Goal: Task Accomplishment & Management: Complete application form

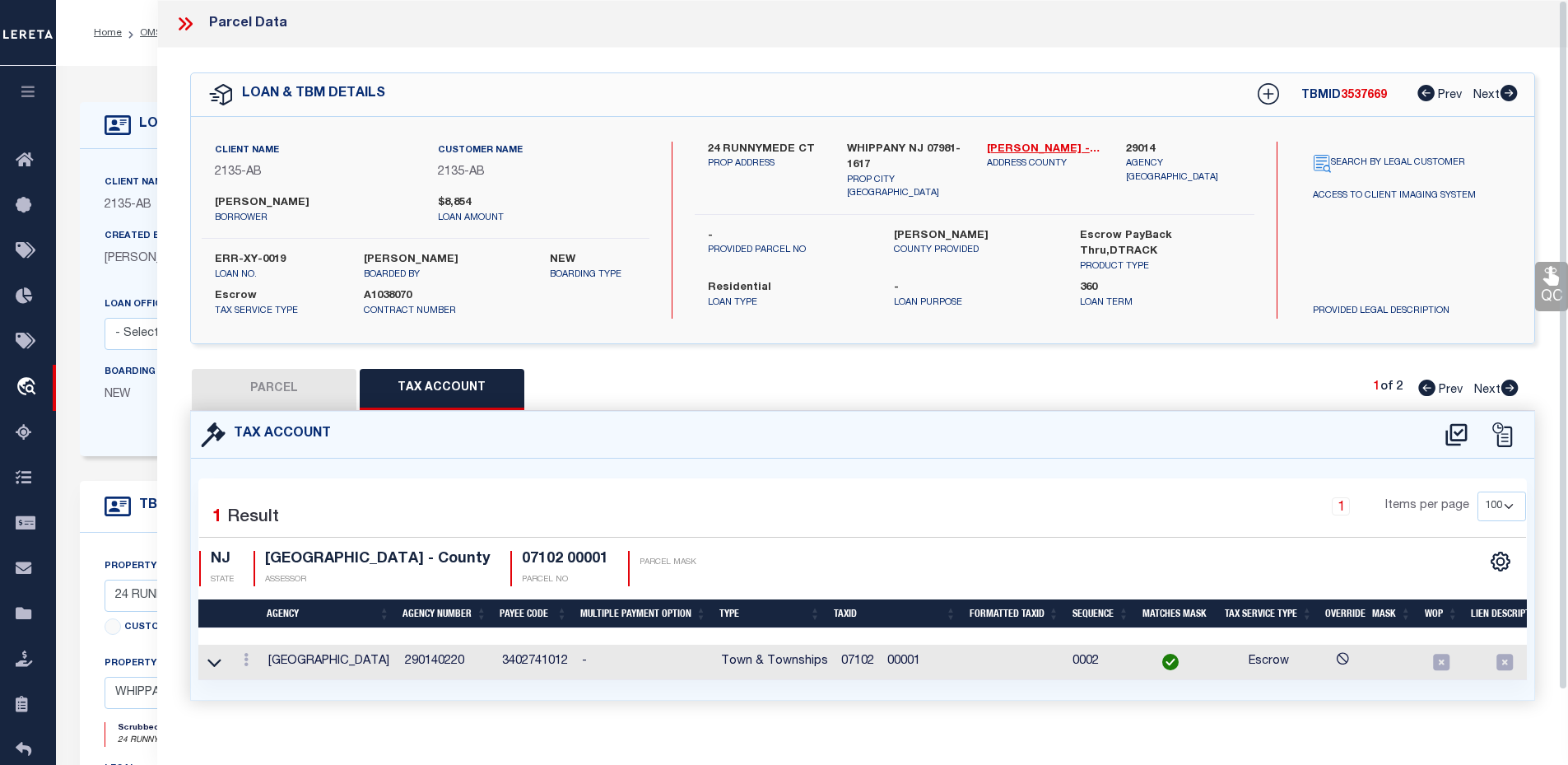
select select "100"
select select "10"
select select "Escrow"
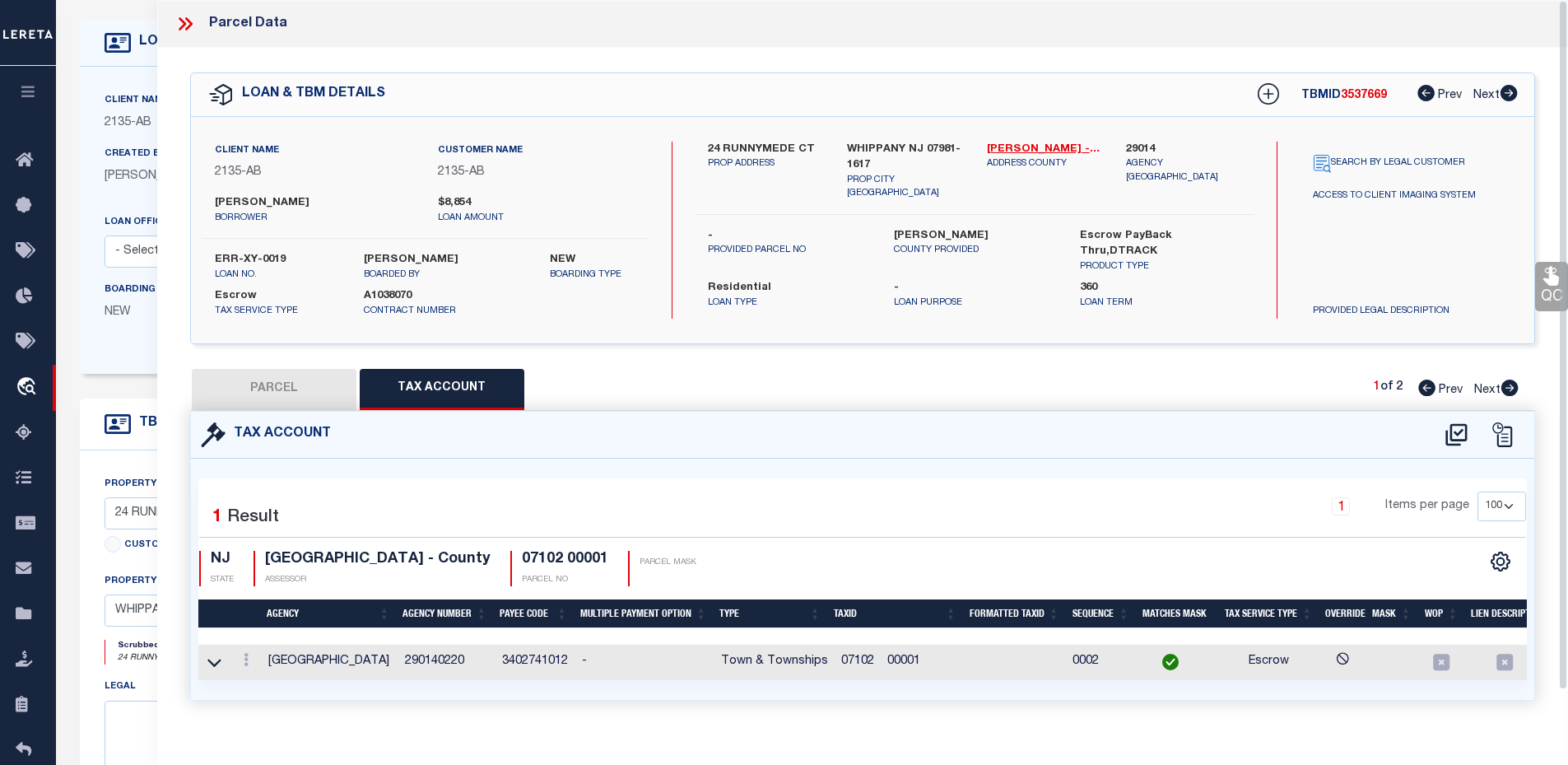
scroll to position [82, 0]
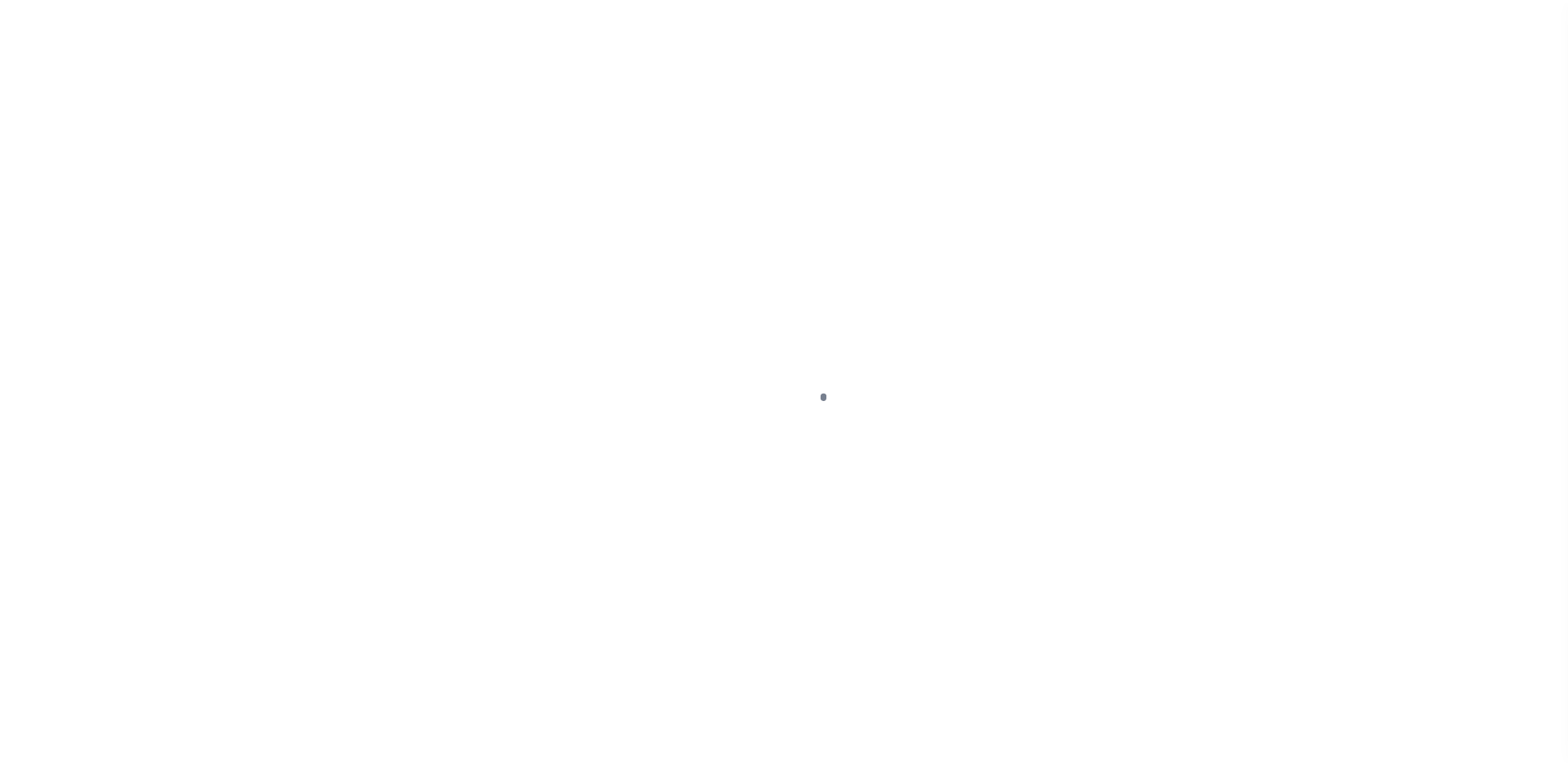
scroll to position [37, 0]
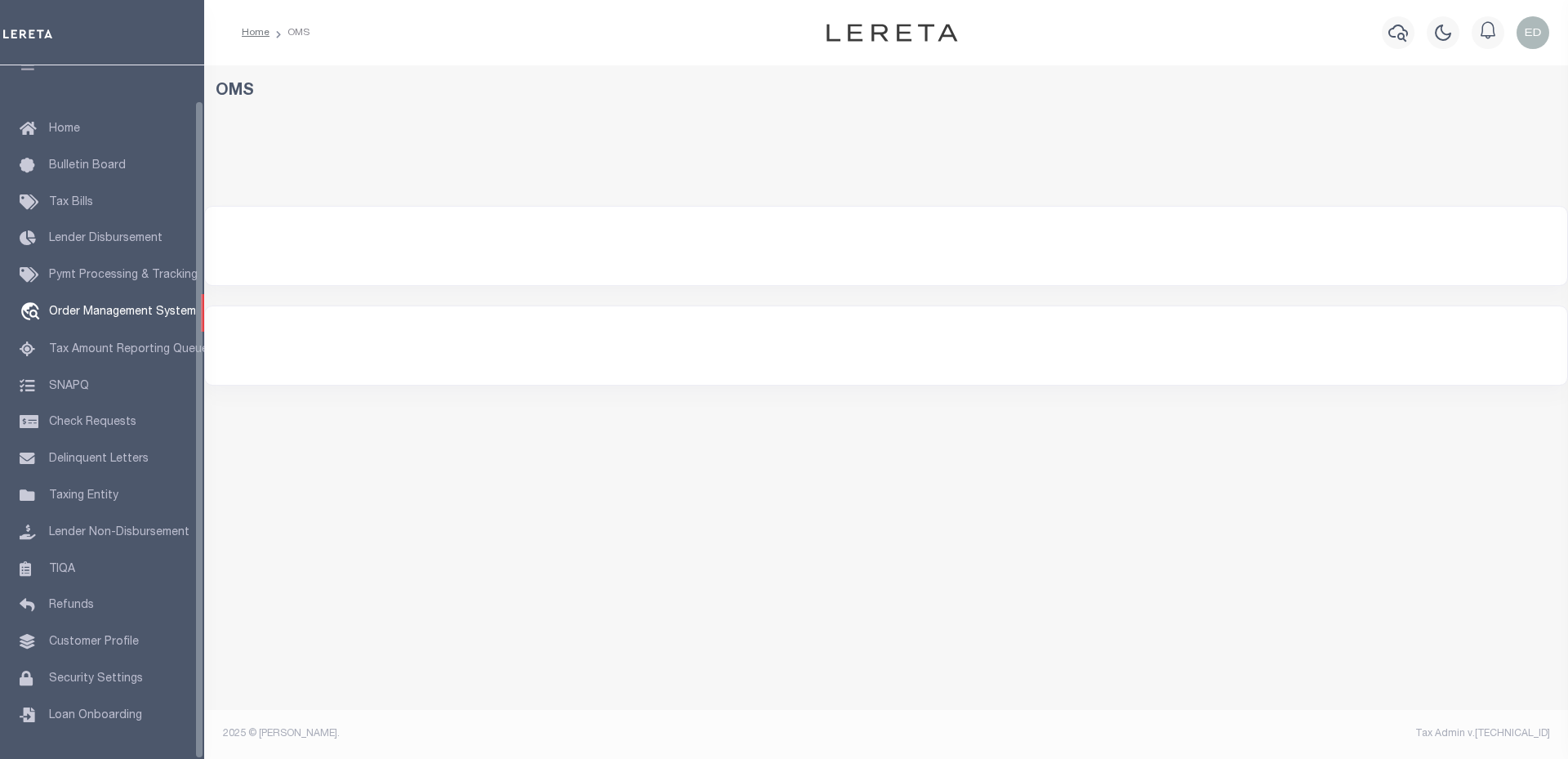
select select "200"
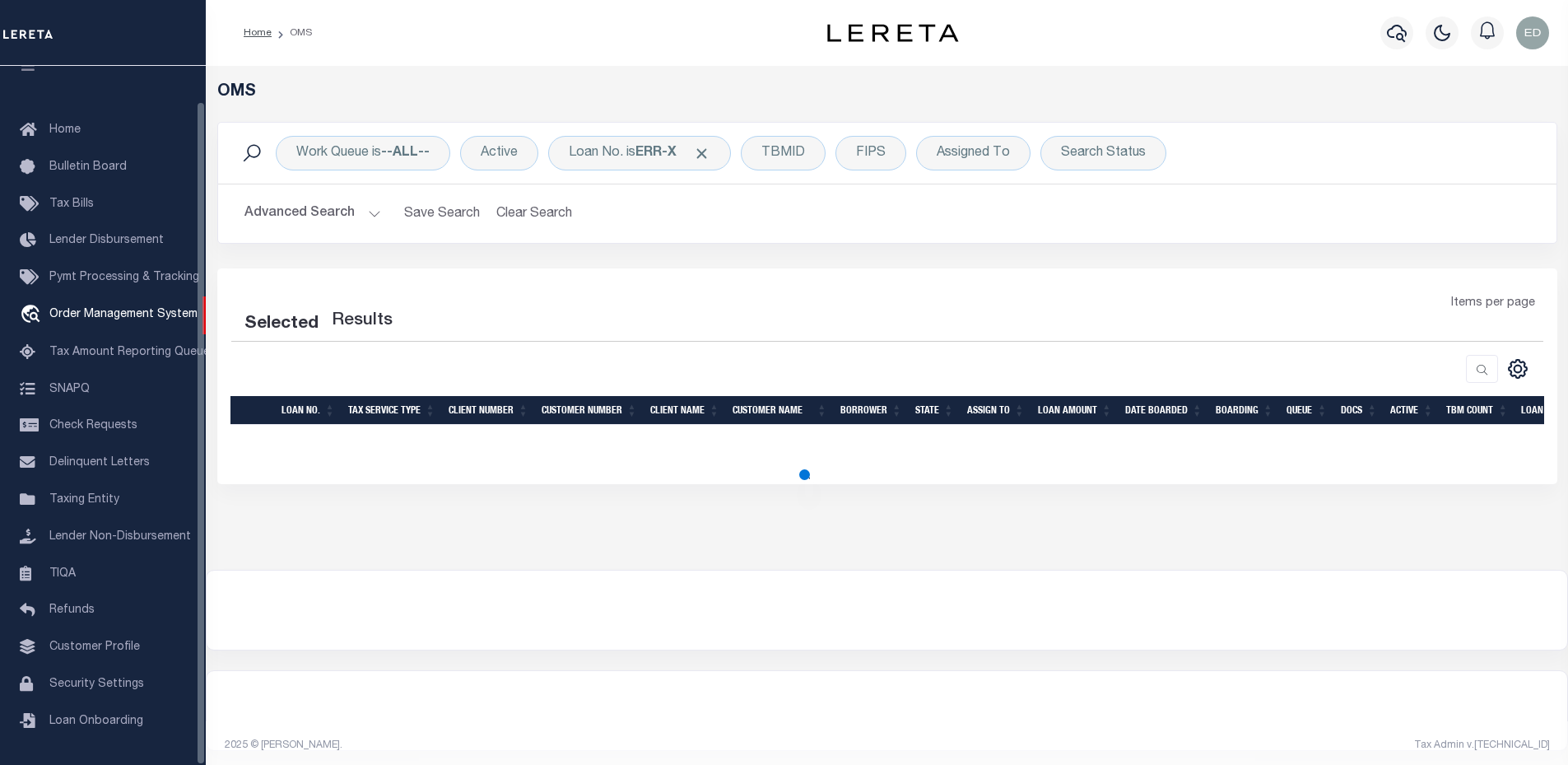
select select "200"
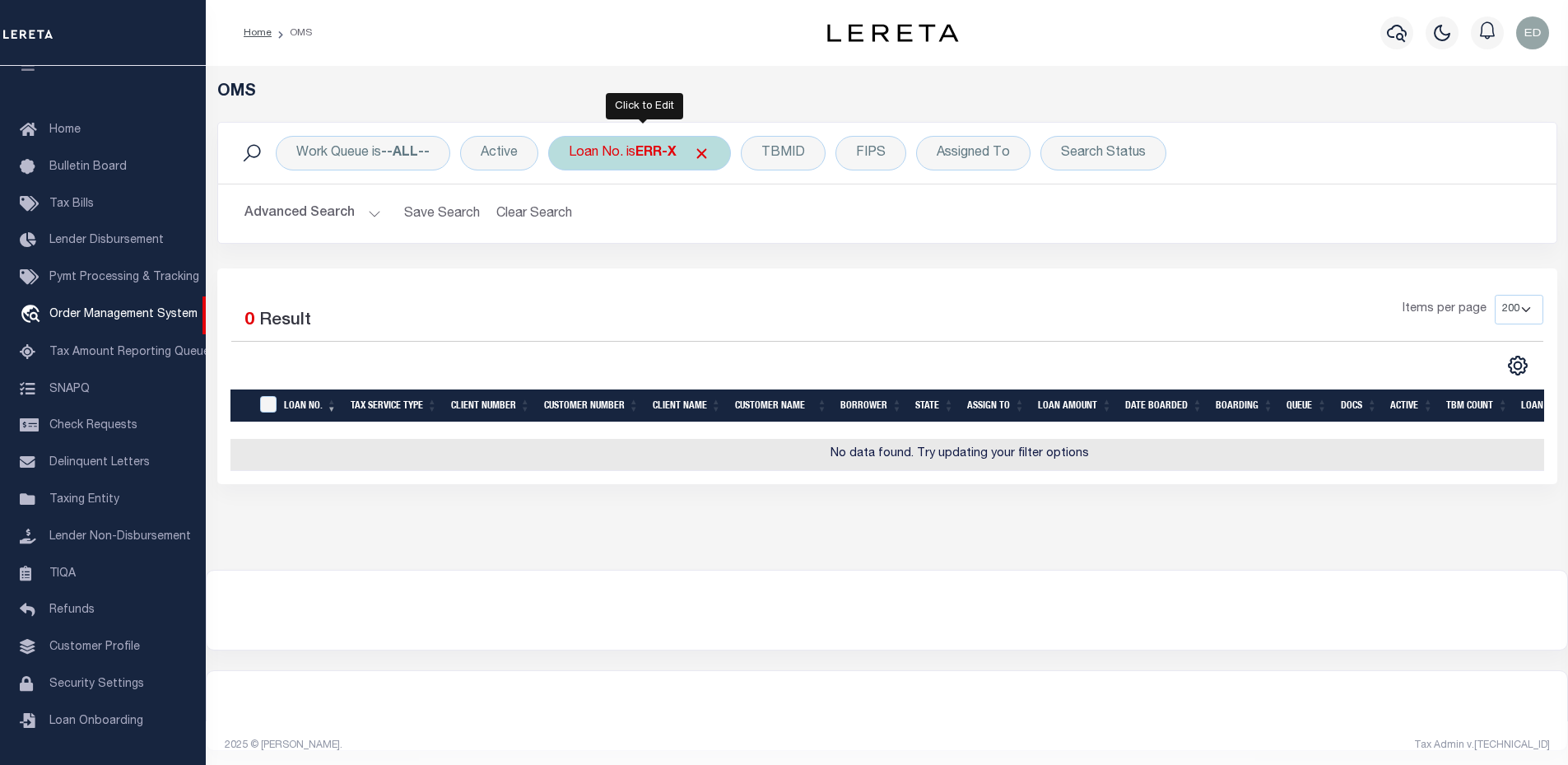
click at [637, 163] on div "Loan No. is ERR-X" at bounding box center [640, 153] width 183 height 35
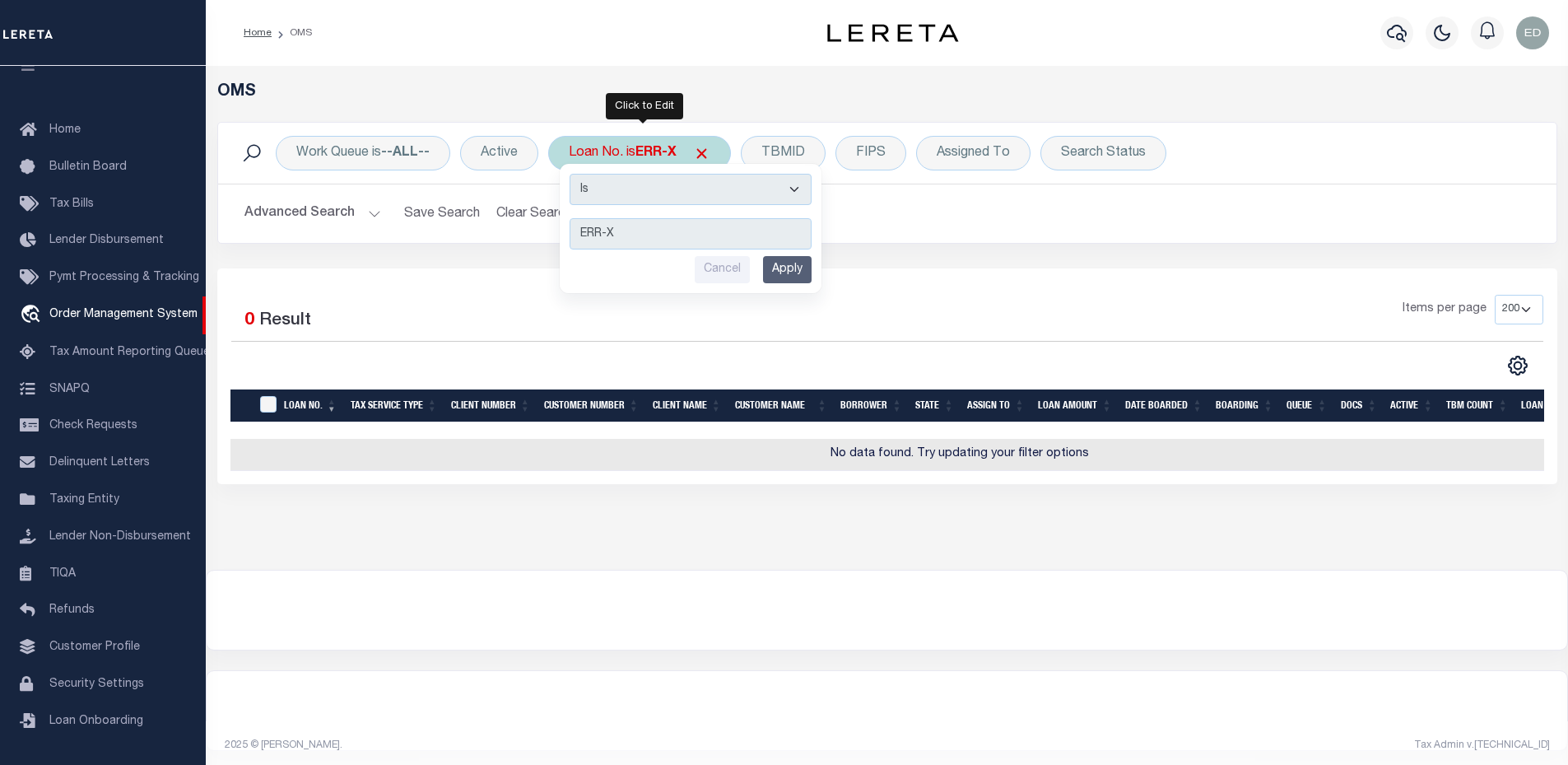
click at [633, 203] on select "Is Contains" at bounding box center [691, 189] width 242 height 31
select select "c"
click at [572, 174] on select "Is Contains" at bounding box center [691, 189] width 242 height 31
click at [778, 265] on input "Apply" at bounding box center [787, 269] width 48 height 27
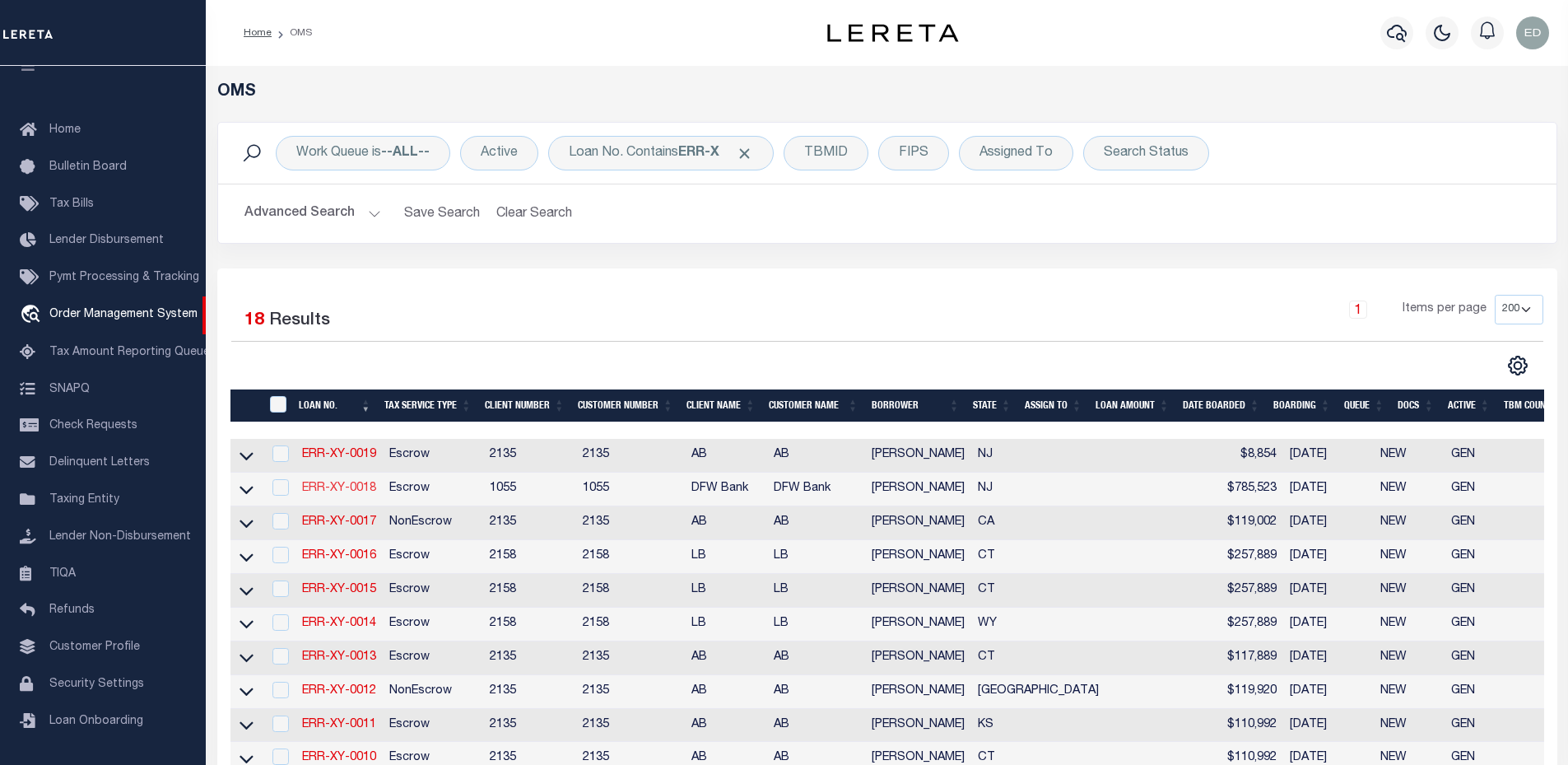
click at [353, 483] on link "ERR-XY-0018" at bounding box center [339, 488] width 75 height 11
type input "ERR-XY-0018"
type input "JOHN BROWN"
select select
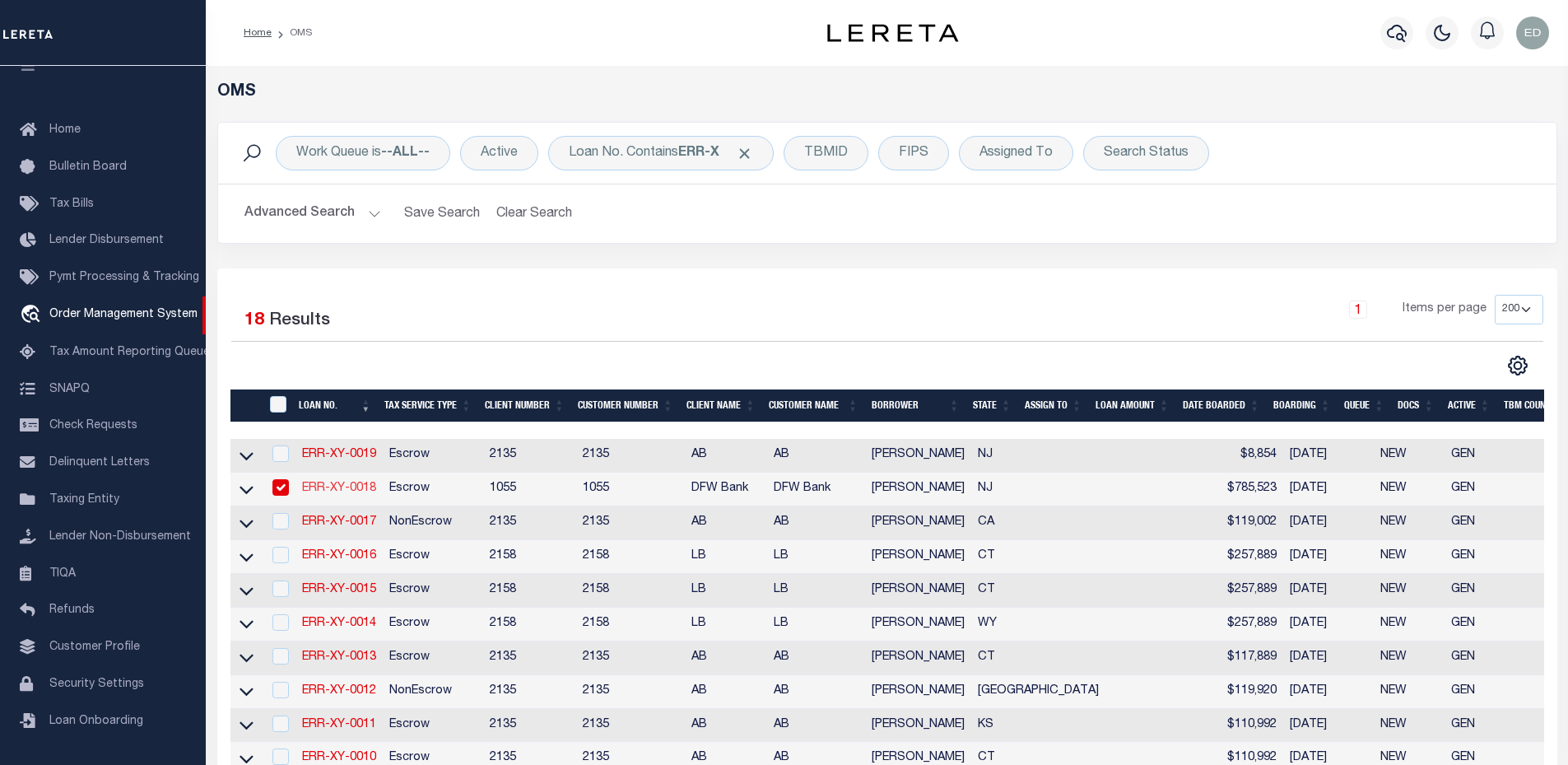
type input "[DATE]"
select select "10"
select select "Escrow"
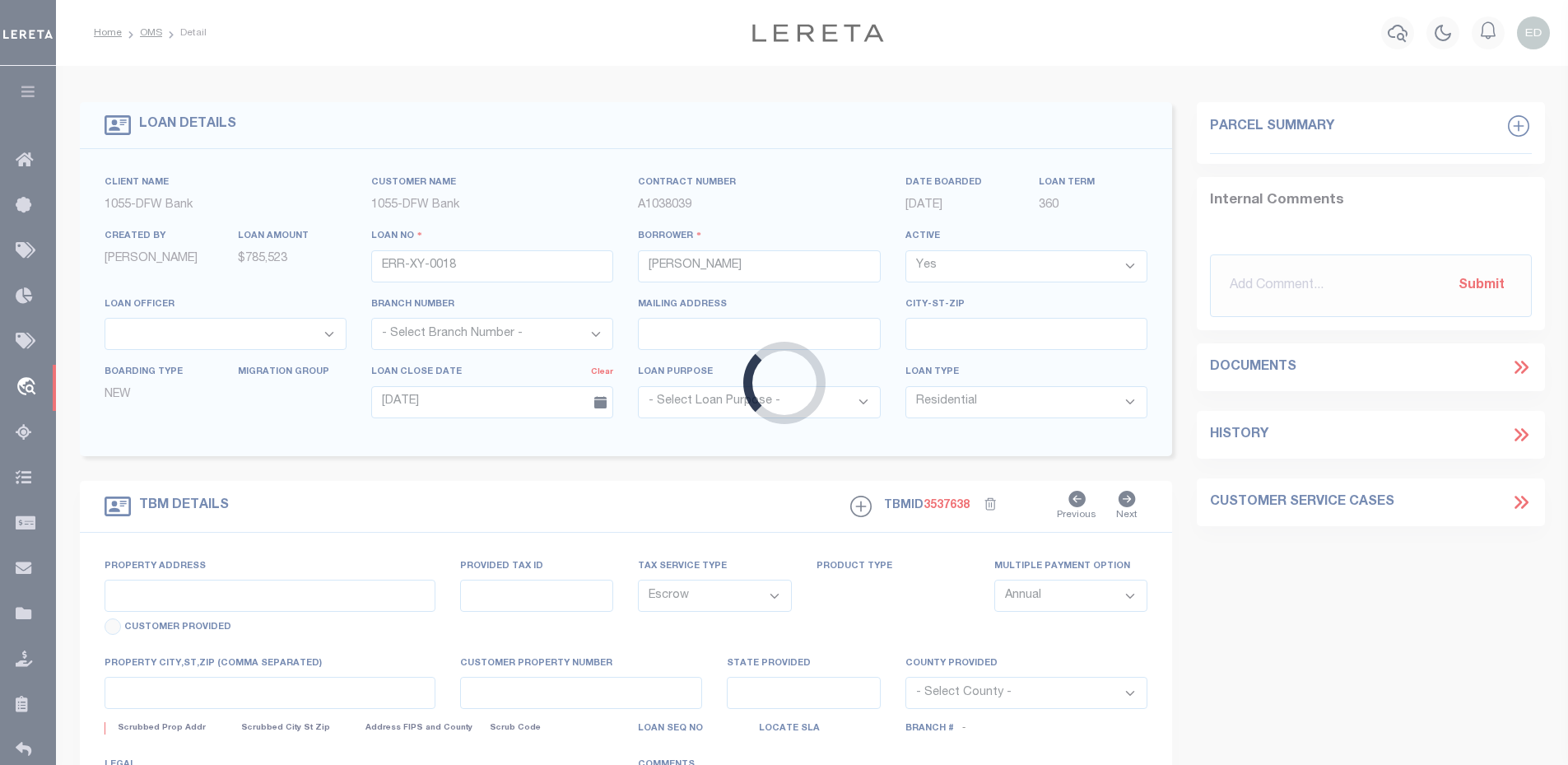
type input "4 COLFAX DR"
select select
type input "PEQUANNOCK NJ 07440-1003"
type input "NJ"
select select
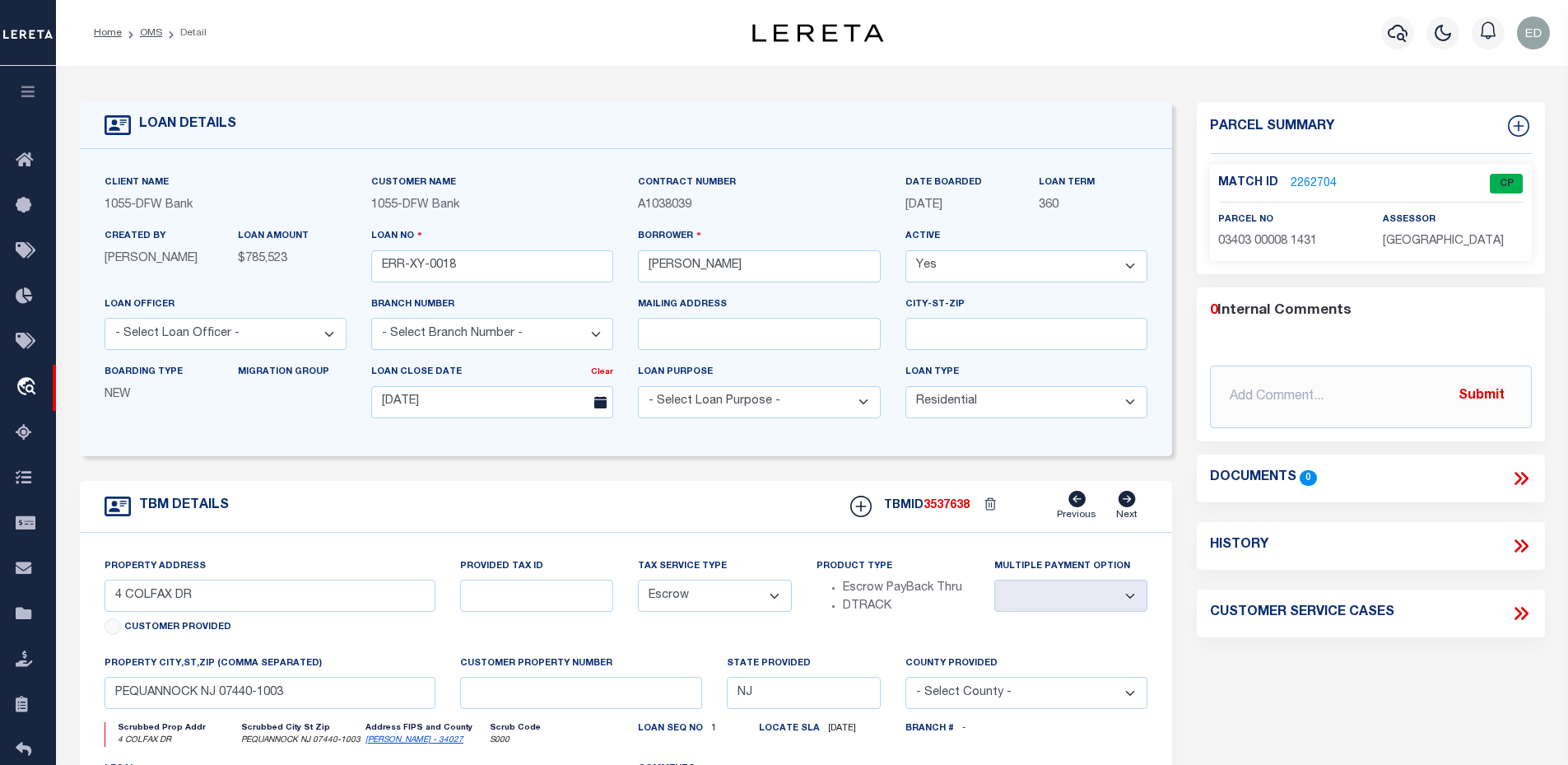
click at [1317, 176] on link "2262704" at bounding box center [1313, 184] width 46 height 17
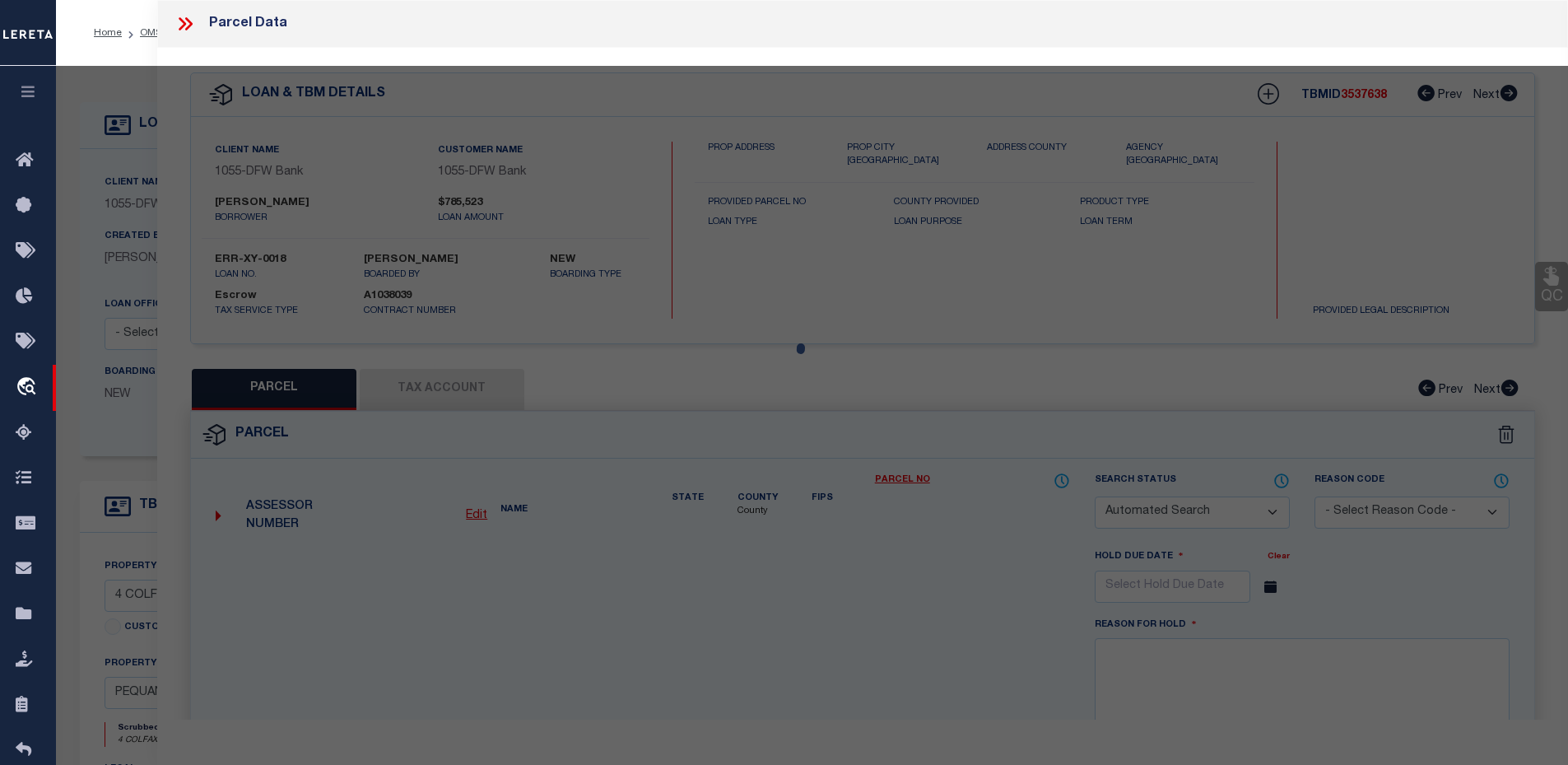
checkbox input "false"
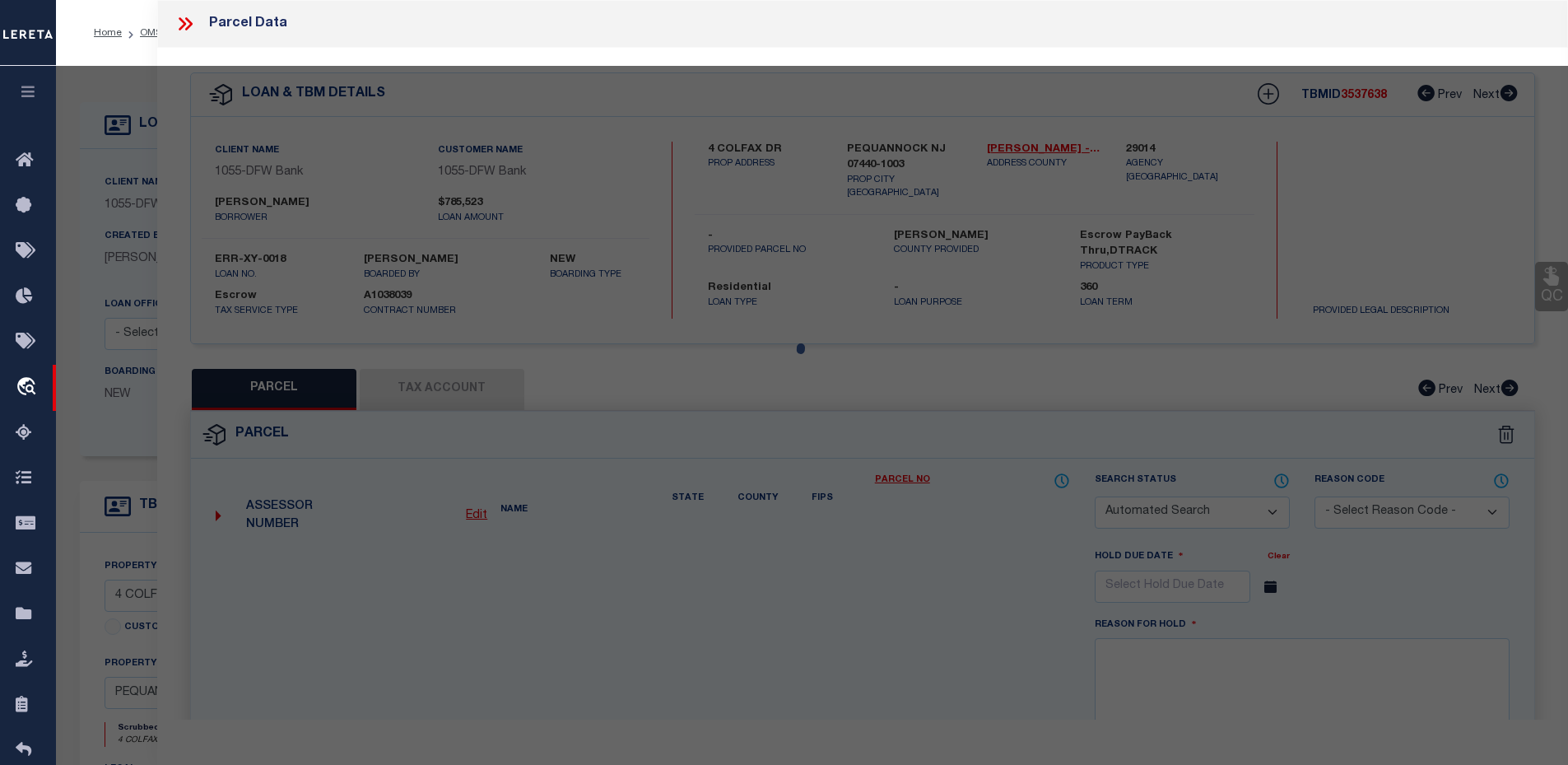
select select "CP"
type input "KUSCHAN,MALLORY"
select select "ATL"
select select "ADD"
type input "4 COLFAX DR"
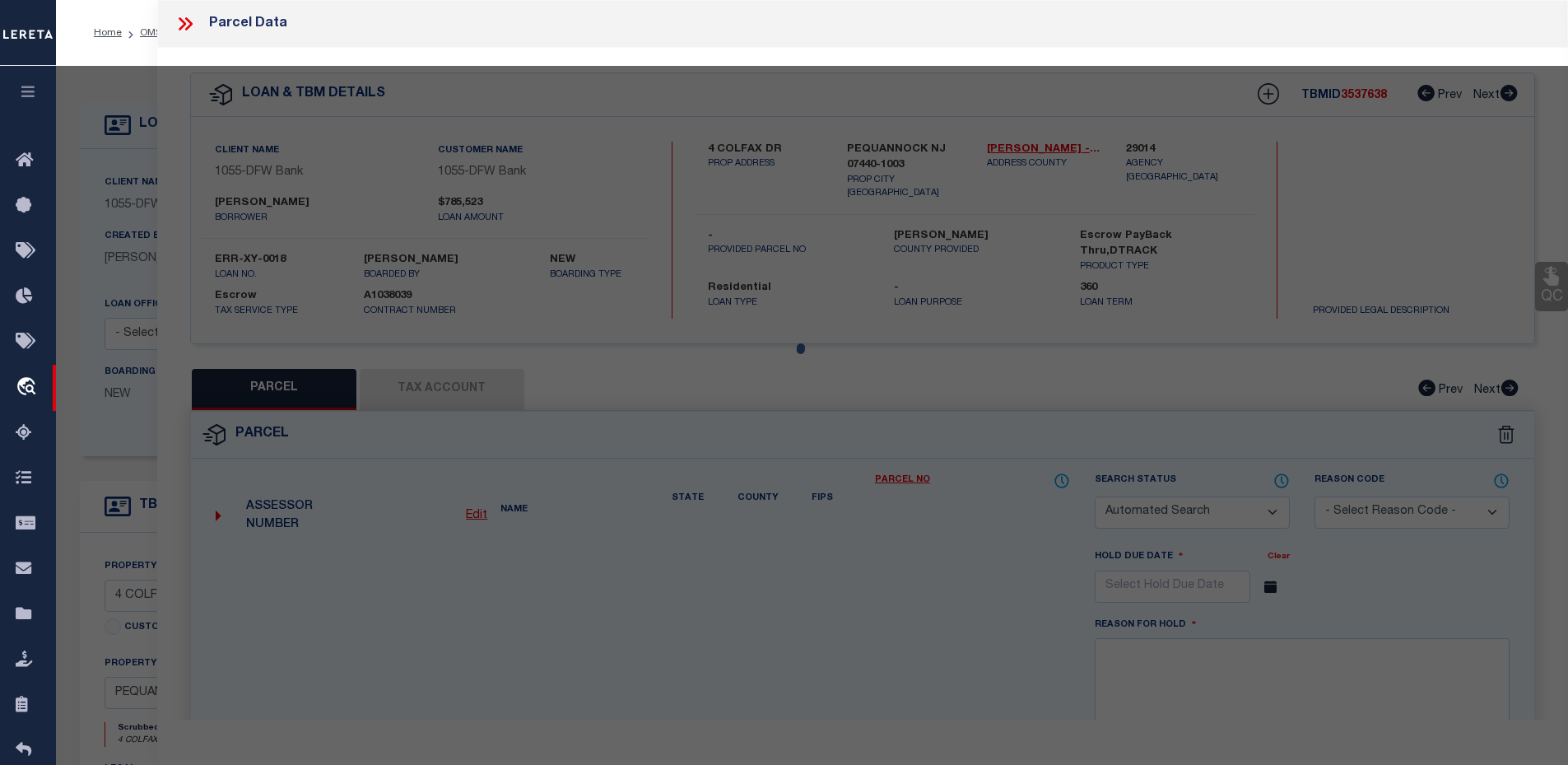
checkbox input "false"
type input "PEQUANNOCK, NJ 07440"
type textarea "LOT:8 BLK:3403 DIST:31 CITY/MUNI/TWP:PEQUANNOCK TWP MAP REF:TAX MAP 42"
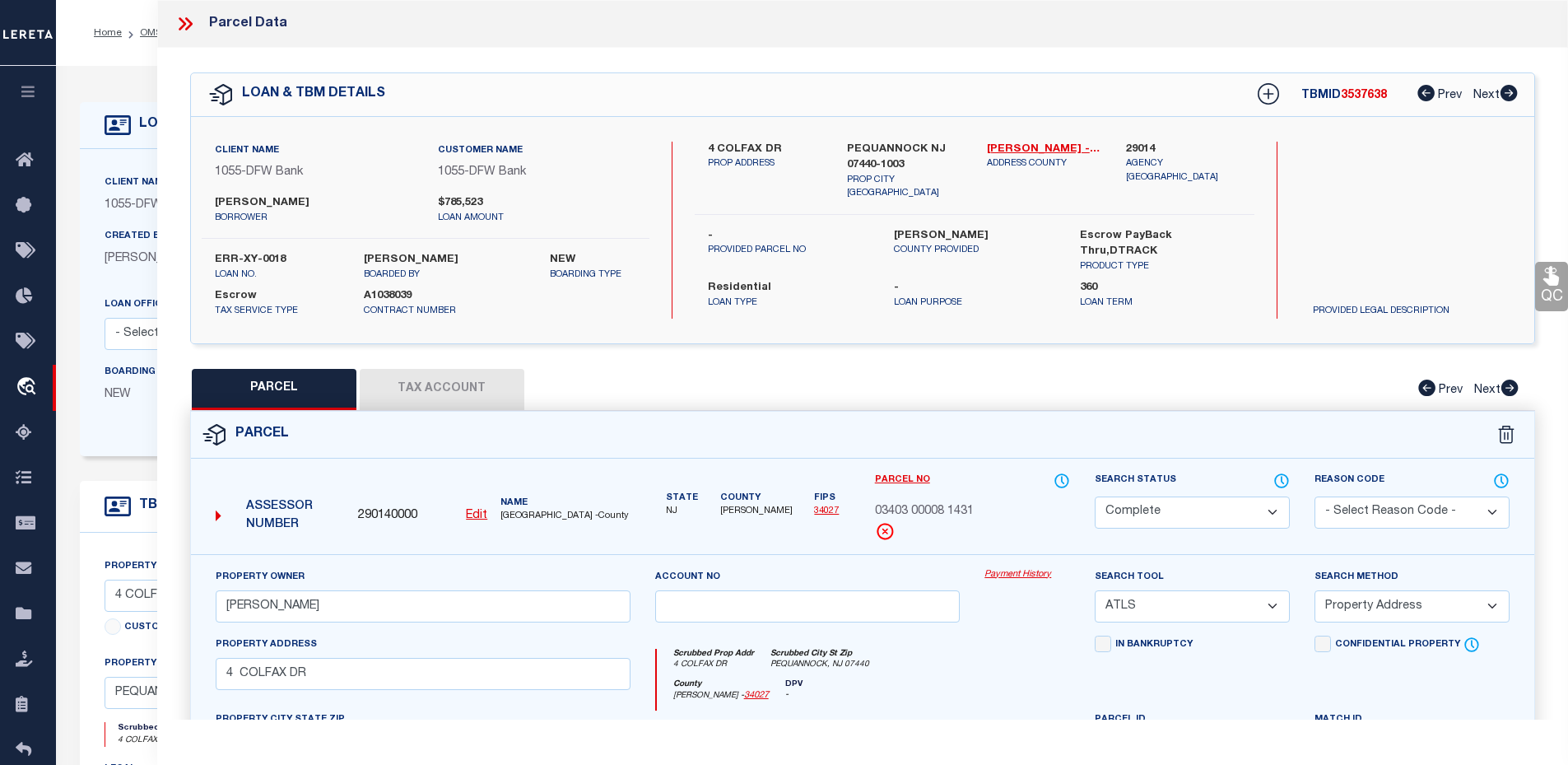
click at [474, 399] on button "Tax Account" at bounding box center [442, 390] width 165 height 42
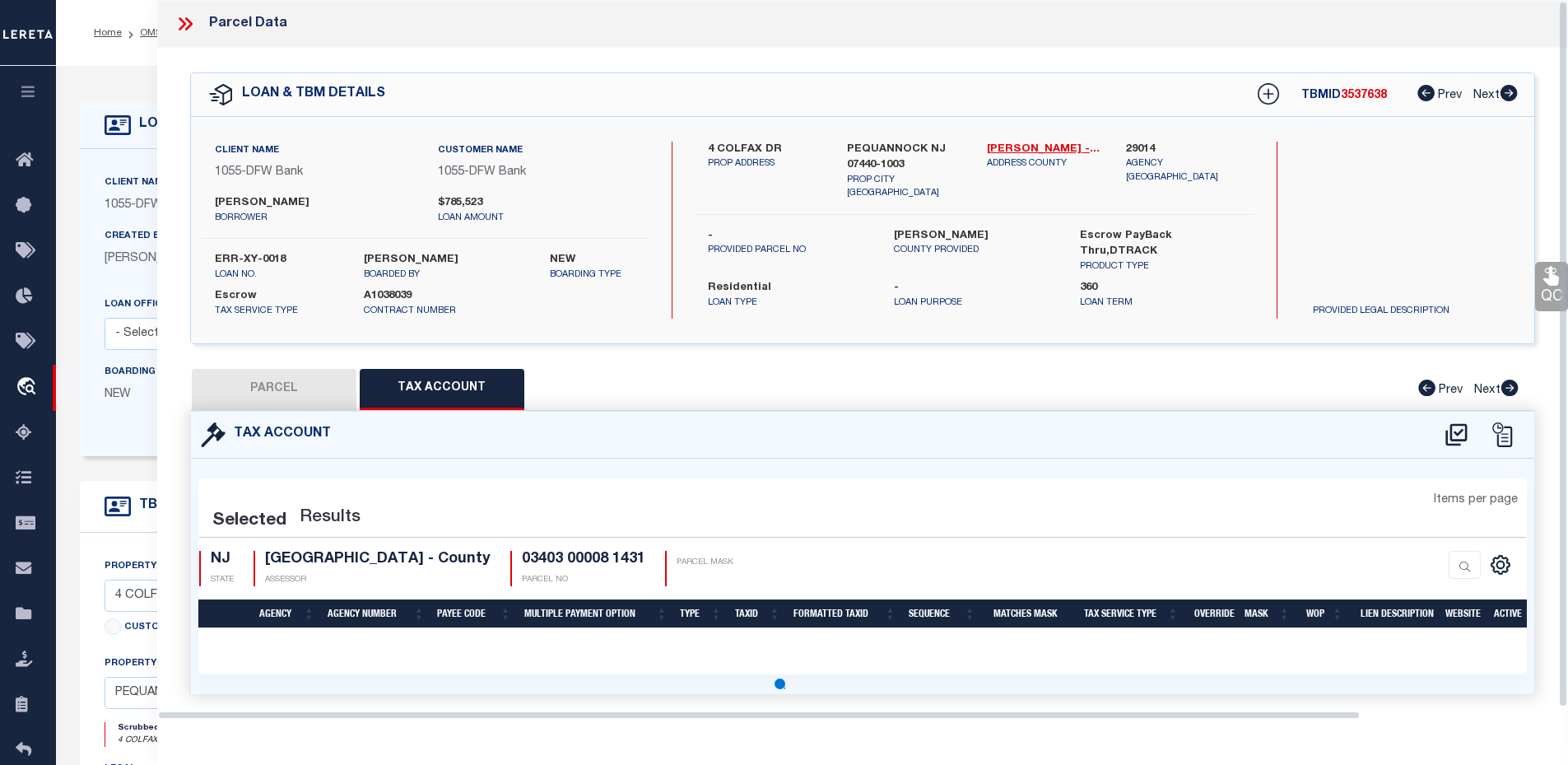
scroll to position [1, 0]
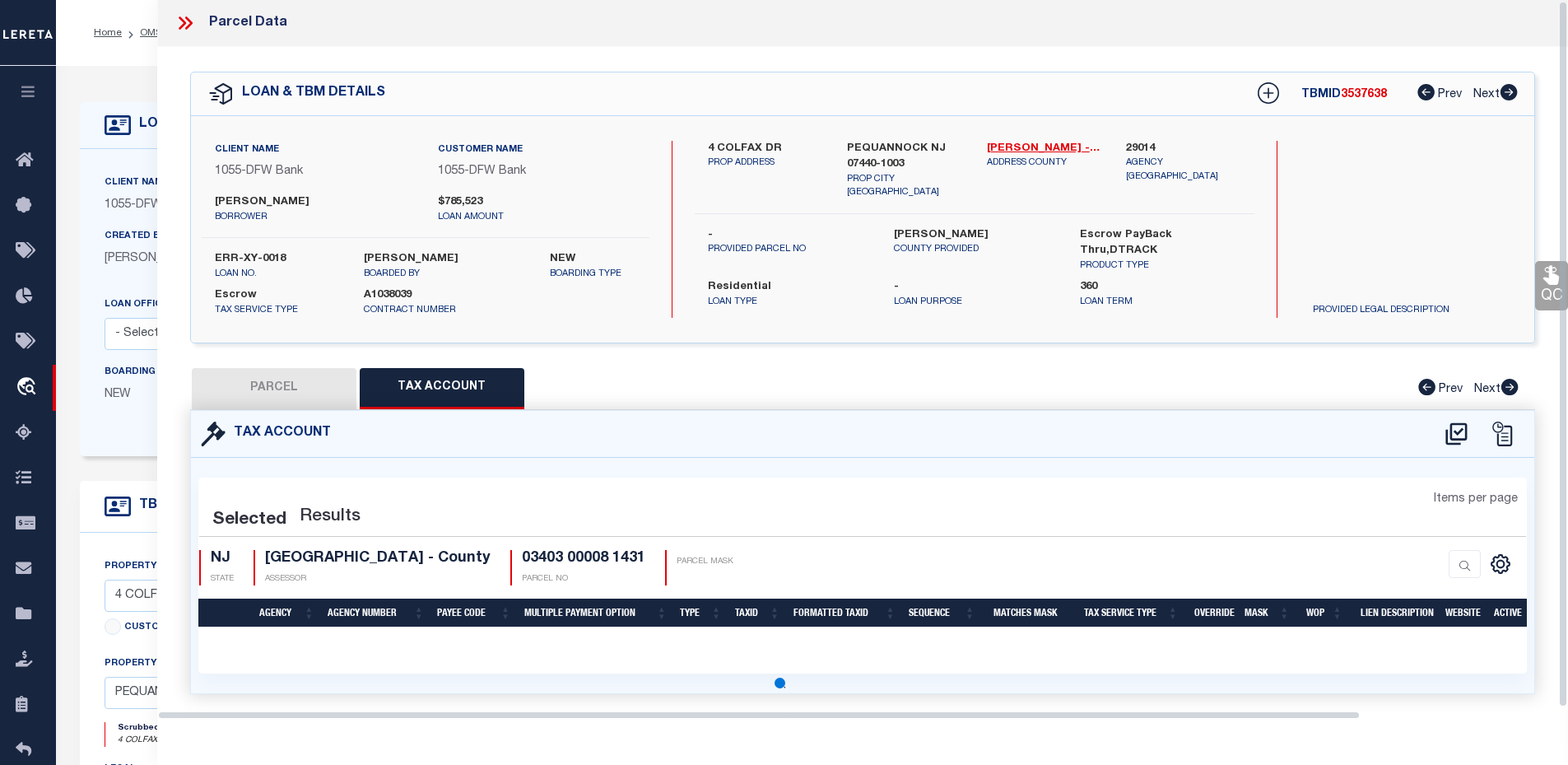
select select "100"
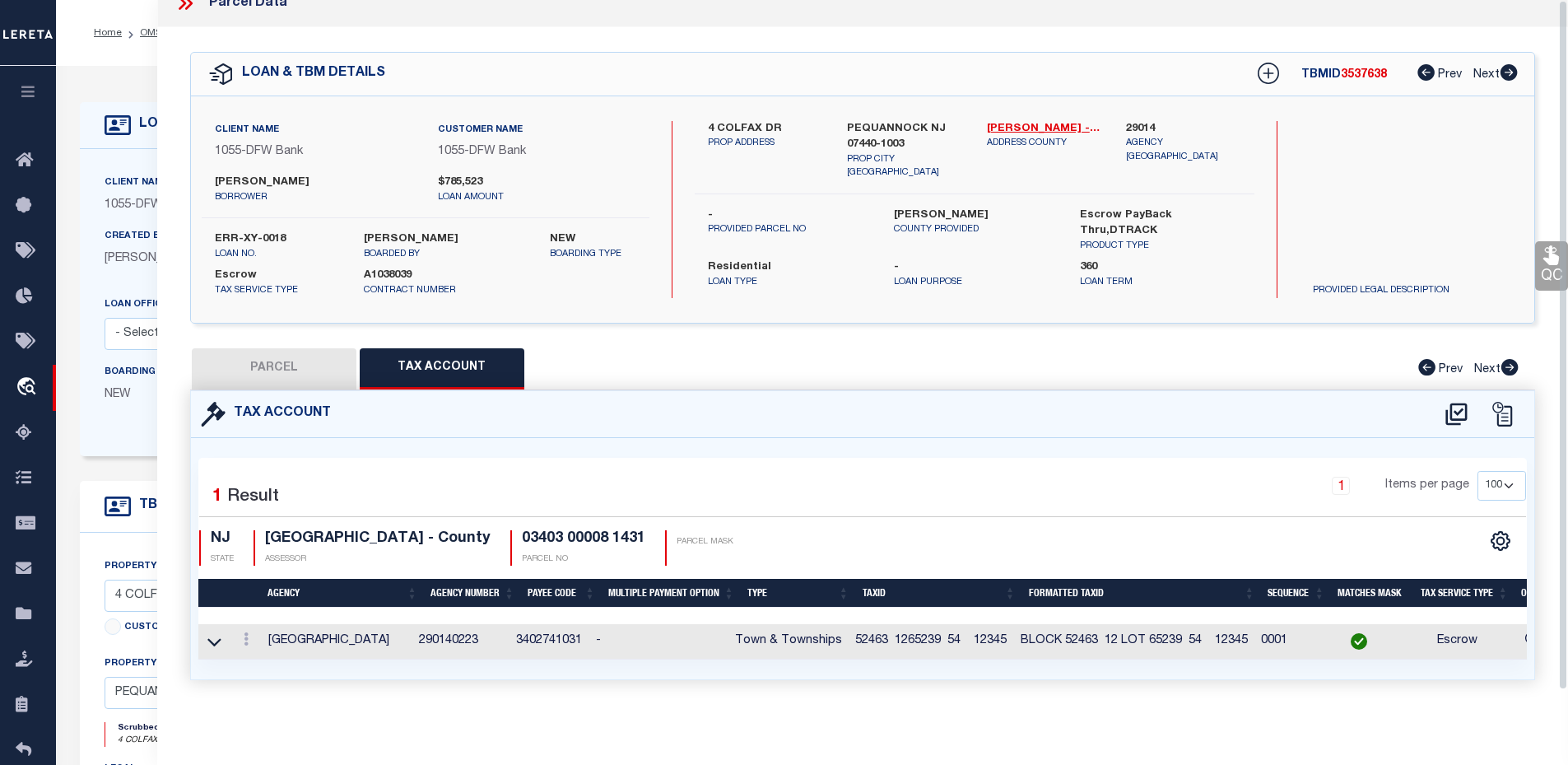
scroll to position [0, 0]
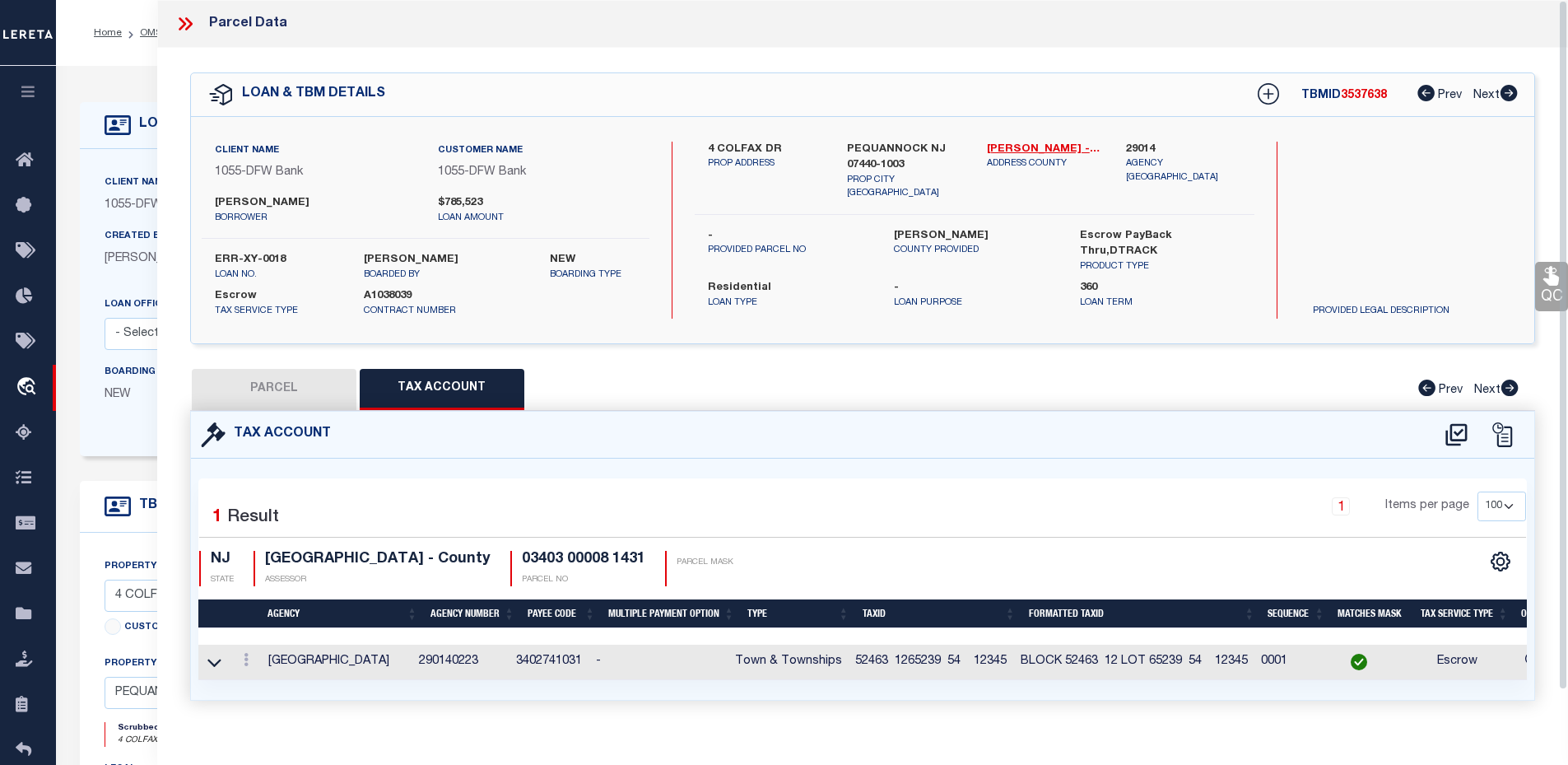
click at [193, 38] on div "Parcel Data" at bounding box center [863, 24] width 1412 height 48
click at [186, 23] on icon at bounding box center [185, 24] width 22 height 22
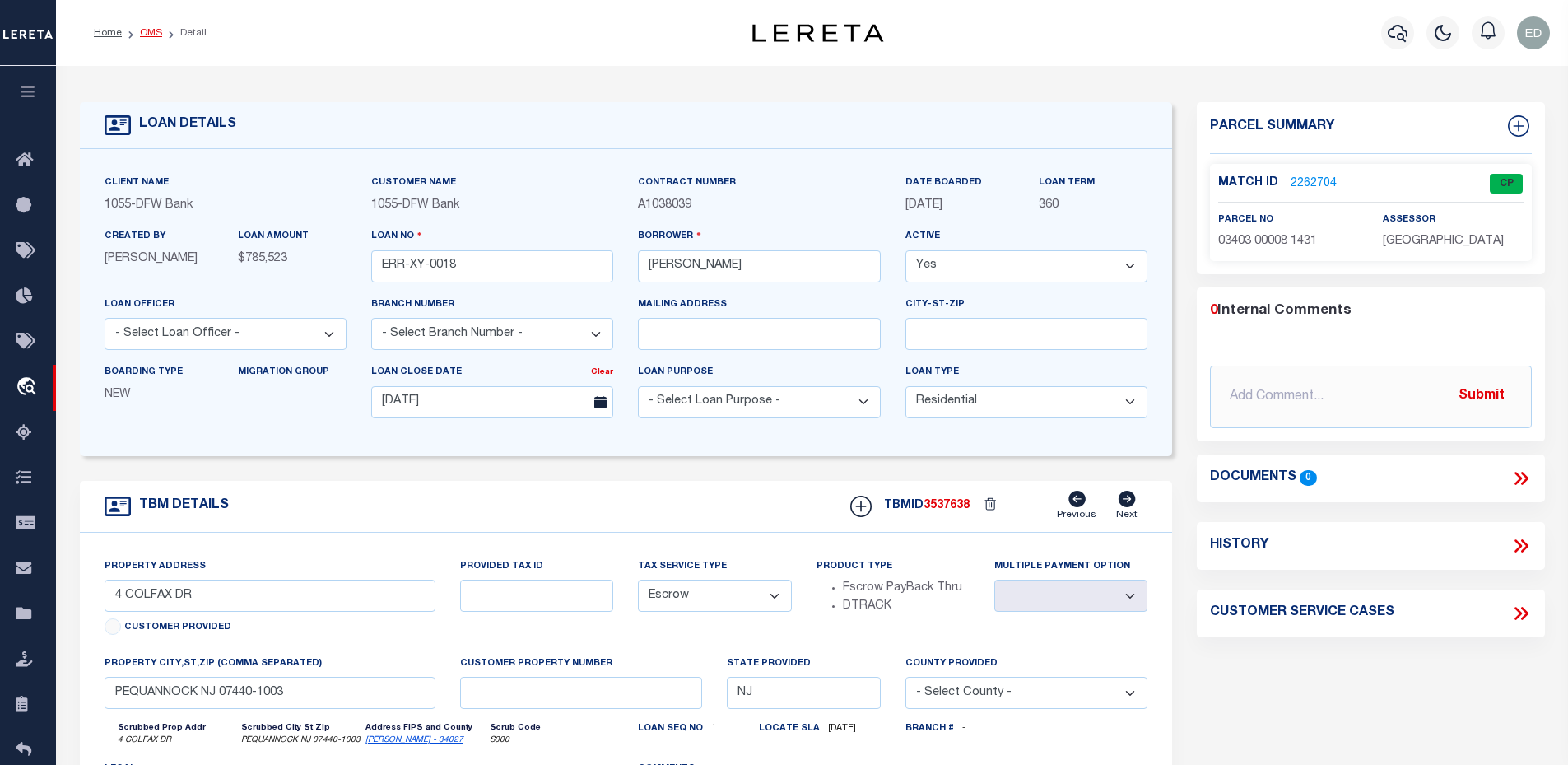
click at [157, 36] on link "OMS" at bounding box center [151, 33] width 23 height 9
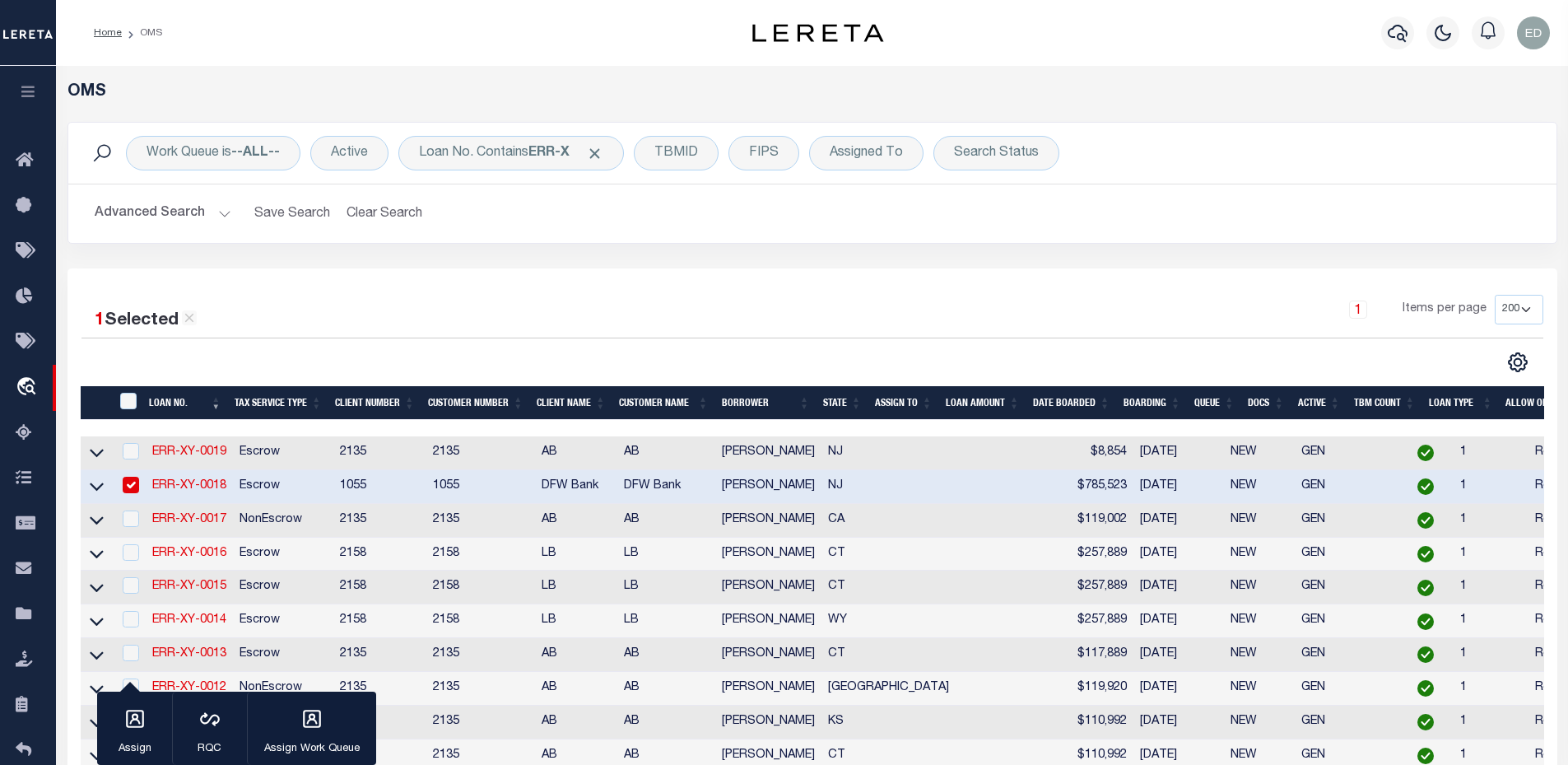
click at [206, 441] on td "ERR-XY-0019" at bounding box center [189, 453] width 87 height 34
checkbox input "true"
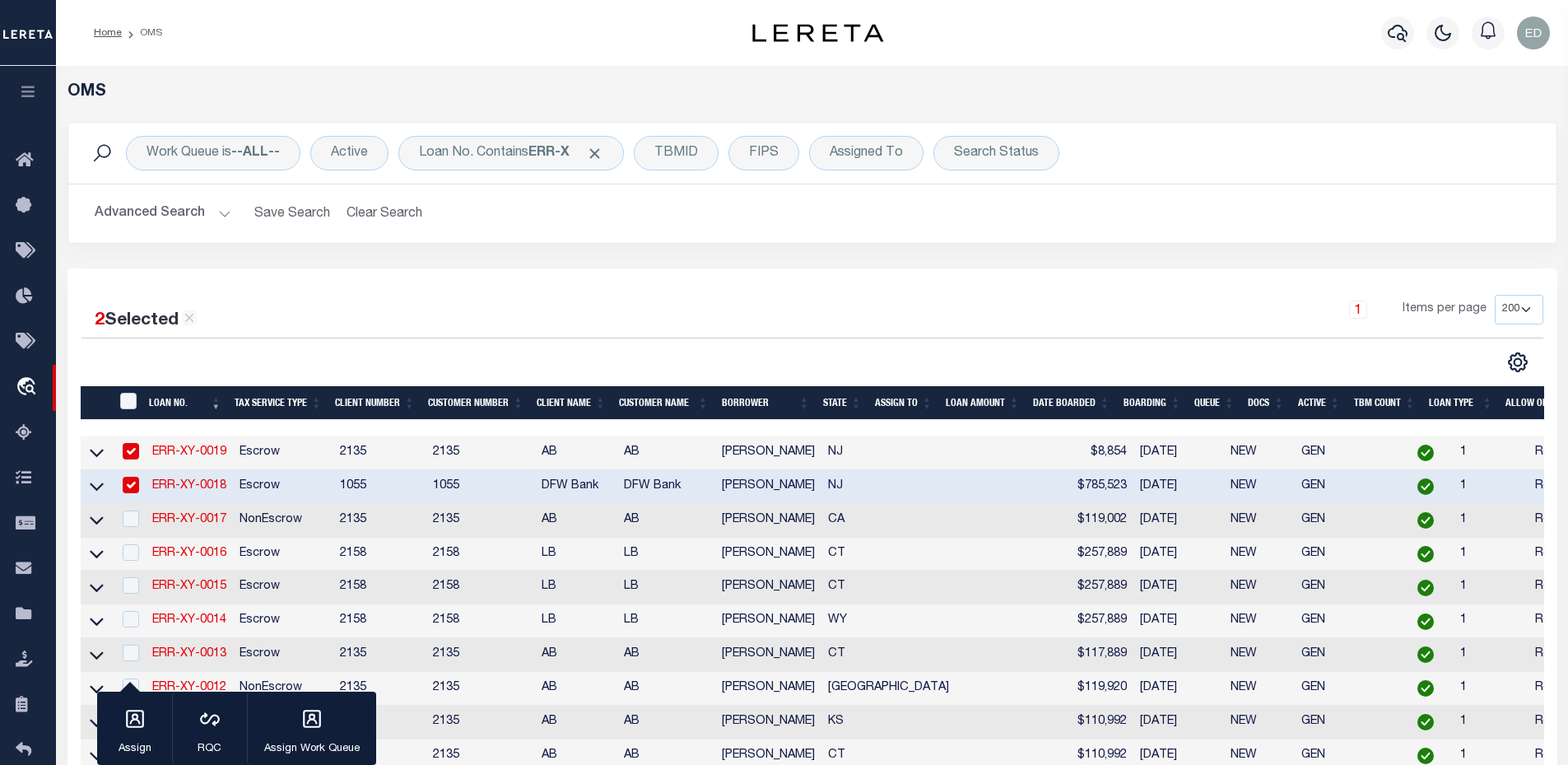
click at [204, 448] on link "ERR-XY-0019" at bounding box center [189, 452] width 75 height 11
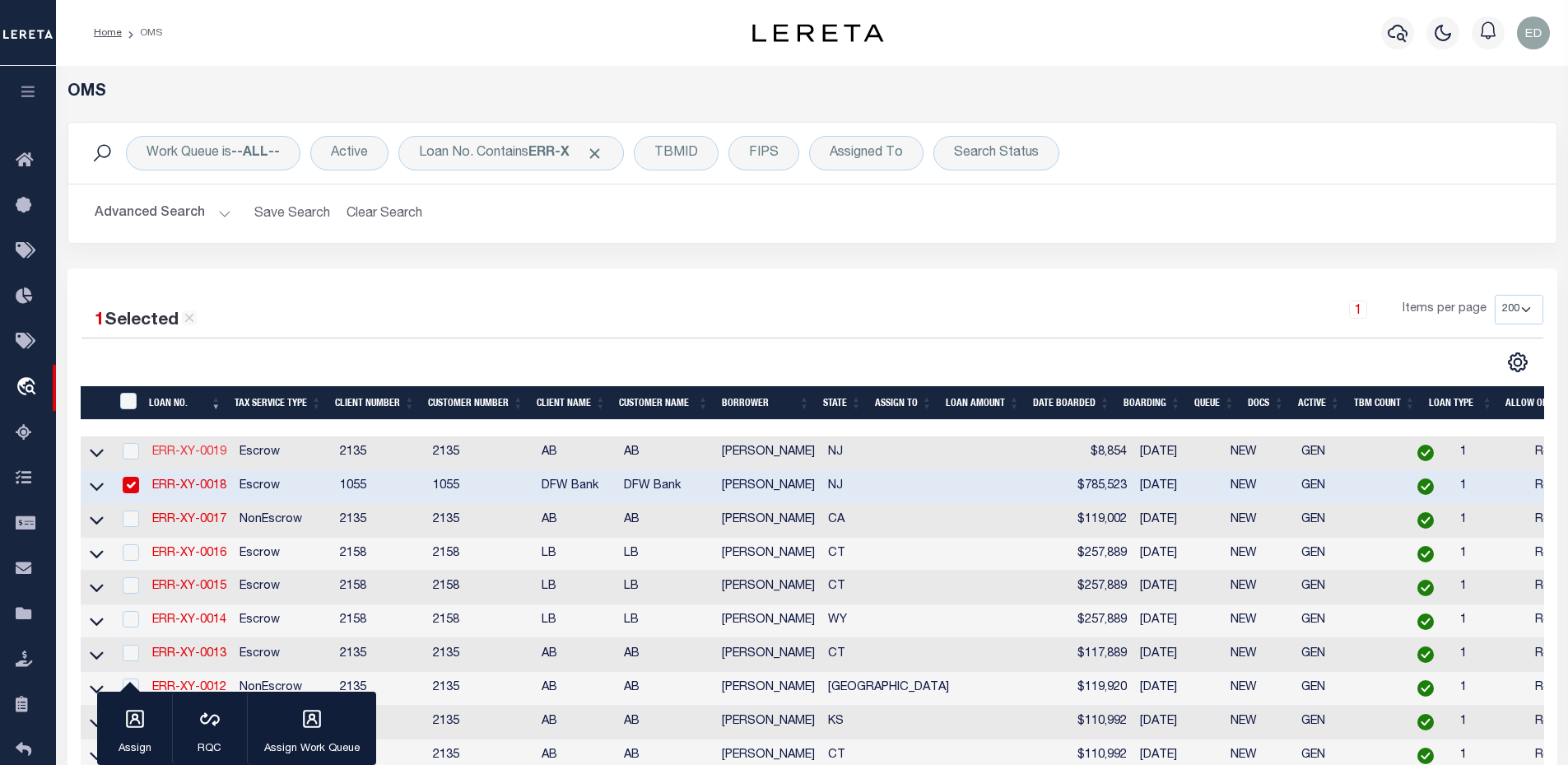
type input "ERR-XY-0019"
type input "10/06/2025"
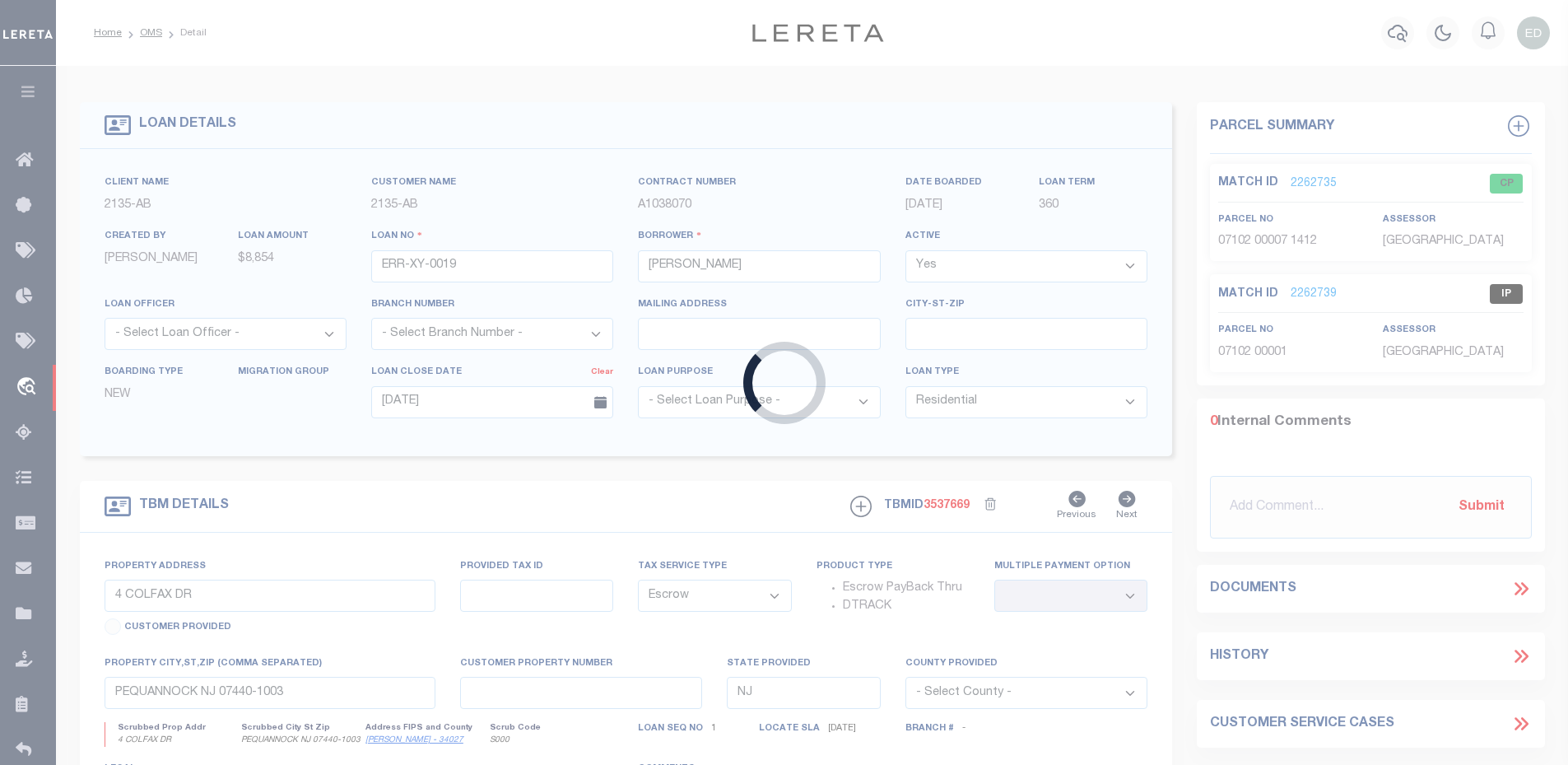
type input "24 RUNNYMEDE CT"
select select
type input "WHIPPANY NJ 07981-1617"
select select
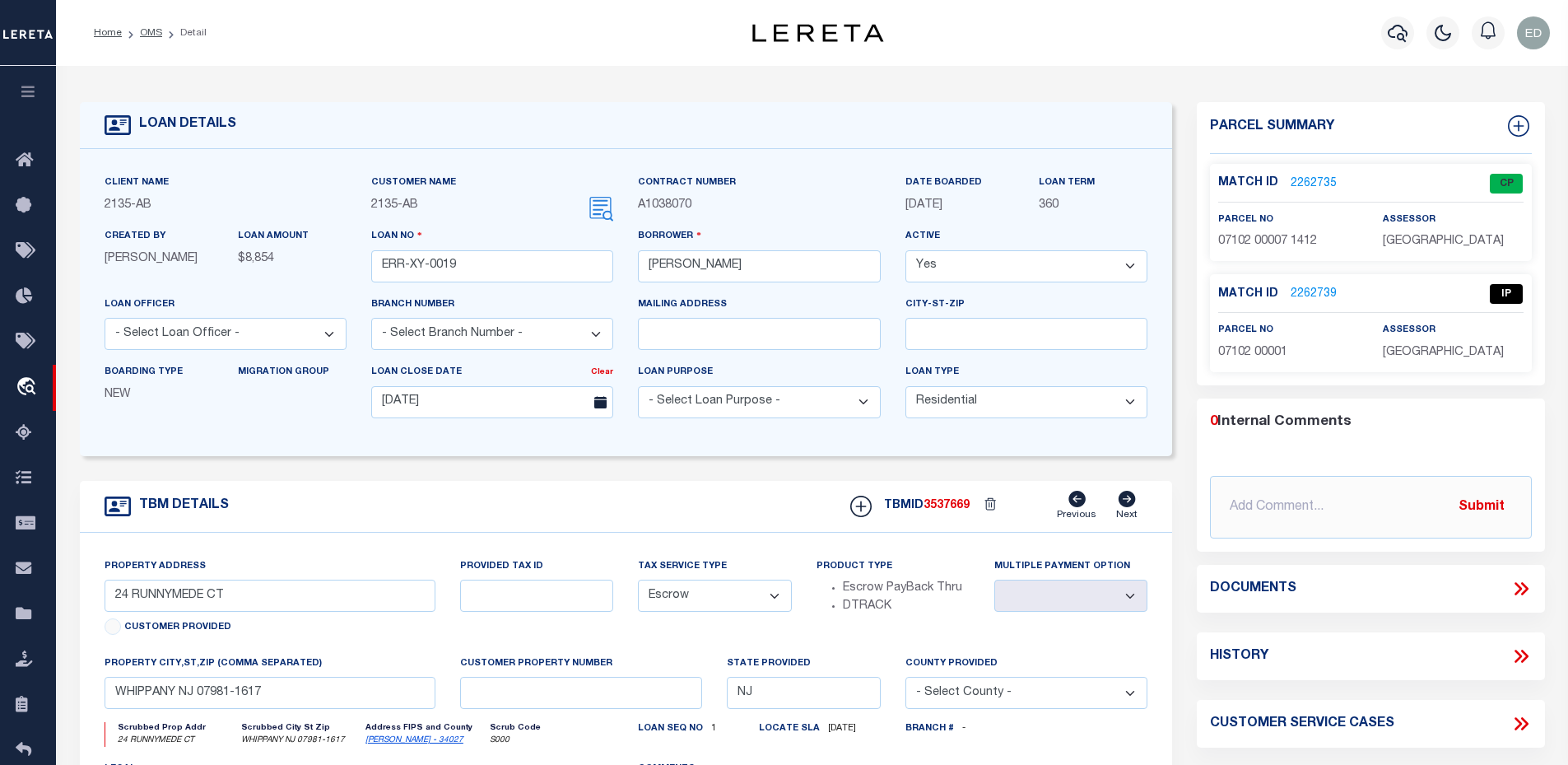
scroll to position [82, 0]
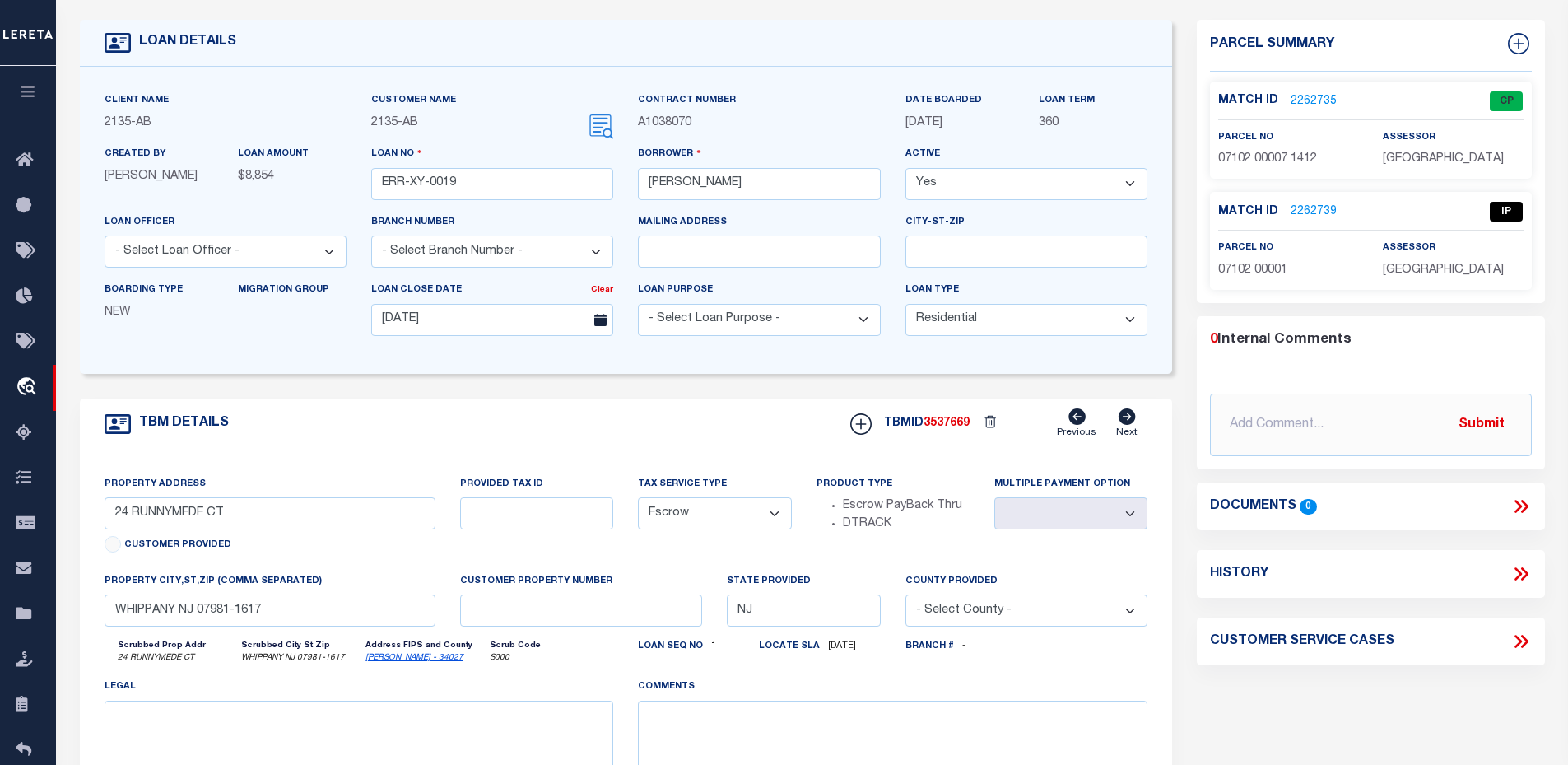
click at [1309, 206] on link "2262739" at bounding box center [1313, 212] width 46 height 17
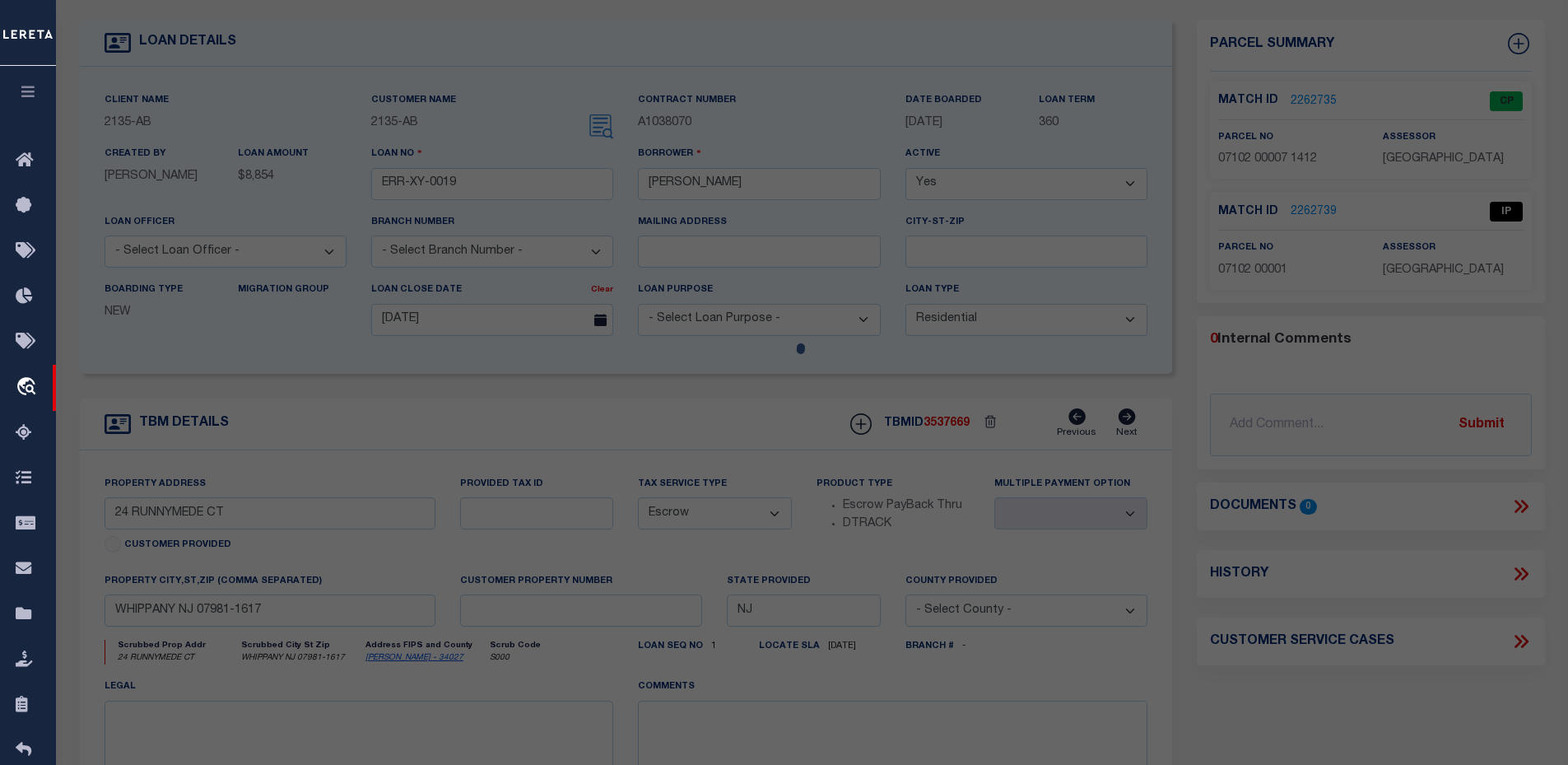
select select "AS"
select select
checkbox input "false"
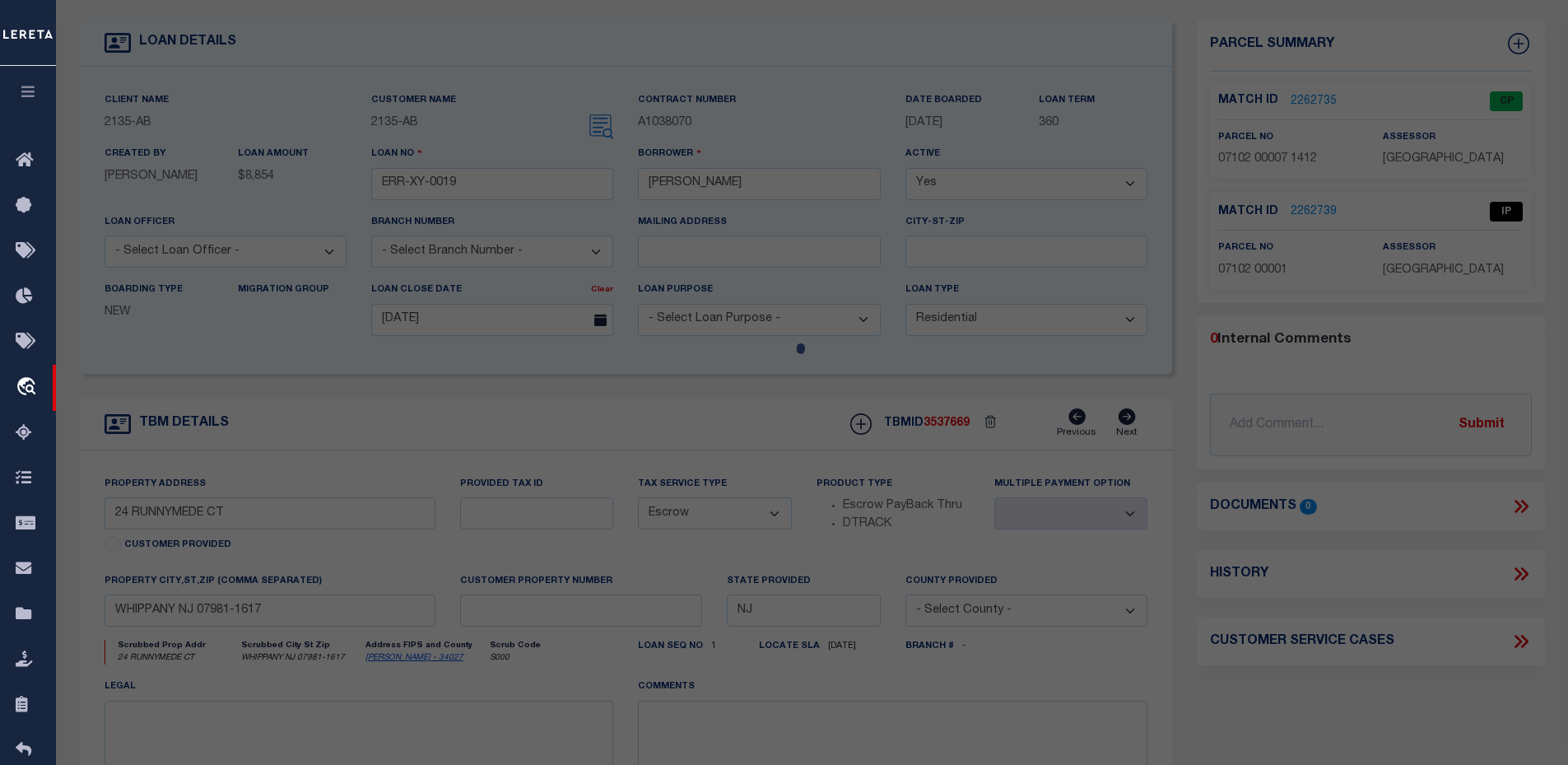
select select "IP"
checkbox input "false"
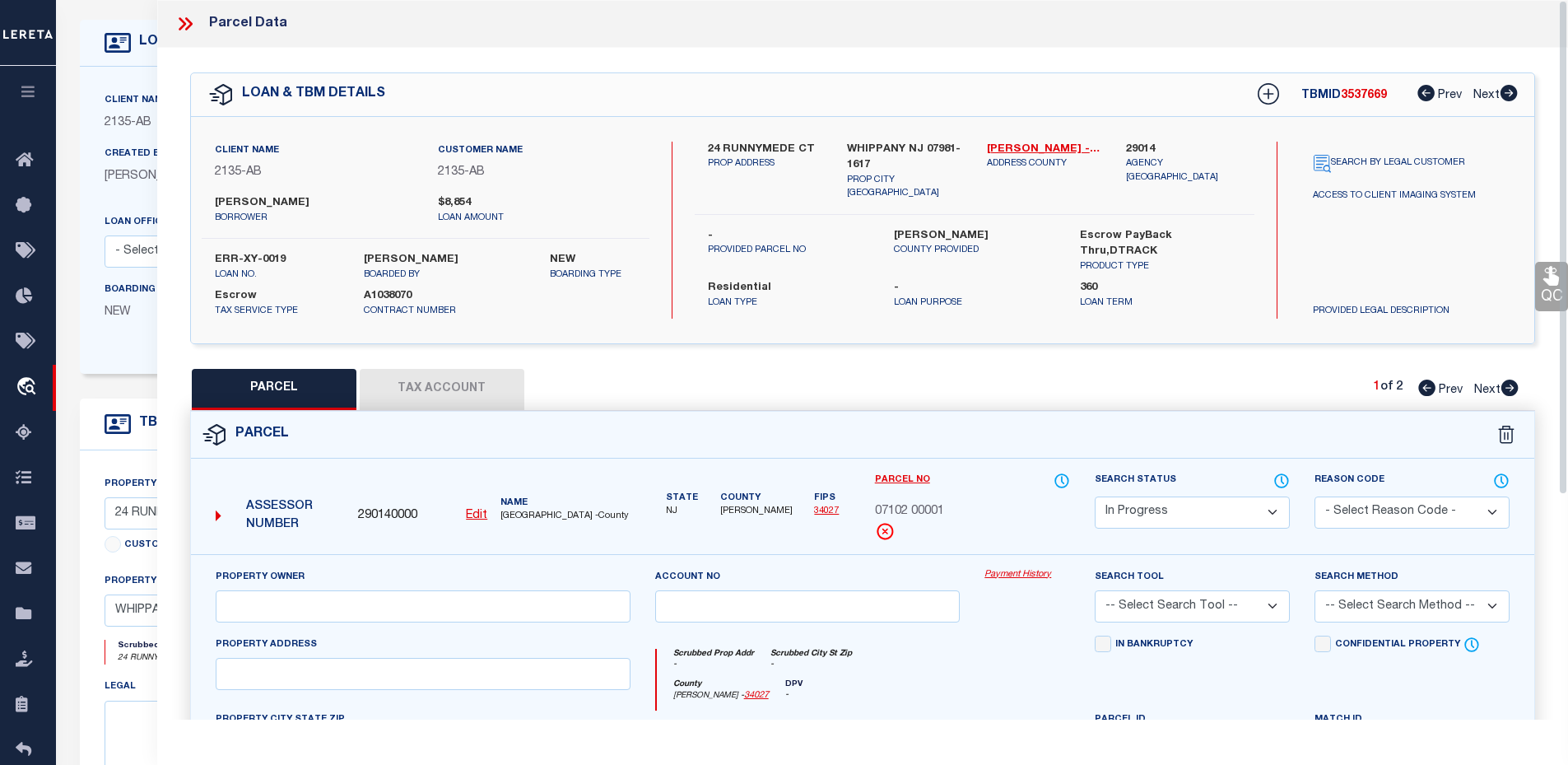
click at [470, 404] on button "Tax Account" at bounding box center [442, 390] width 165 height 42
select select "100"
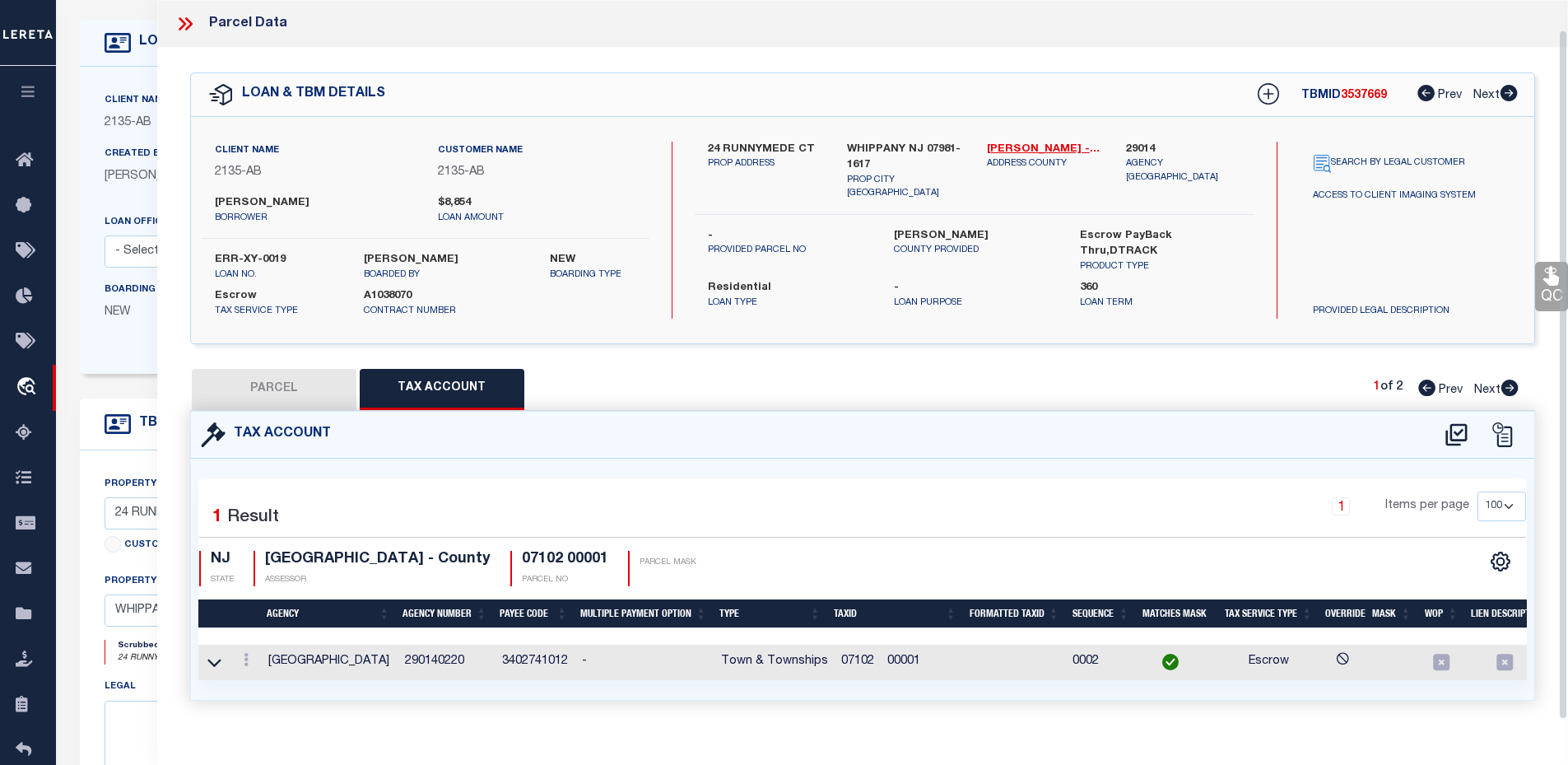
scroll to position [30, 0]
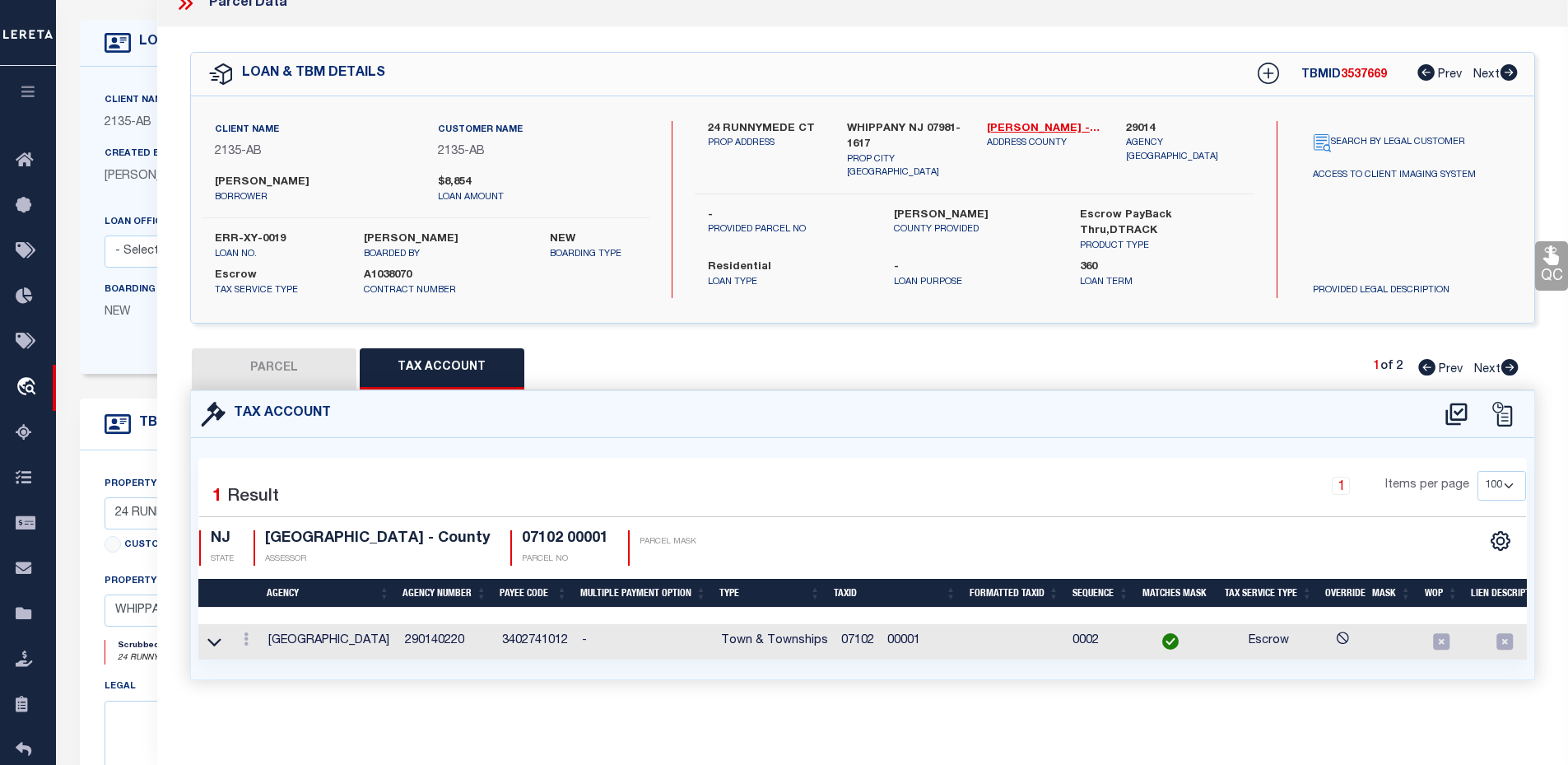
drag, startPoint x: 842, startPoint y: 631, endPoint x: 959, endPoint y: 626, distance: 117.1
click at [959, 624] on td "07102 00001" at bounding box center [899, 641] width 128 height 36
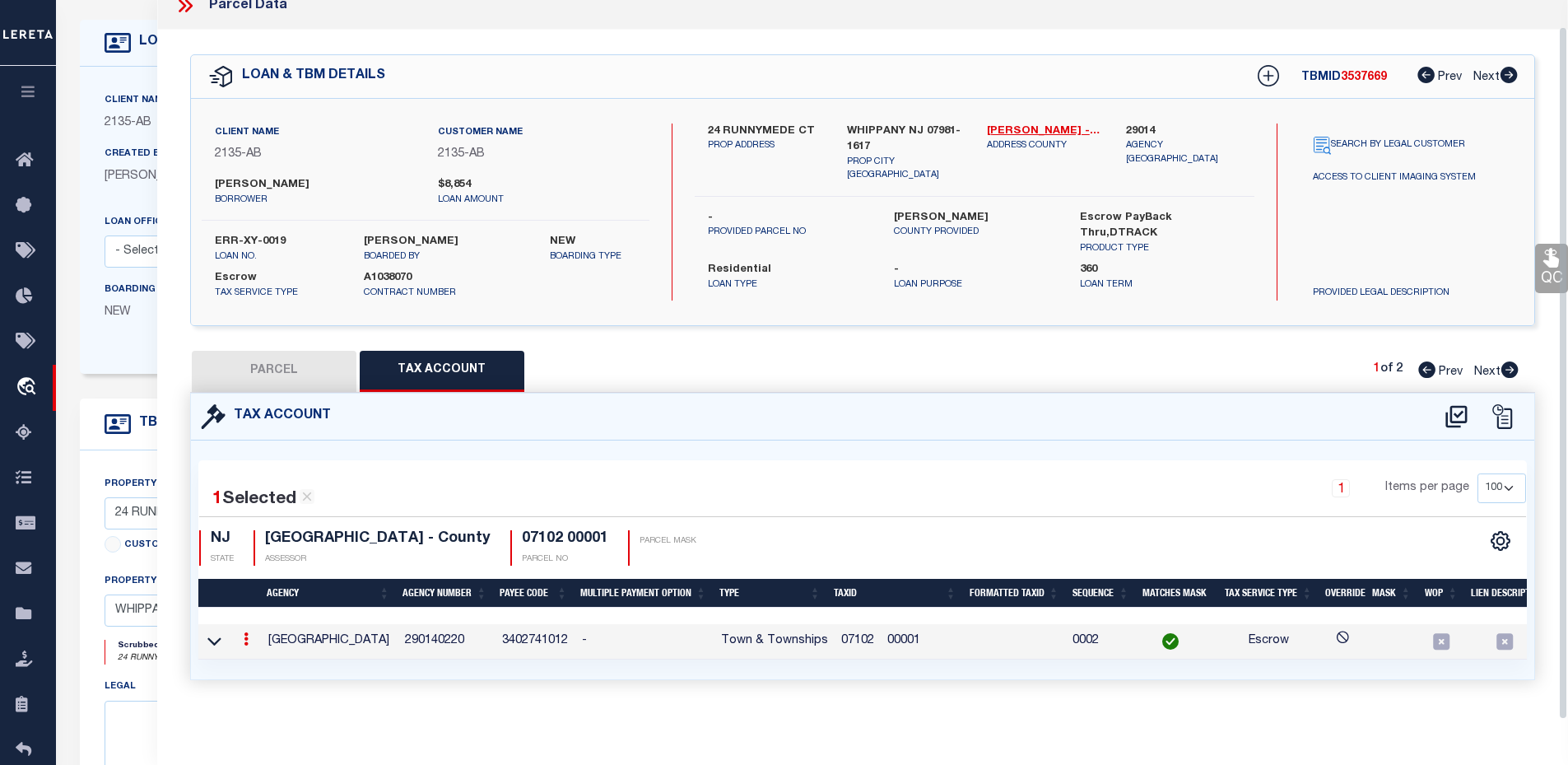
click at [1389, 323] on div "QC QC QC" at bounding box center [863, 374] width 1412 height 690
click at [265, 234] on label "ERR-XY-0019" at bounding box center [277, 241] width 125 height 16
copy div "ERR-XY-0019"
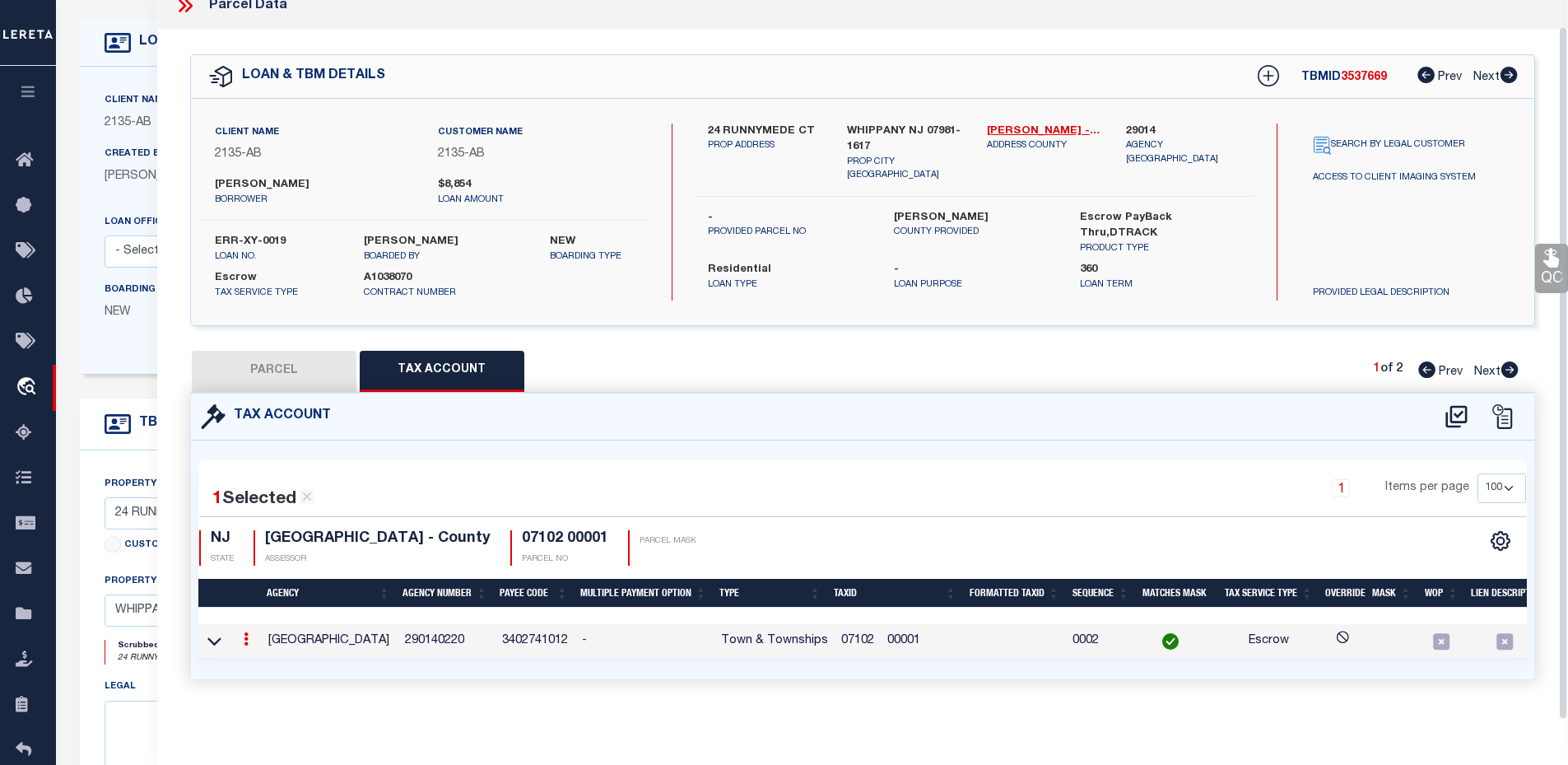
click at [335, 630] on td "HANOVER TOWNSHIP" at bounding box center [329, 641] width 137 height 36
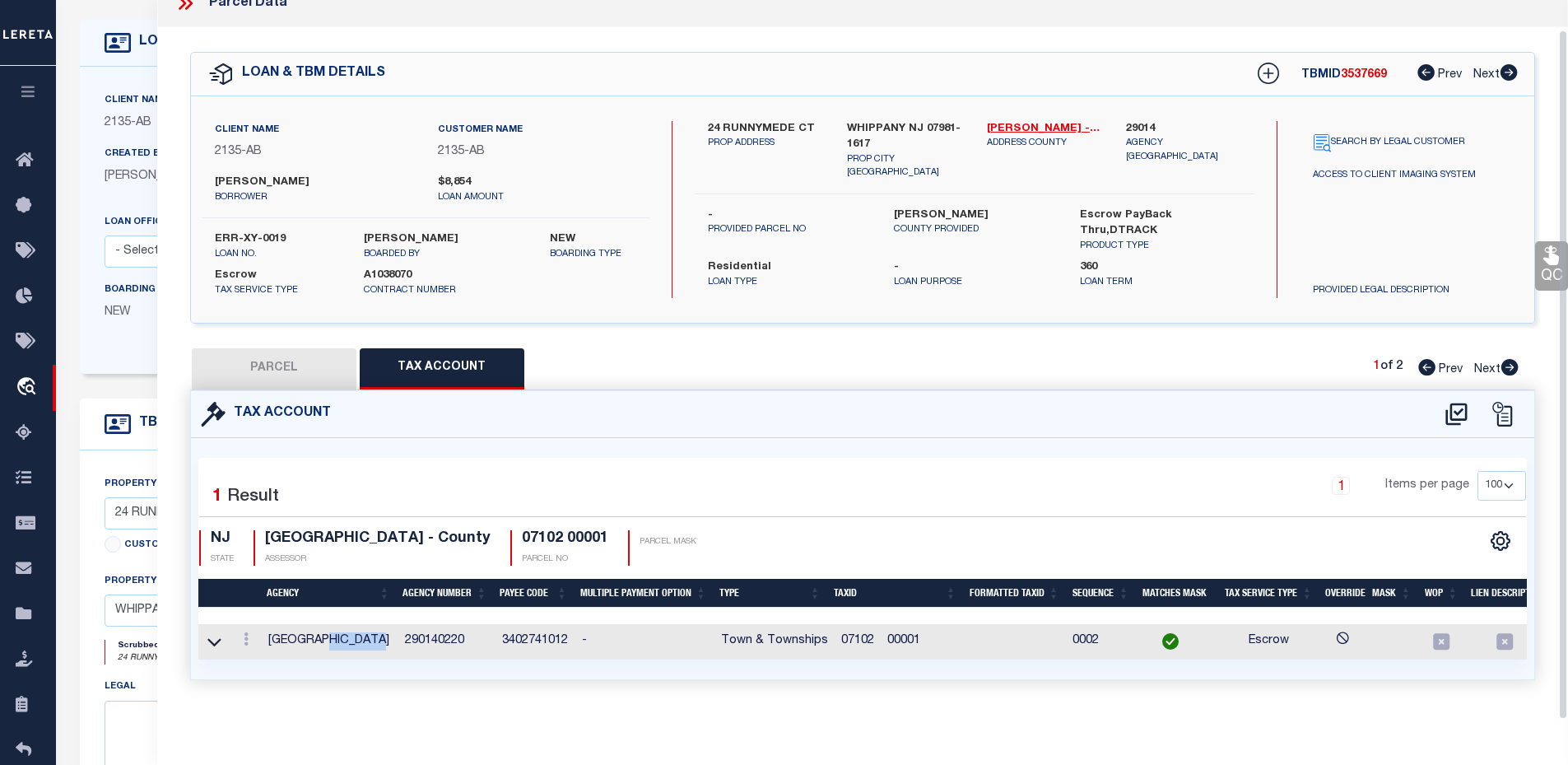
click at [335, 630] on td "HANOVER TOWNSHIP" at bounding box center [329, 641] width 137 height 36
copy td "HANOVER TOWNSHIP"
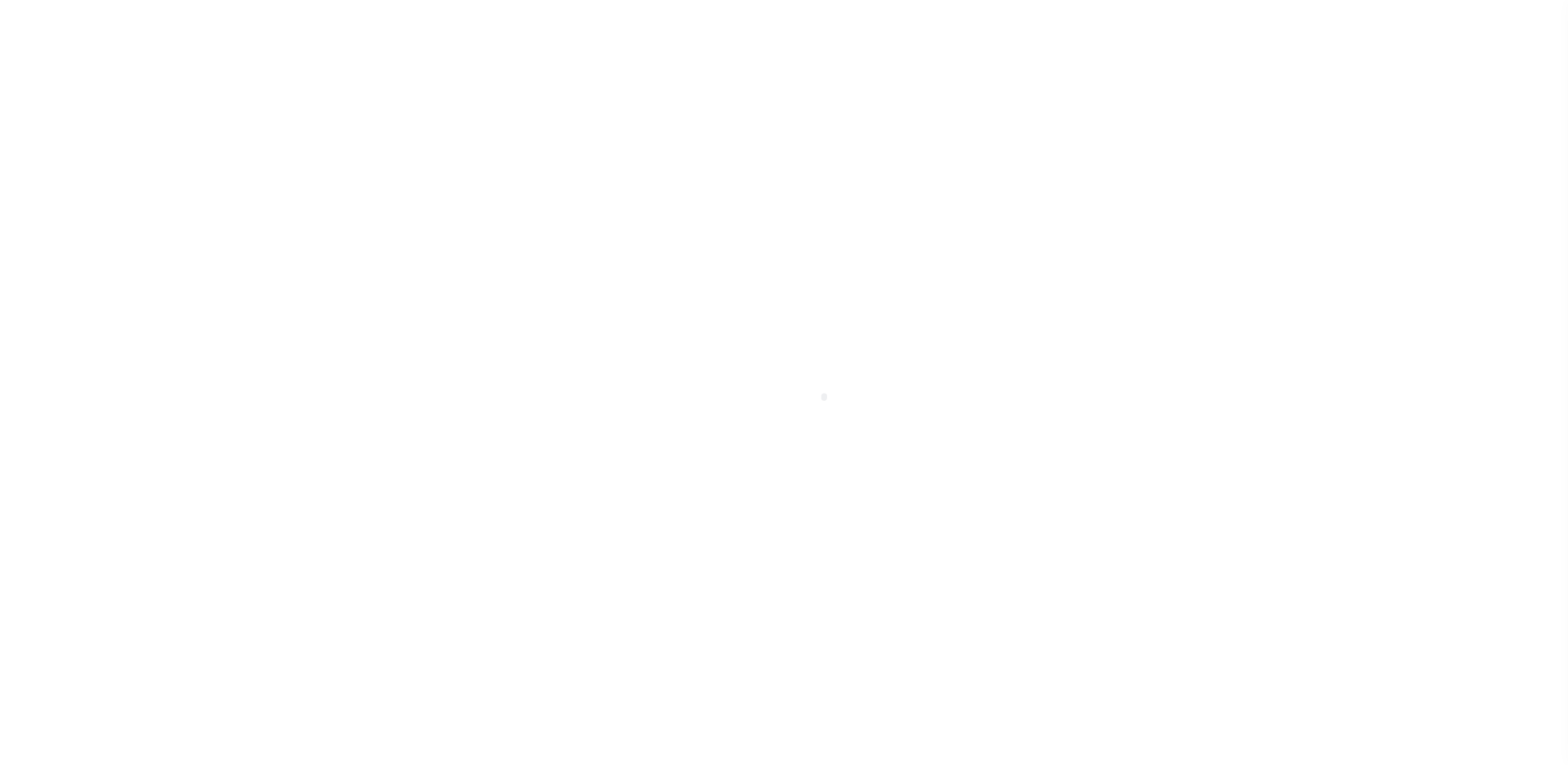
select select "10"
select select "Escrow"
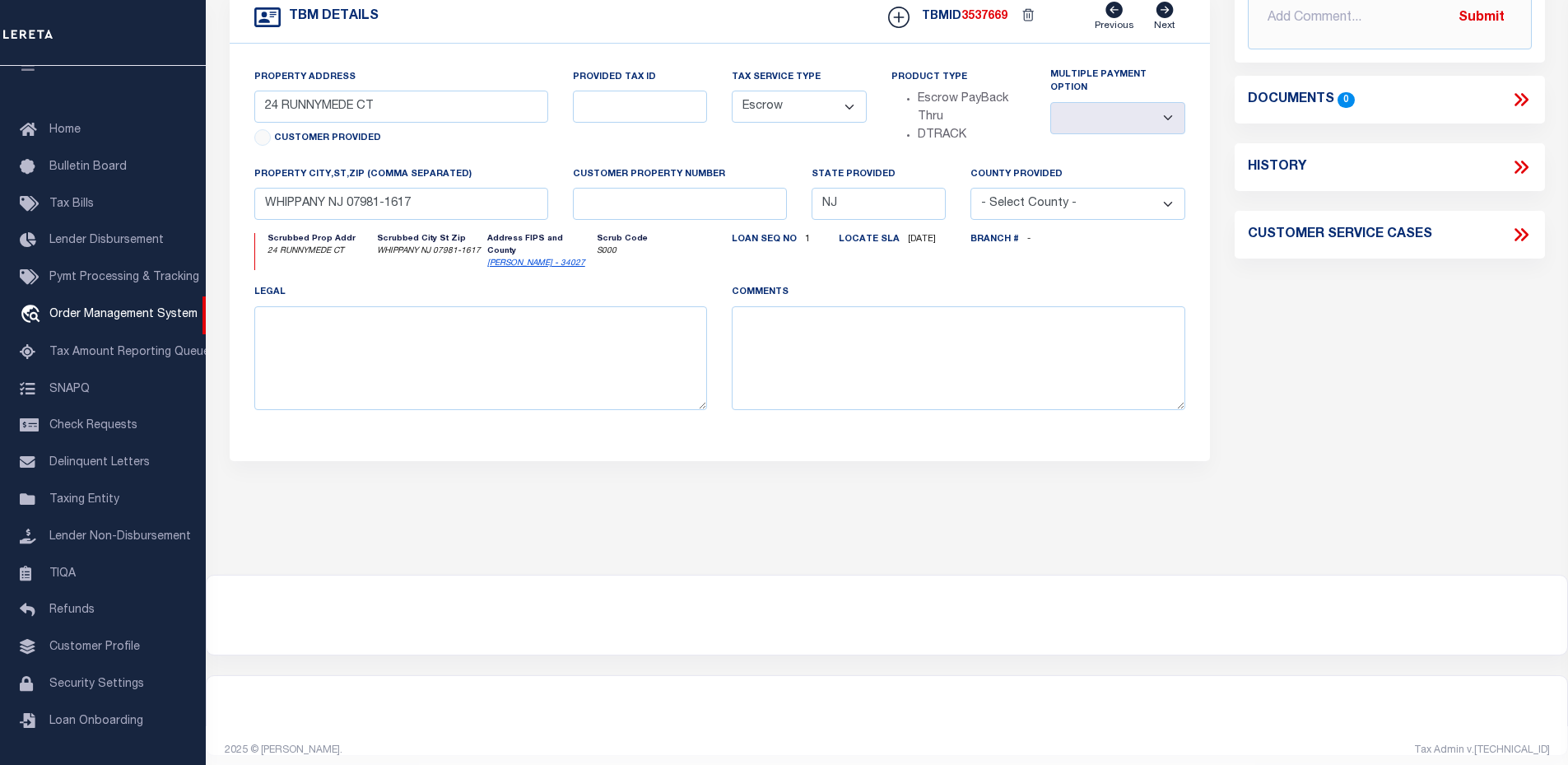
scroll to position [242, 0]
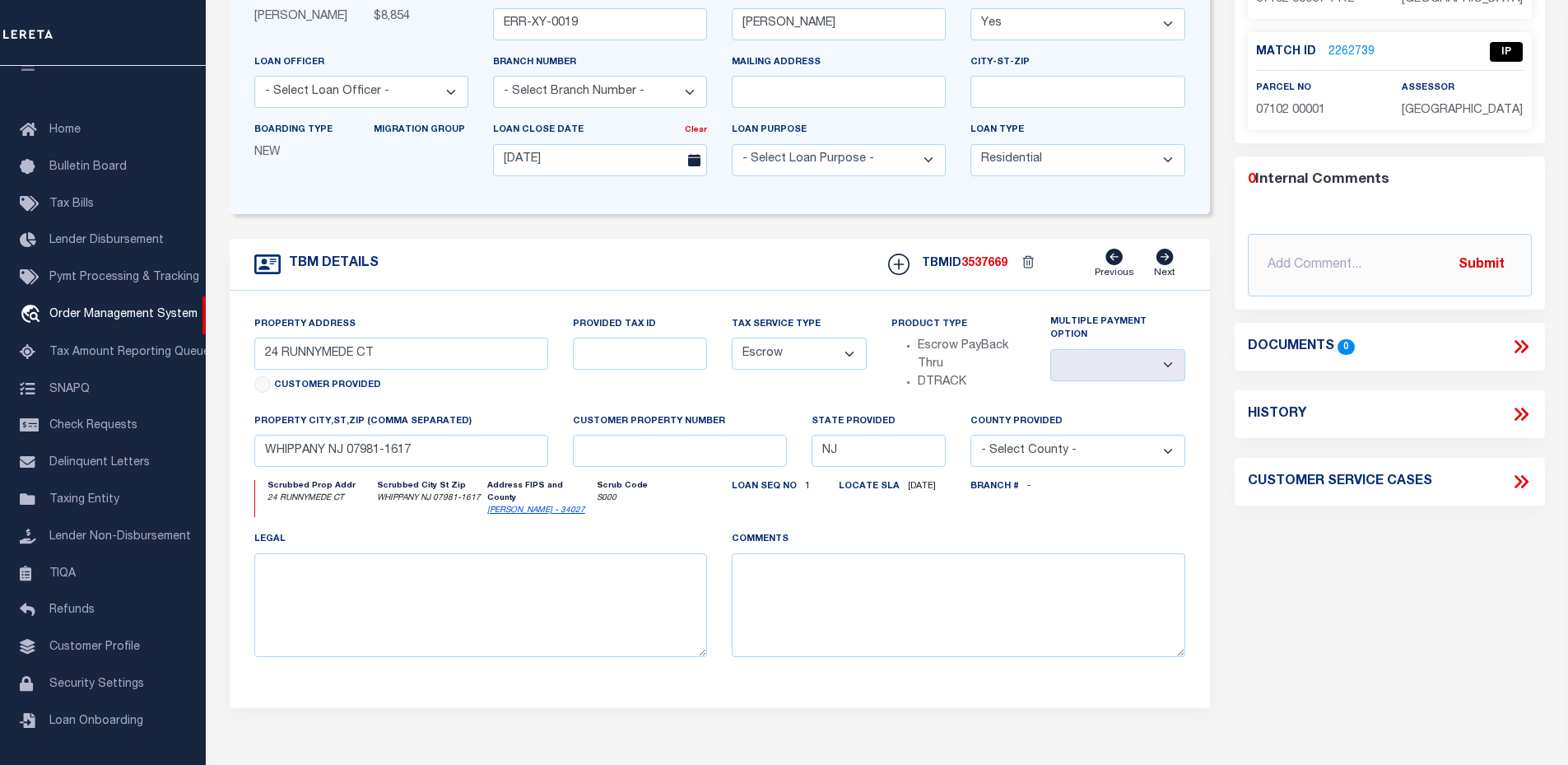
click at [1525, 345] on icon at bounding box center [1521, 346] width 22 height 22
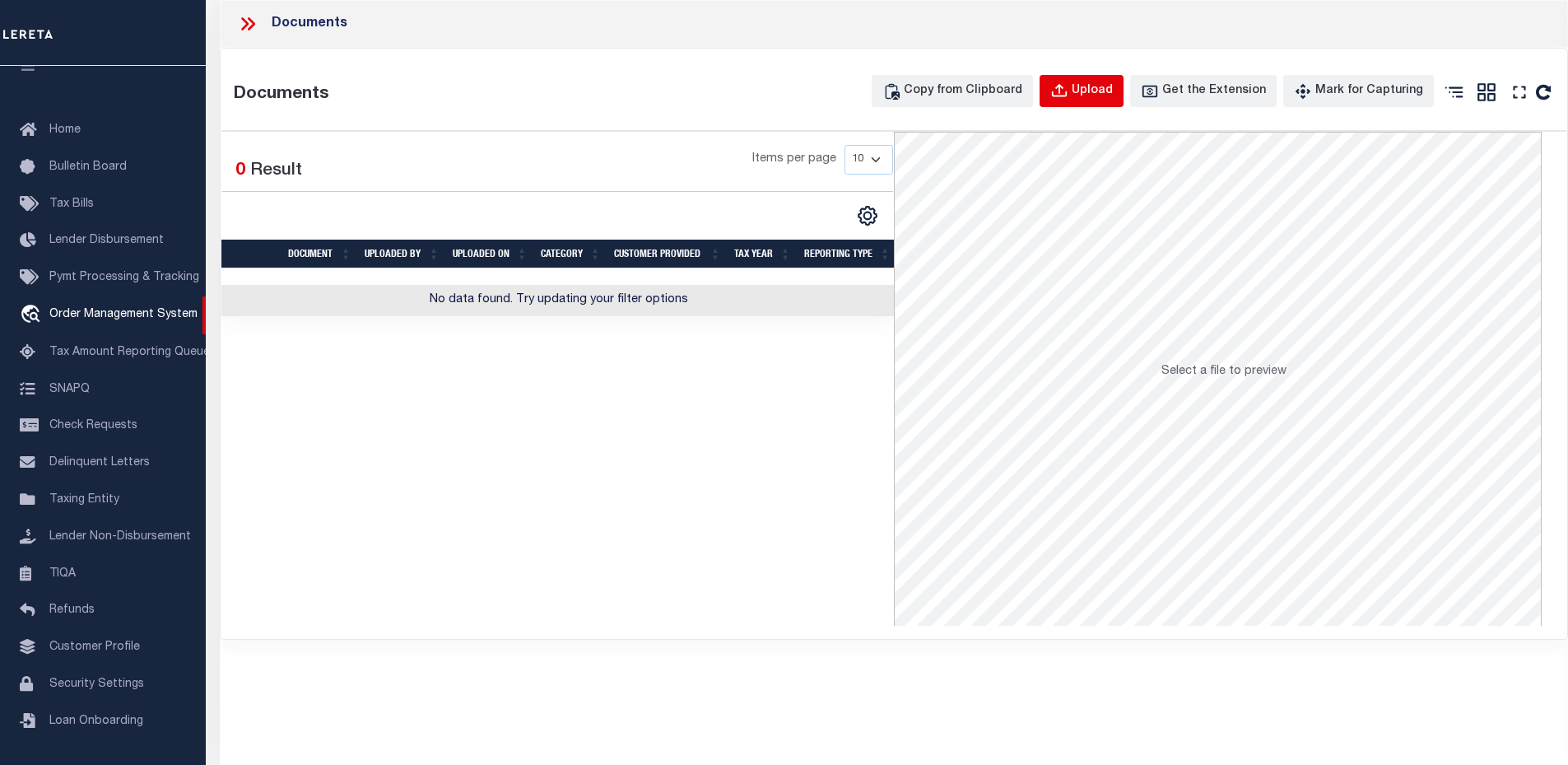
click at [1093, 99] on div "Upload" at bounding box center [1093, 91] width 42 height 18
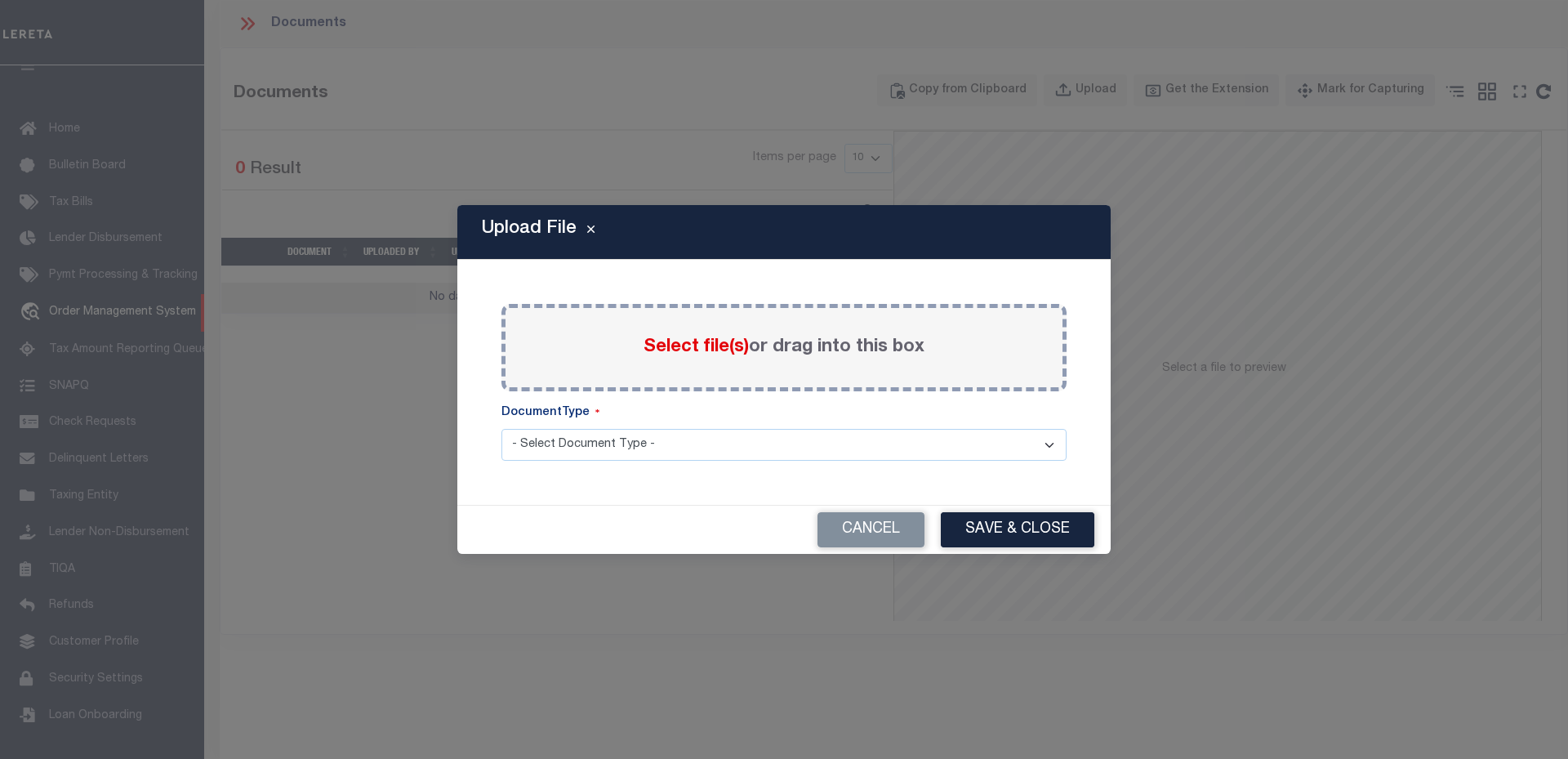
click at [645, 360] on label "Select file(s) or drag into this box" at bounding box center [784, 347] width 281 height 27
click at [0, 0] on input "Select file(s) or drag into this box" at bounding box center [0, 0] width 0 height 0
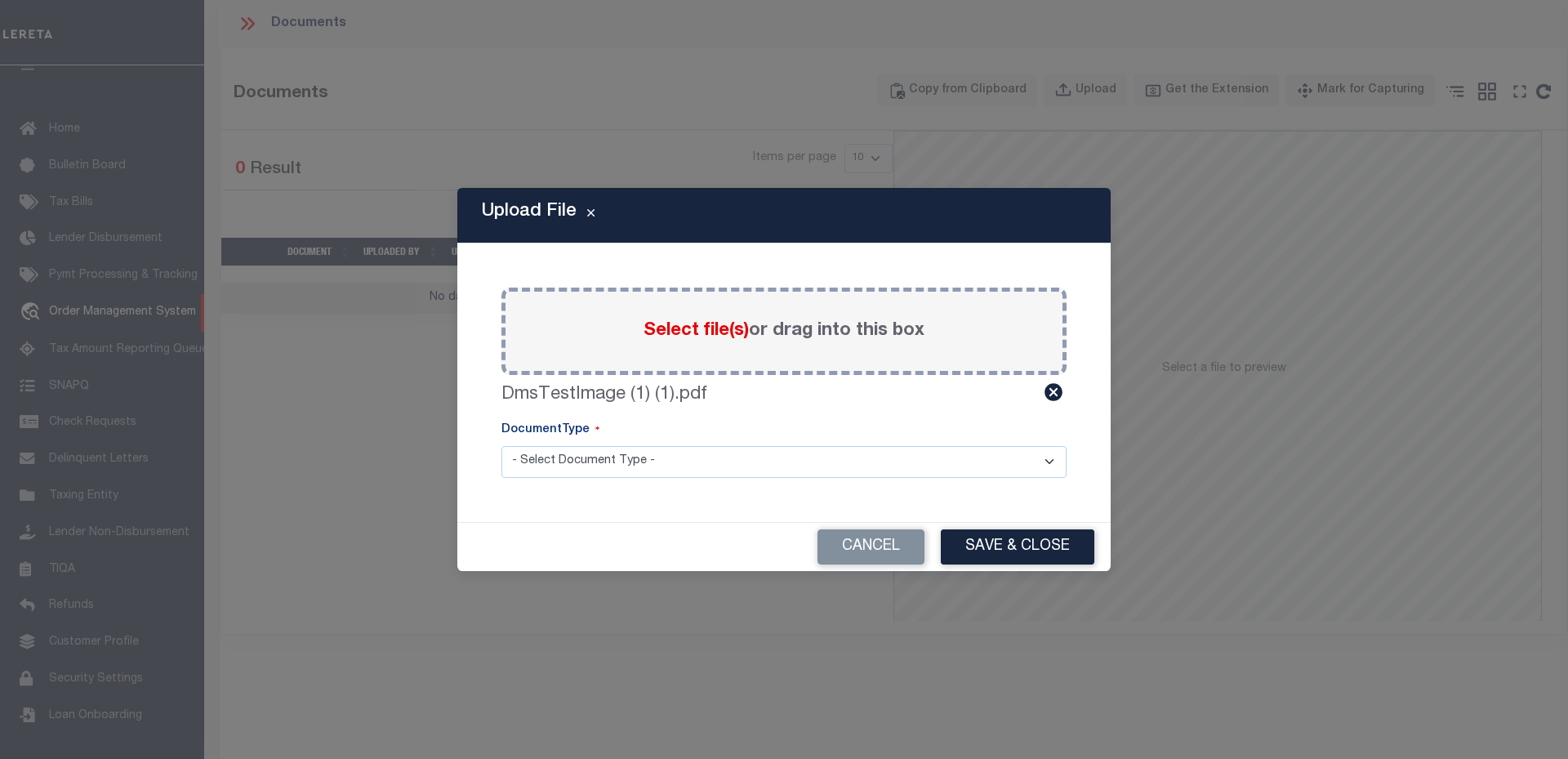
click at [690, 326] on span "Select file(s)" at bounding box center [696, 330] width 106 height 18
click at [0, 0] on input "Select file(s) or drag into this box" at bounding box center [0, 0] width 0 height 0
click at [607, 459] on select "- Select Document Type - TAX SERVICE DOCUMENTS" at bounding box center [784, 461] width 565 height 32
select select "TAX"
click at [502, 445] on select "- Select Document Type - TAX SERVICE DOCUMENTS" at bounding box center [784, 461] width 565 height 32
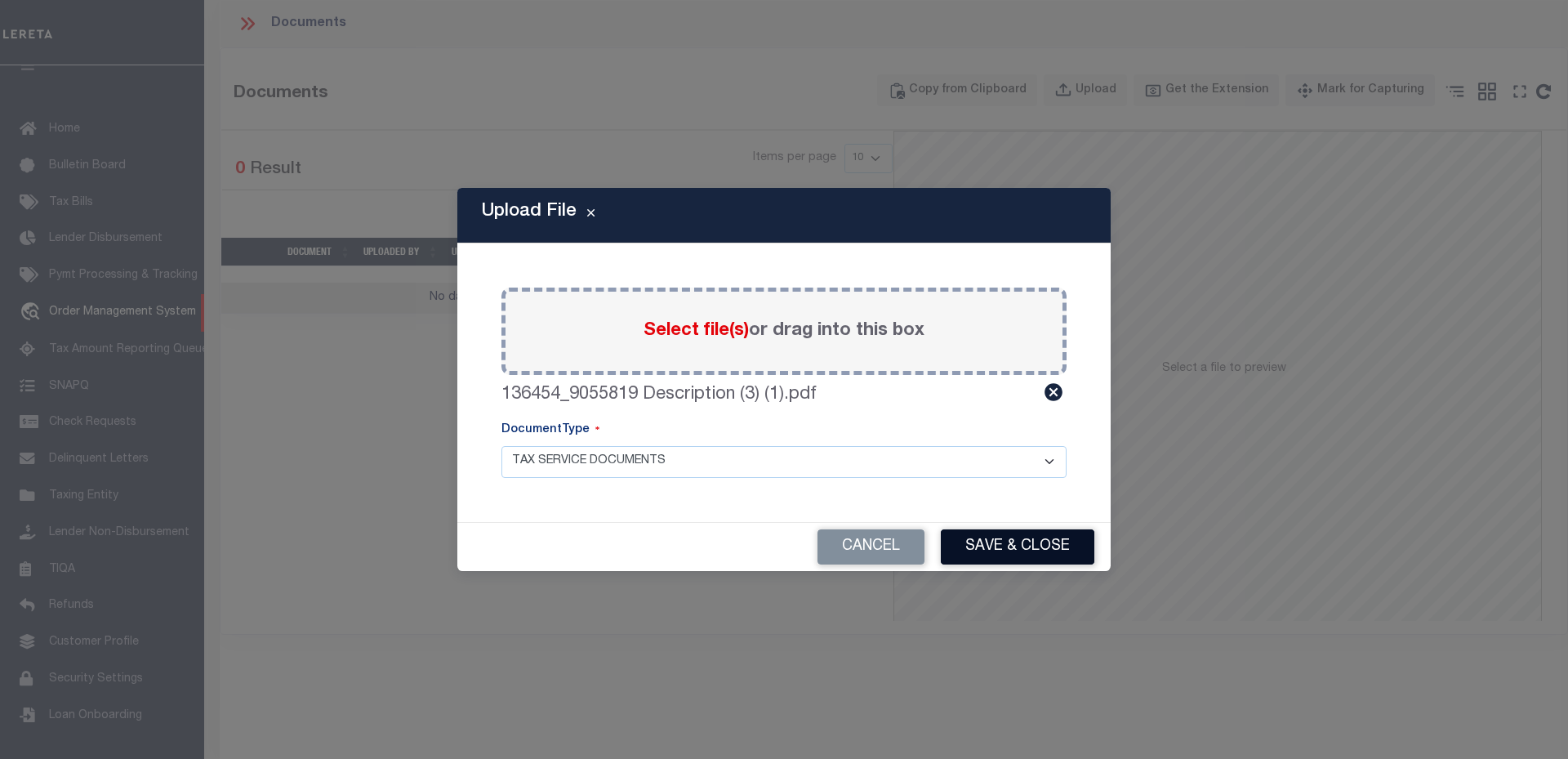
click at [975, 547] on button "Save & Close" at bounding box center [1018, 547] width 154 height 36
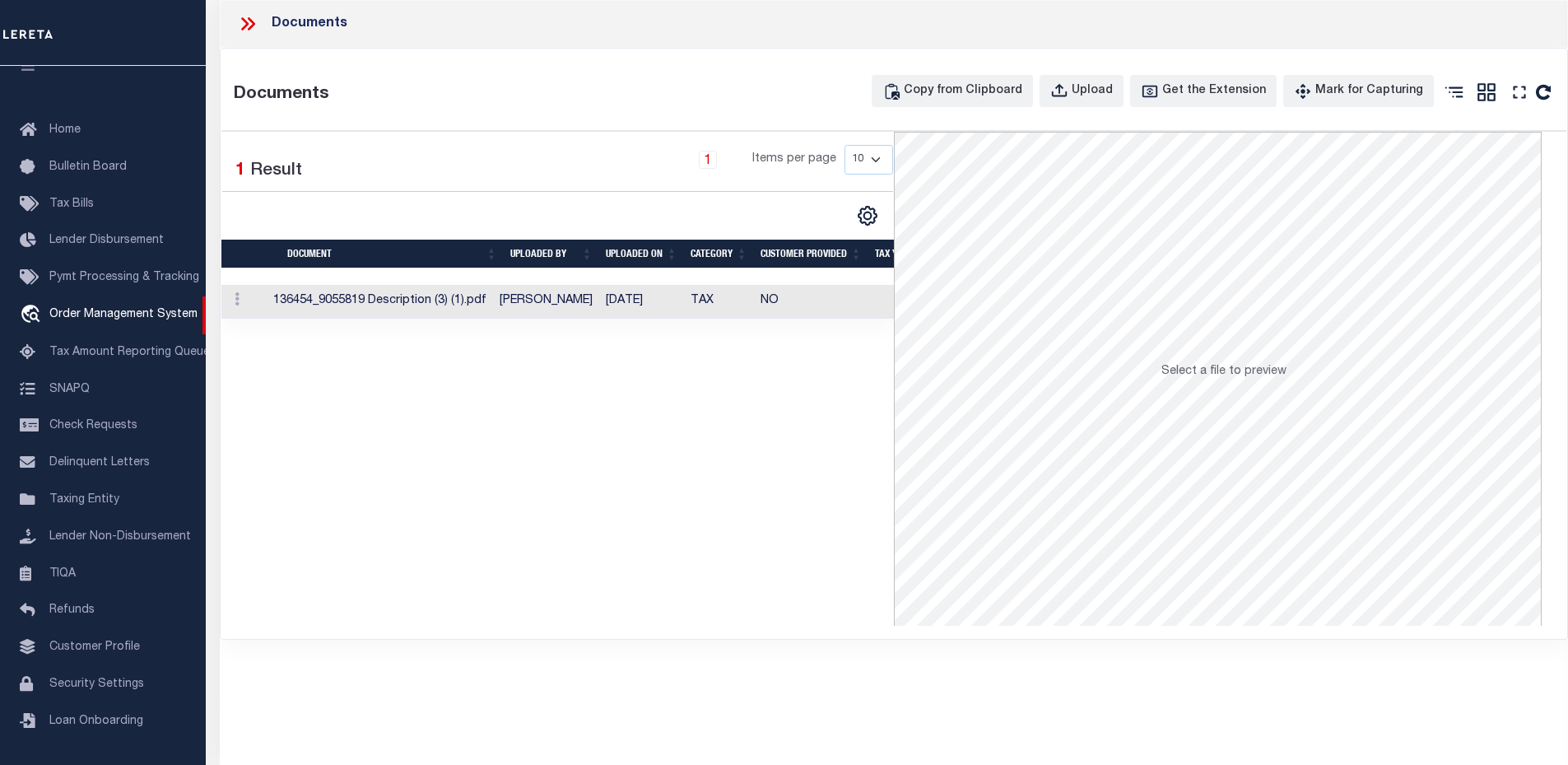
click at [654, 298] on td "[DATE]" at bounding box center [642, 302] width 85 height 34
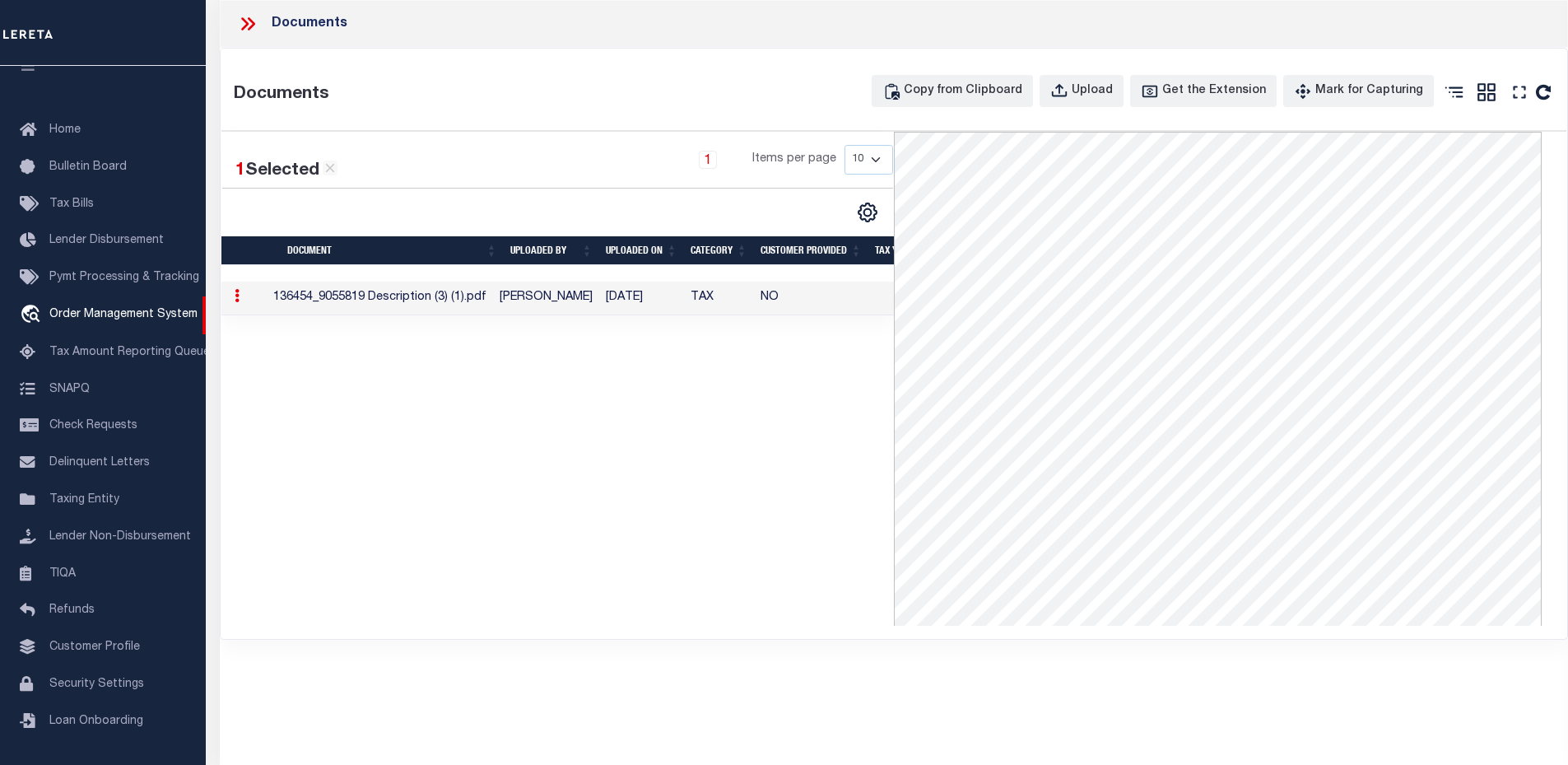
click at [242, 24] on icon at bounding box center [247, 24] width 22 height 22
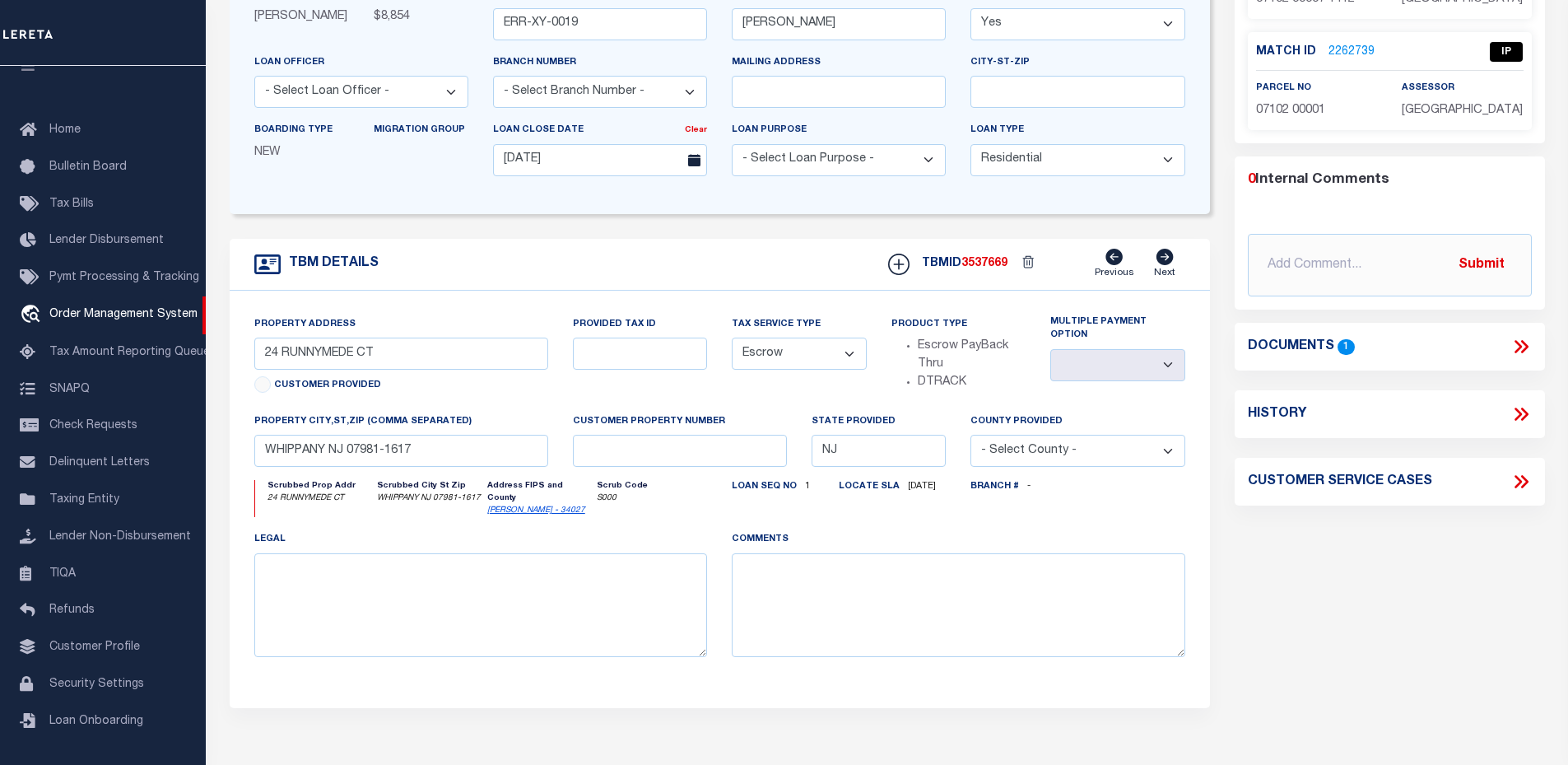
scroll to position [0, 0]
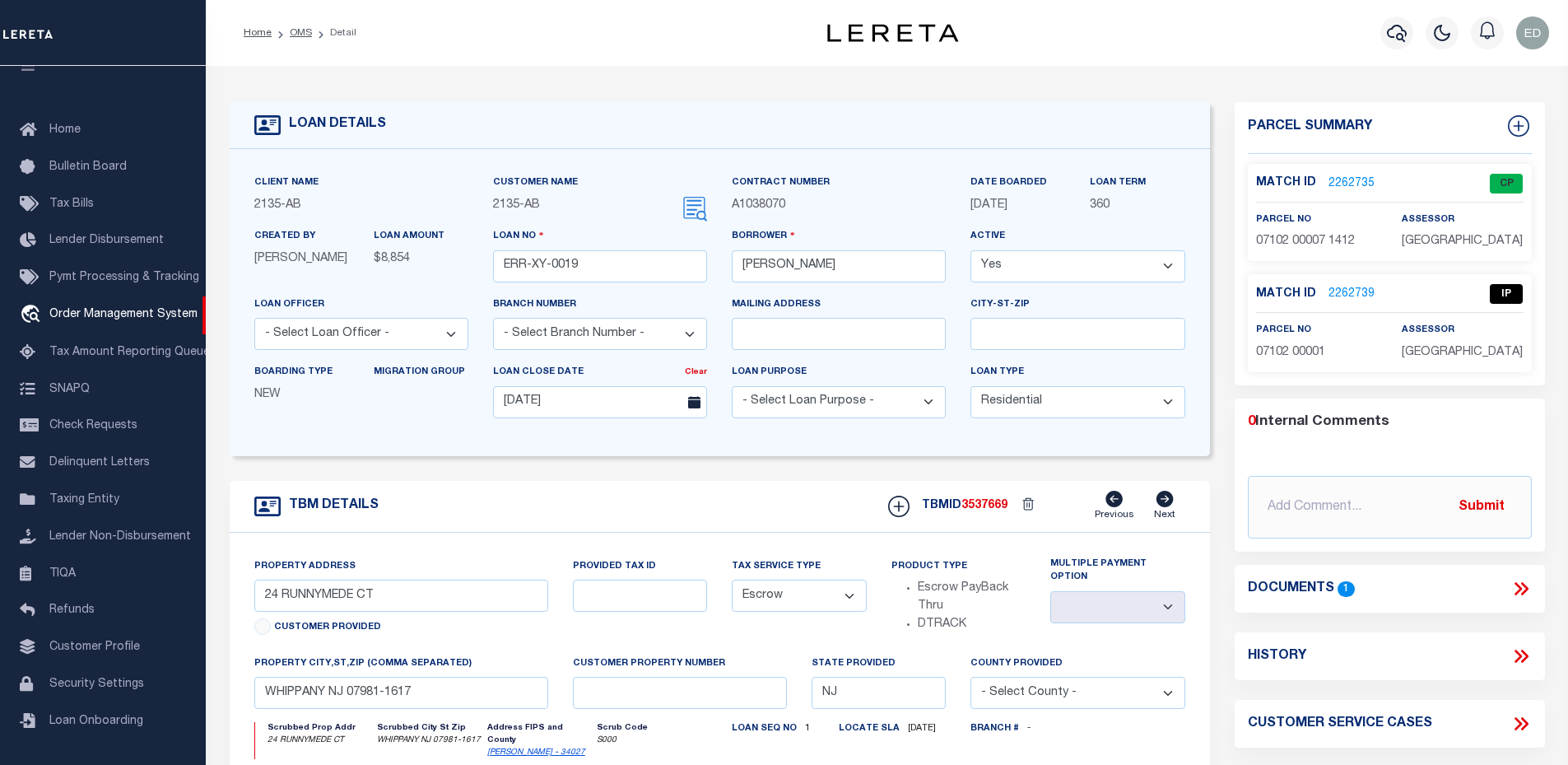
click at [1347, 180] on link "2262735" at bounding box center [1351, 184] width 46 height 17
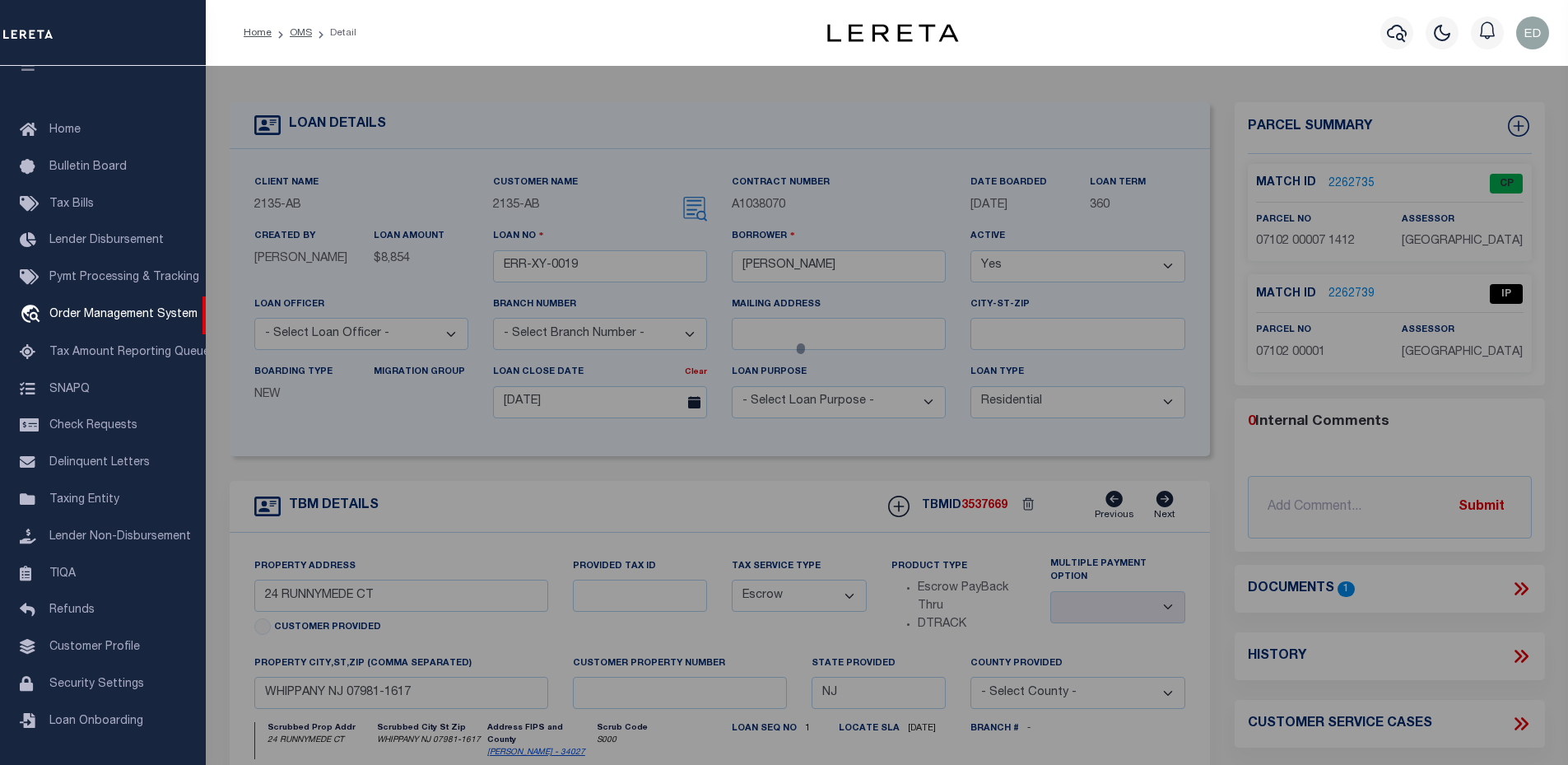
checkbox input "false"
select select "CP"
type input "BOLDEN CAPITAL LLC"
select select "ATL"
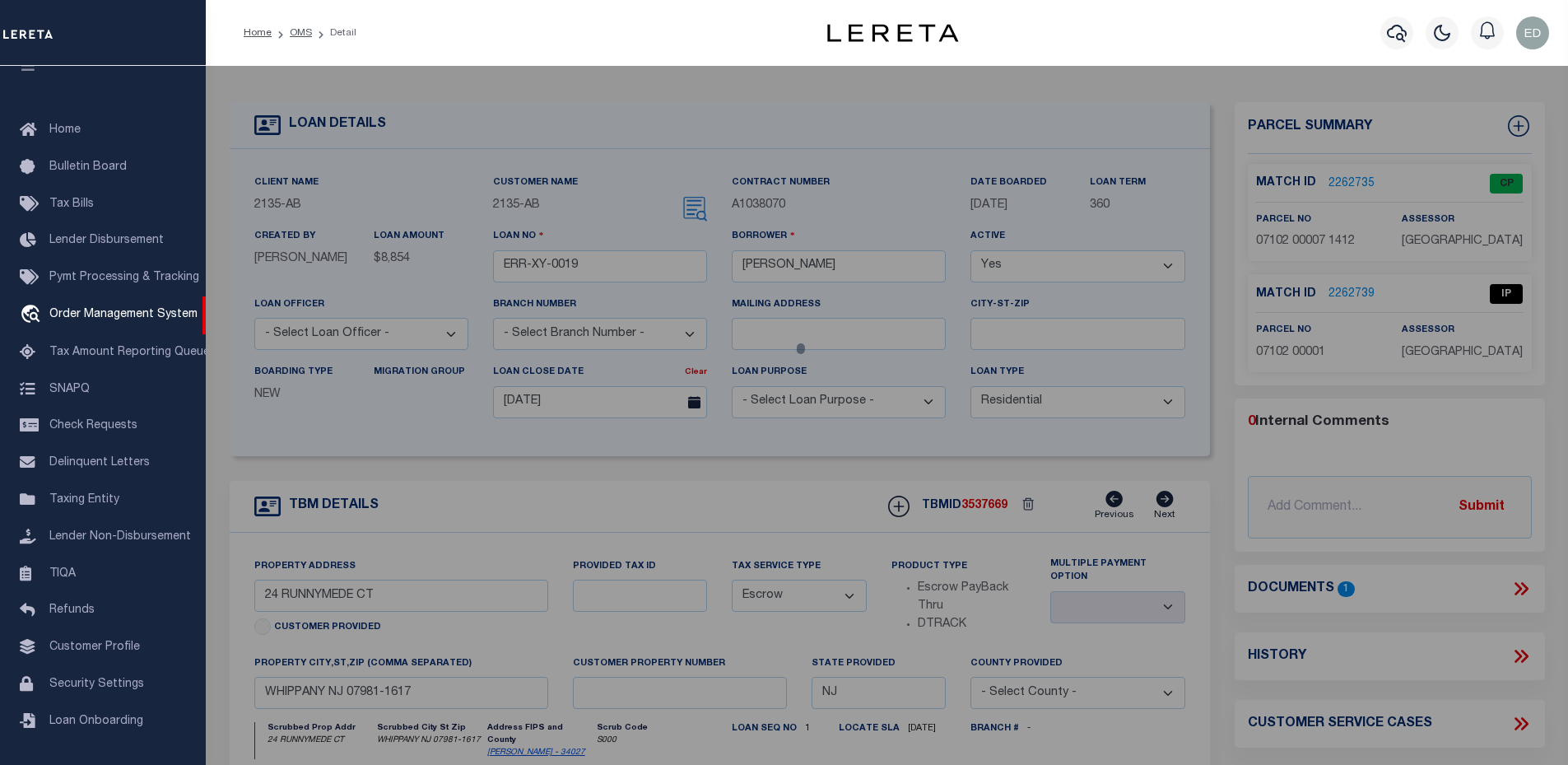
select select "ADD"
type input "24 RUNNYMEDE CT"
checkbox input "false"
type input "WHIPPANY, NJ 07981"
type textarea "LOT:7 BLK:7102 DIST:12 CITY/MUNI/TWP:HANOVER TWP"
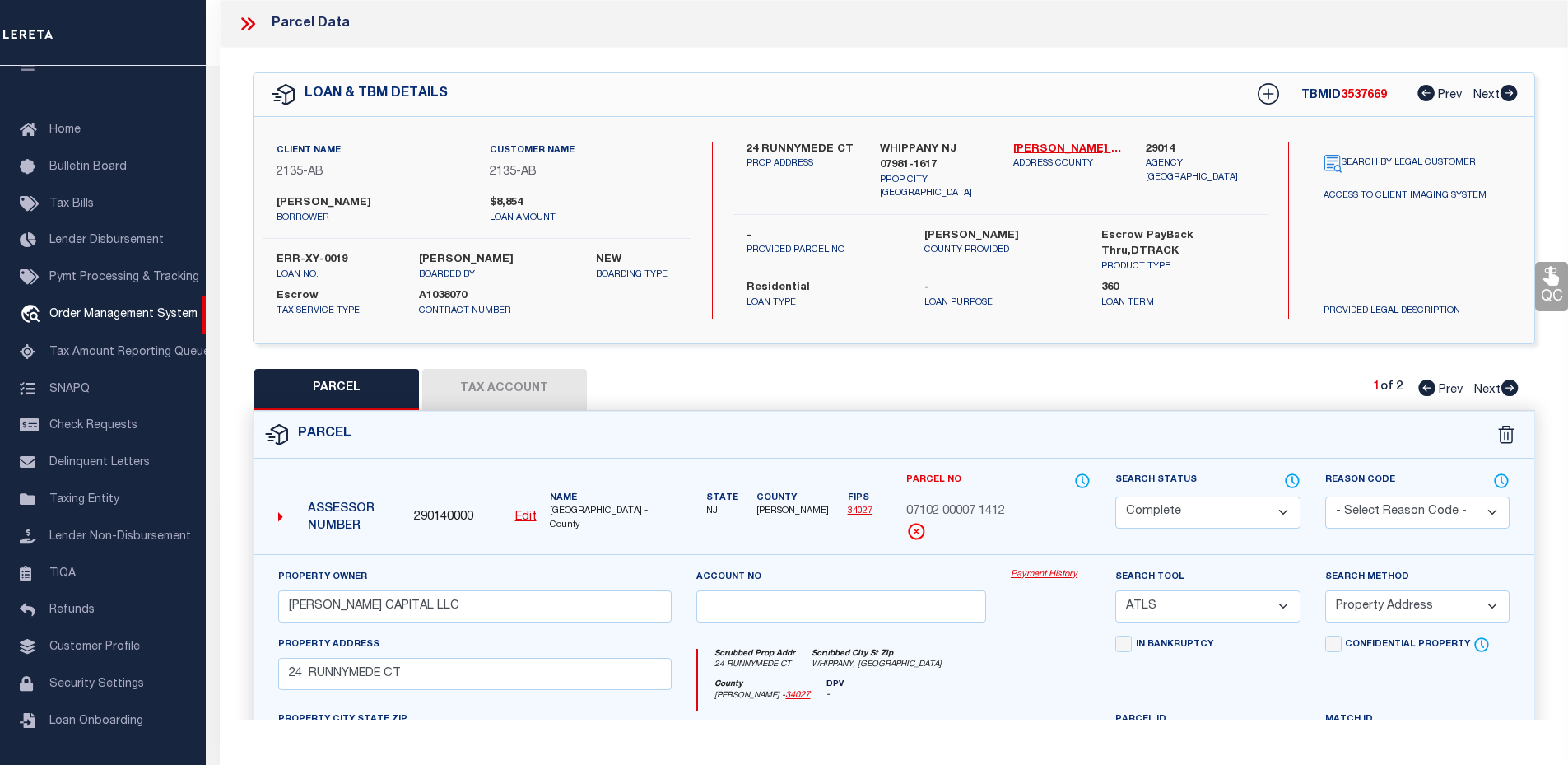
click at [263, 32] on div at bounding box center [254, 24] width 35 height 22
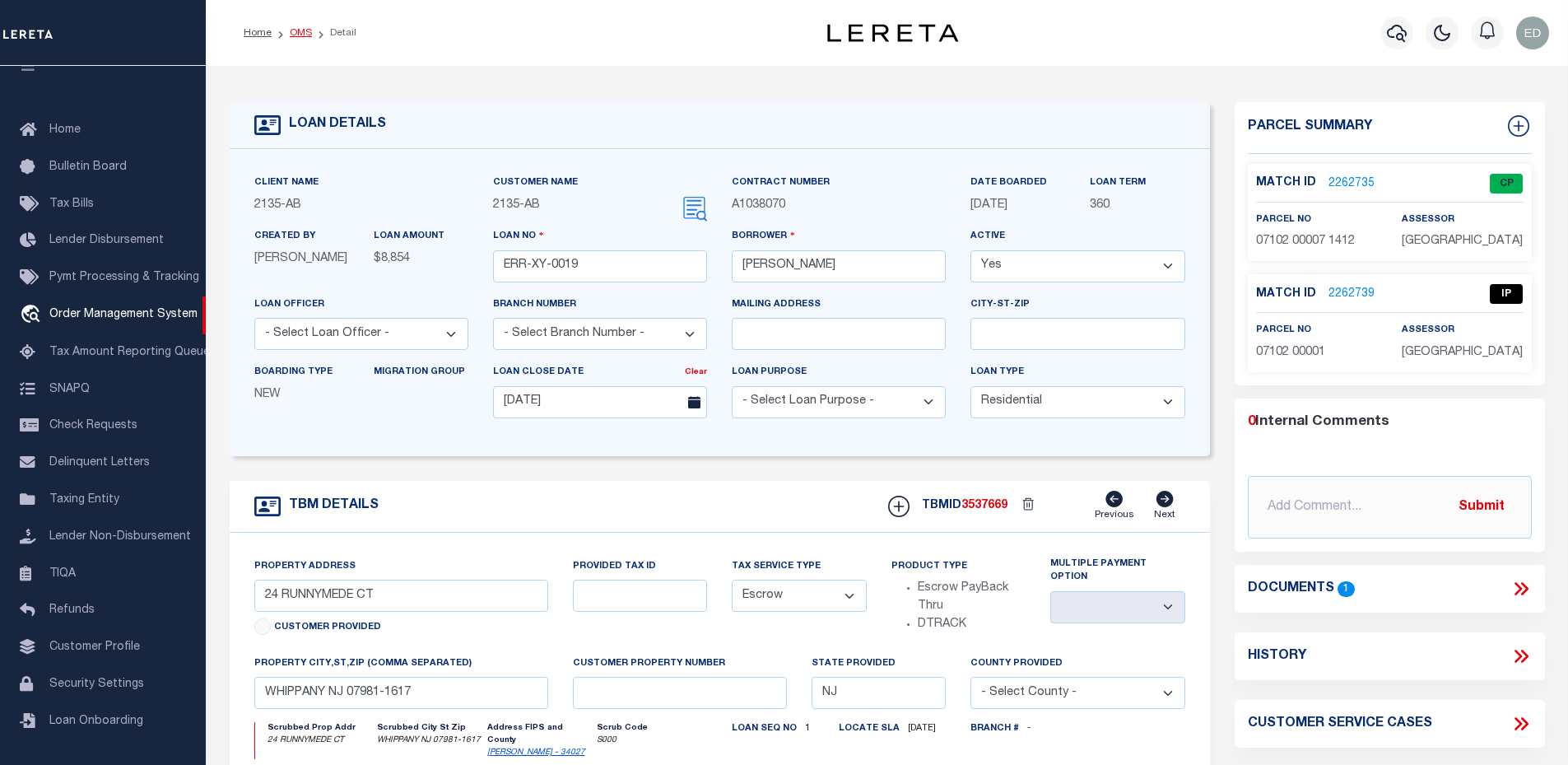
click at [302, 33] on link "OMS" at bounding box center [301, 33] width 23 height 9
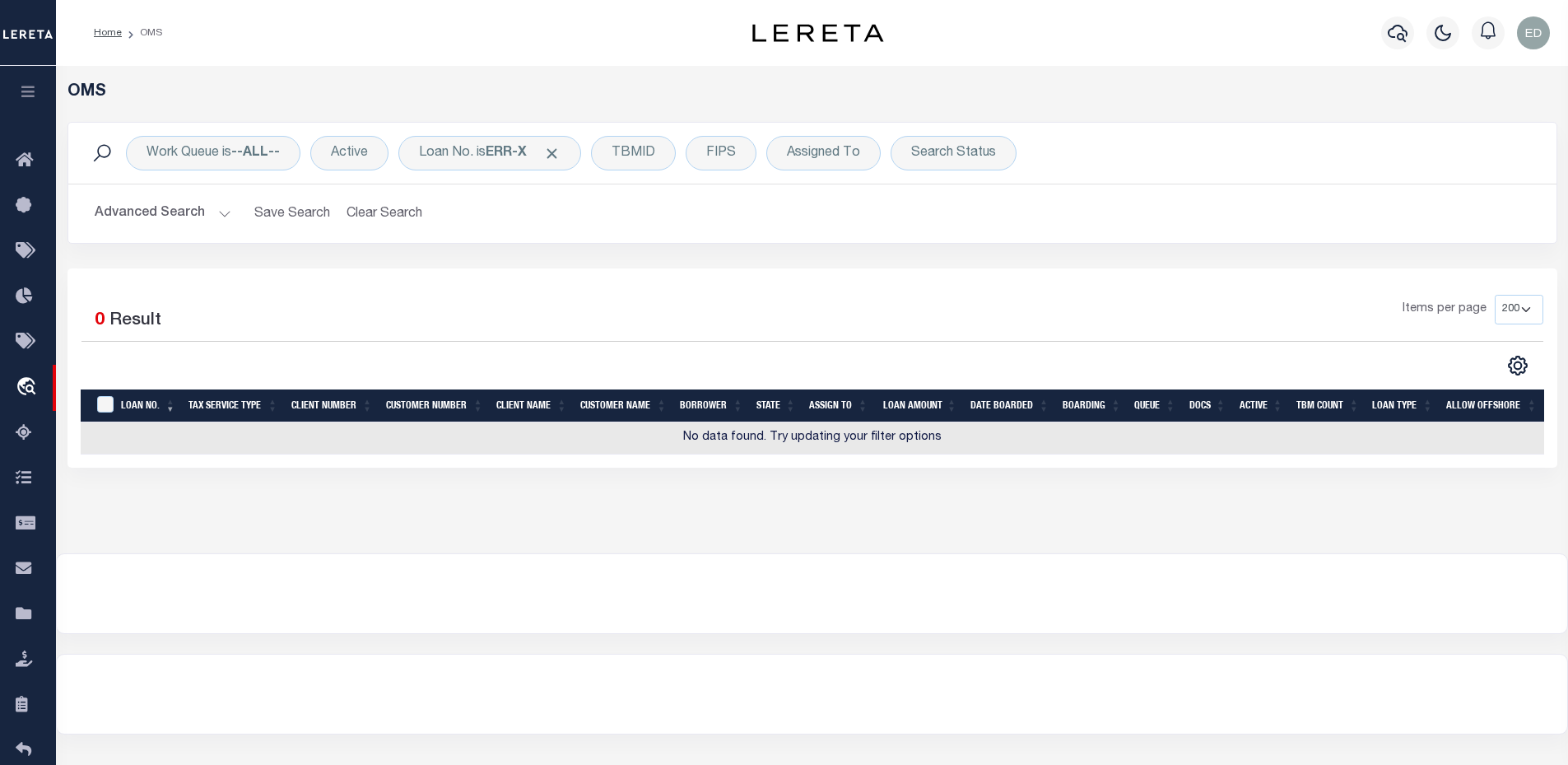
scroll to position [82, 0]
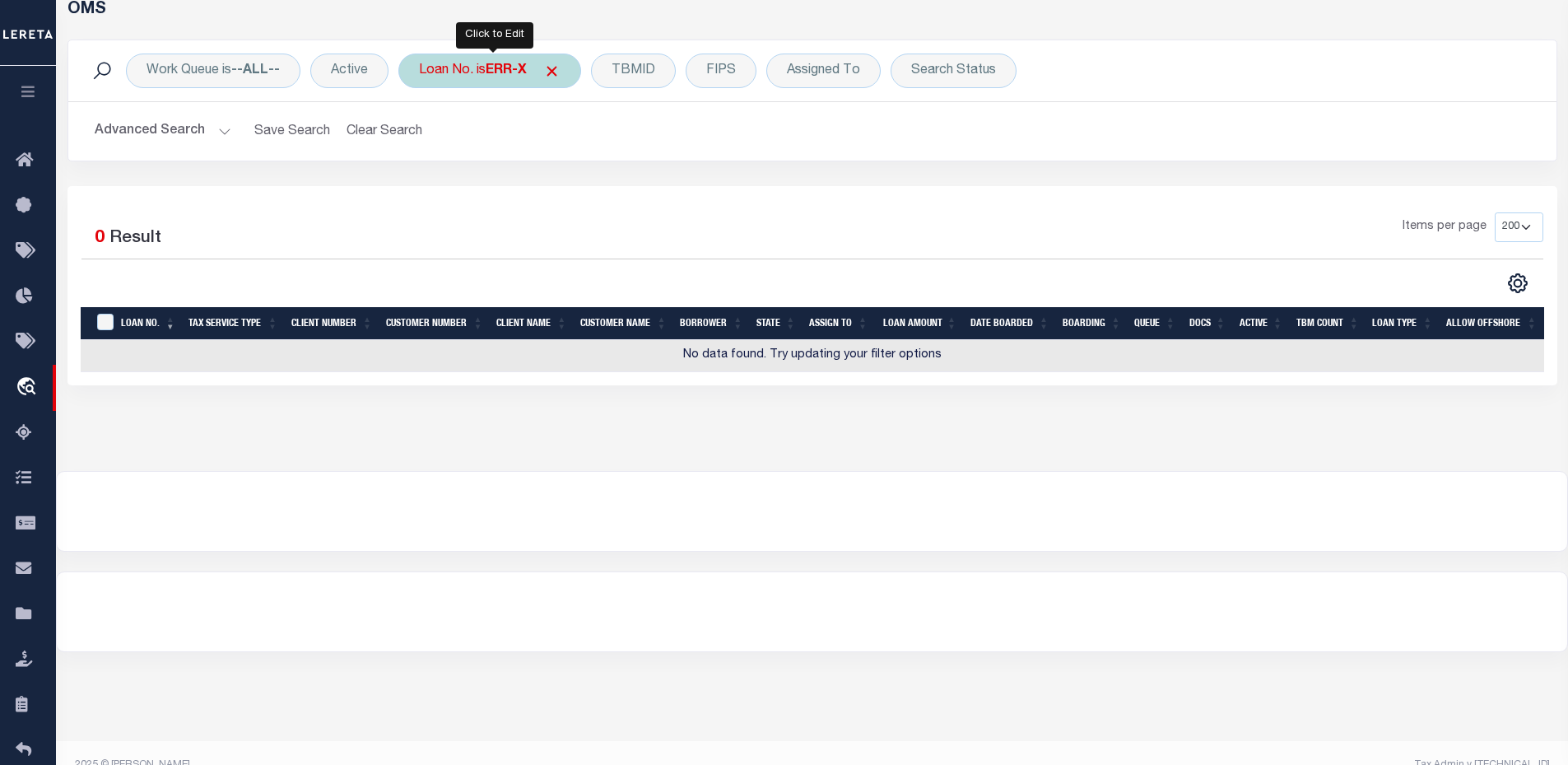
click at [496, 87] on div "Loan No. is ERR-X" at bounding box center [490, 71] width 183 height 35
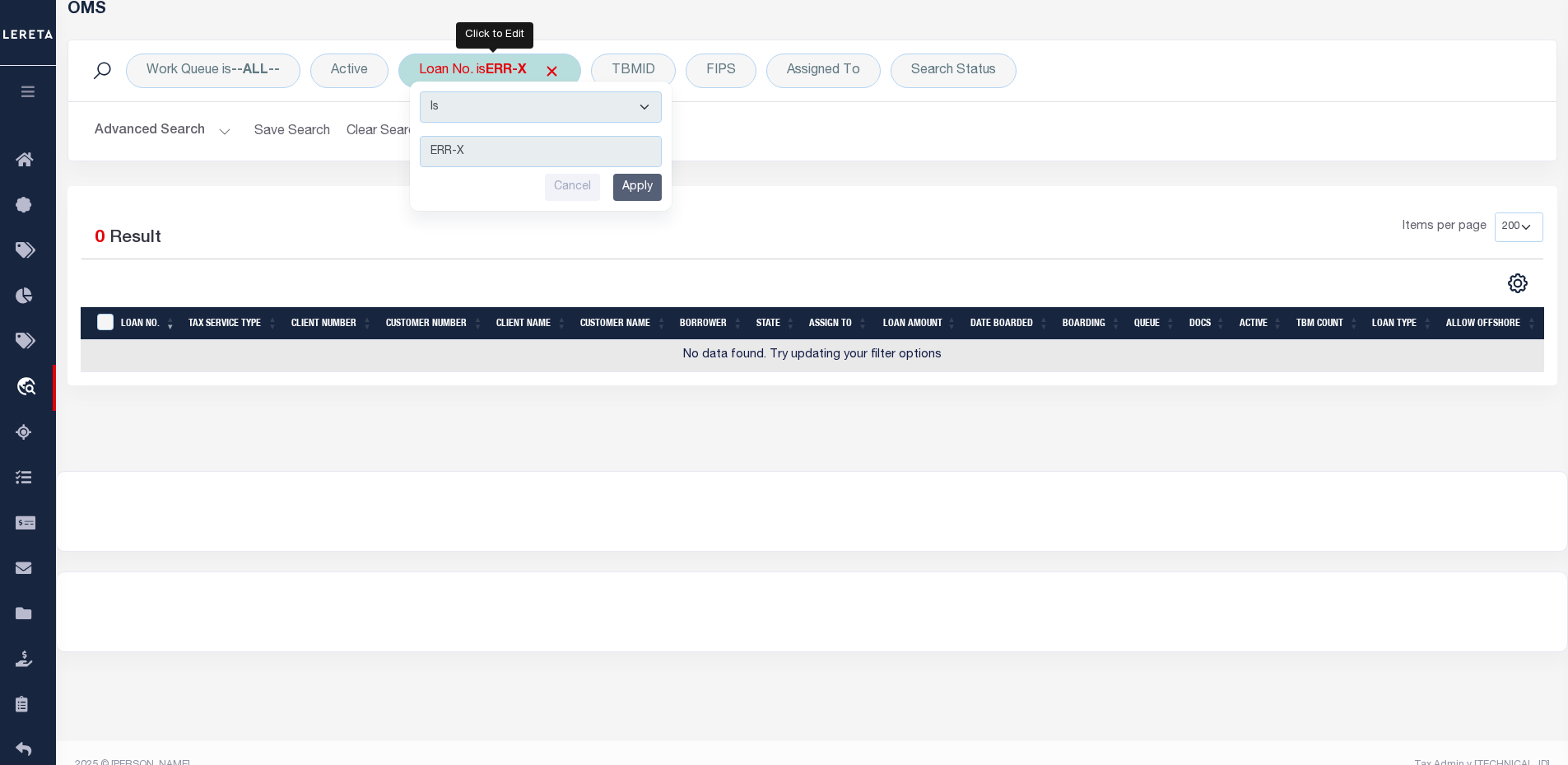
click at [501, 118] on select "Is Contains" at bounding box center [541, 107] width 242 height 31
select select "c"
click at [422, 91] on select "Is Contains" at bounding box center [541, 107] width 242 height 31
click at [656, 188] on input "Apply" at bounding box center [637, 187] width 48 height 27
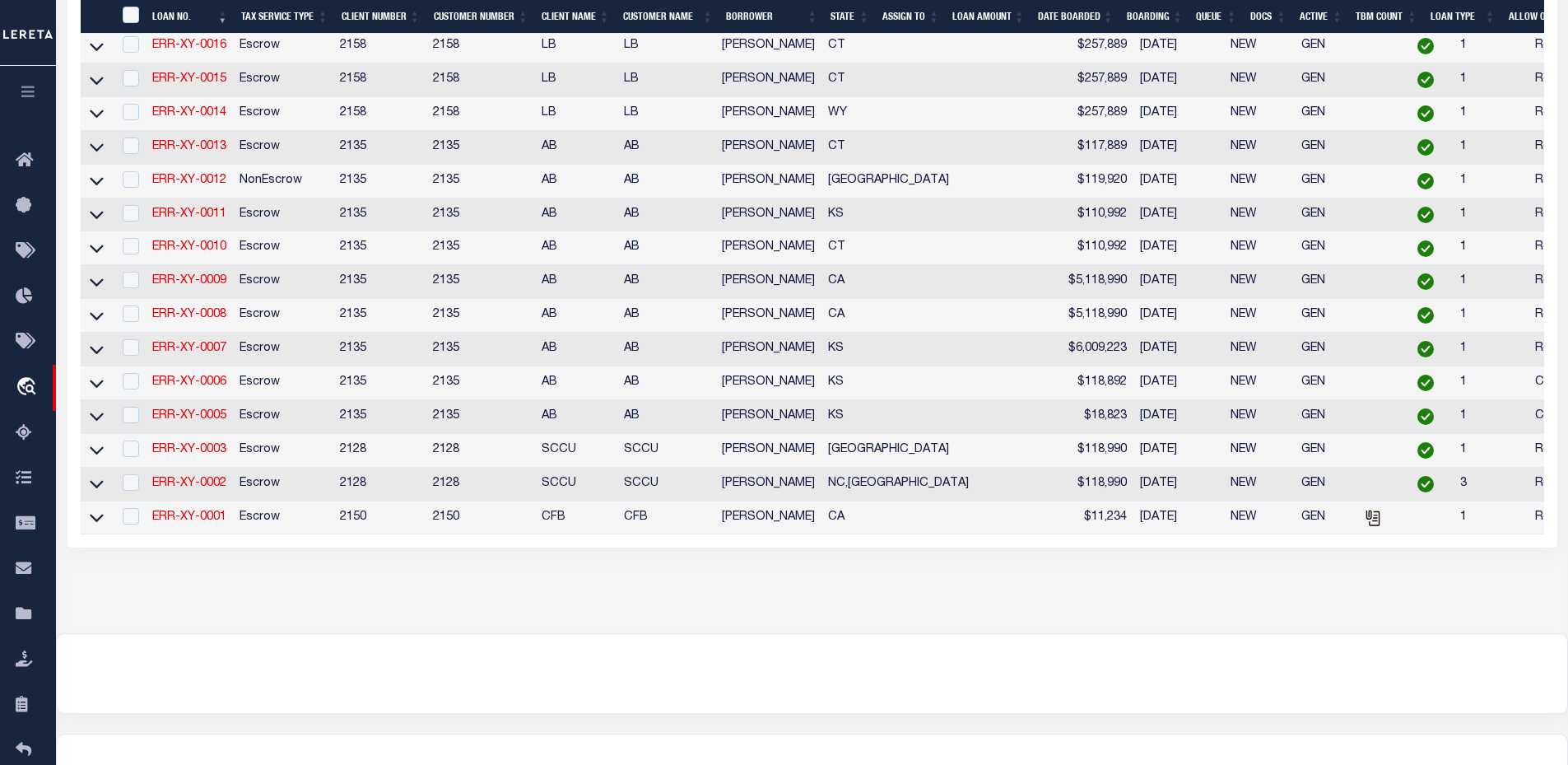
scroll to position [576, 0]
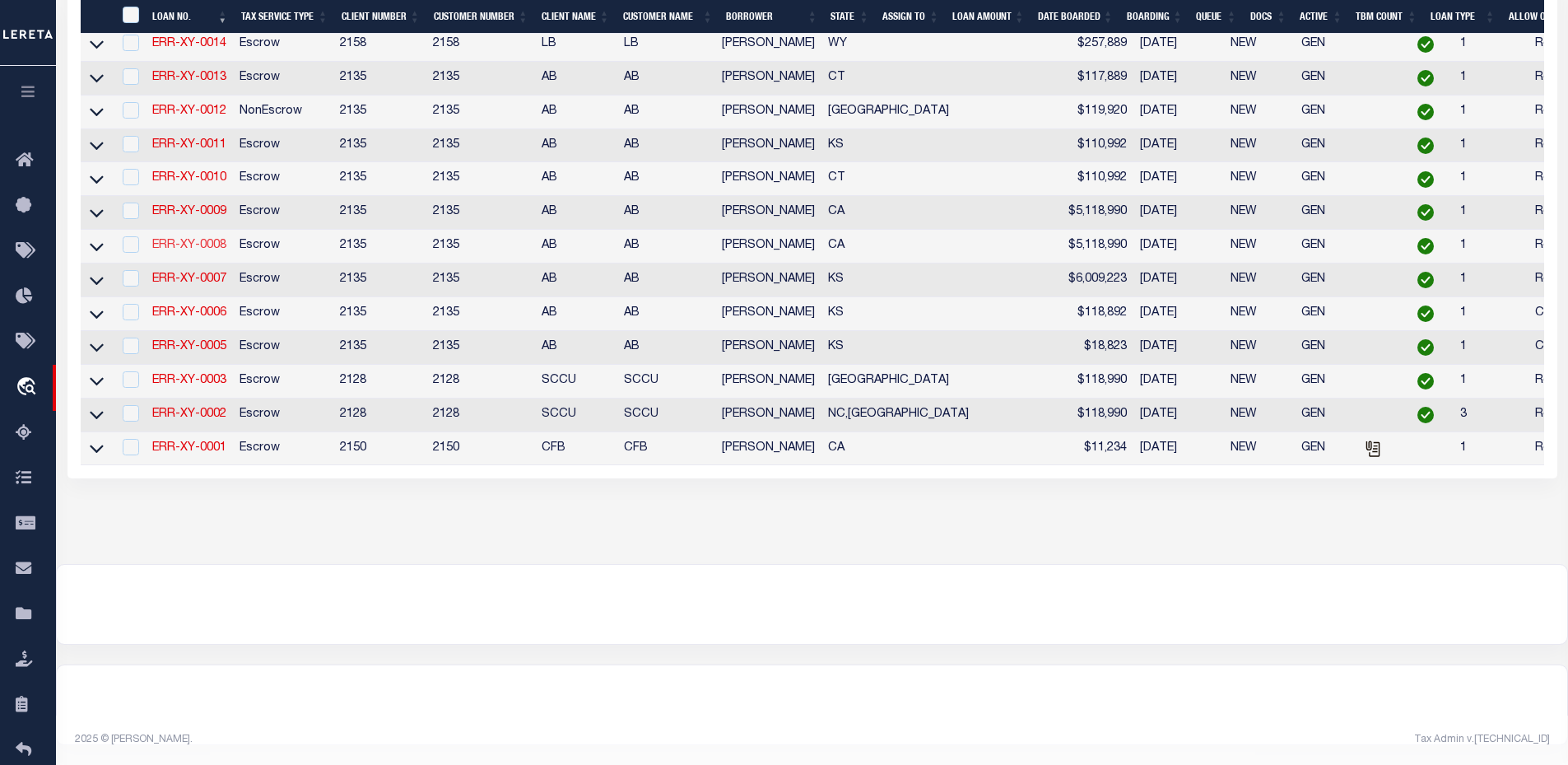
click at [220, 240] on link "ERR-XY-0008" at bounding box center [189, 245] width 75 height 11
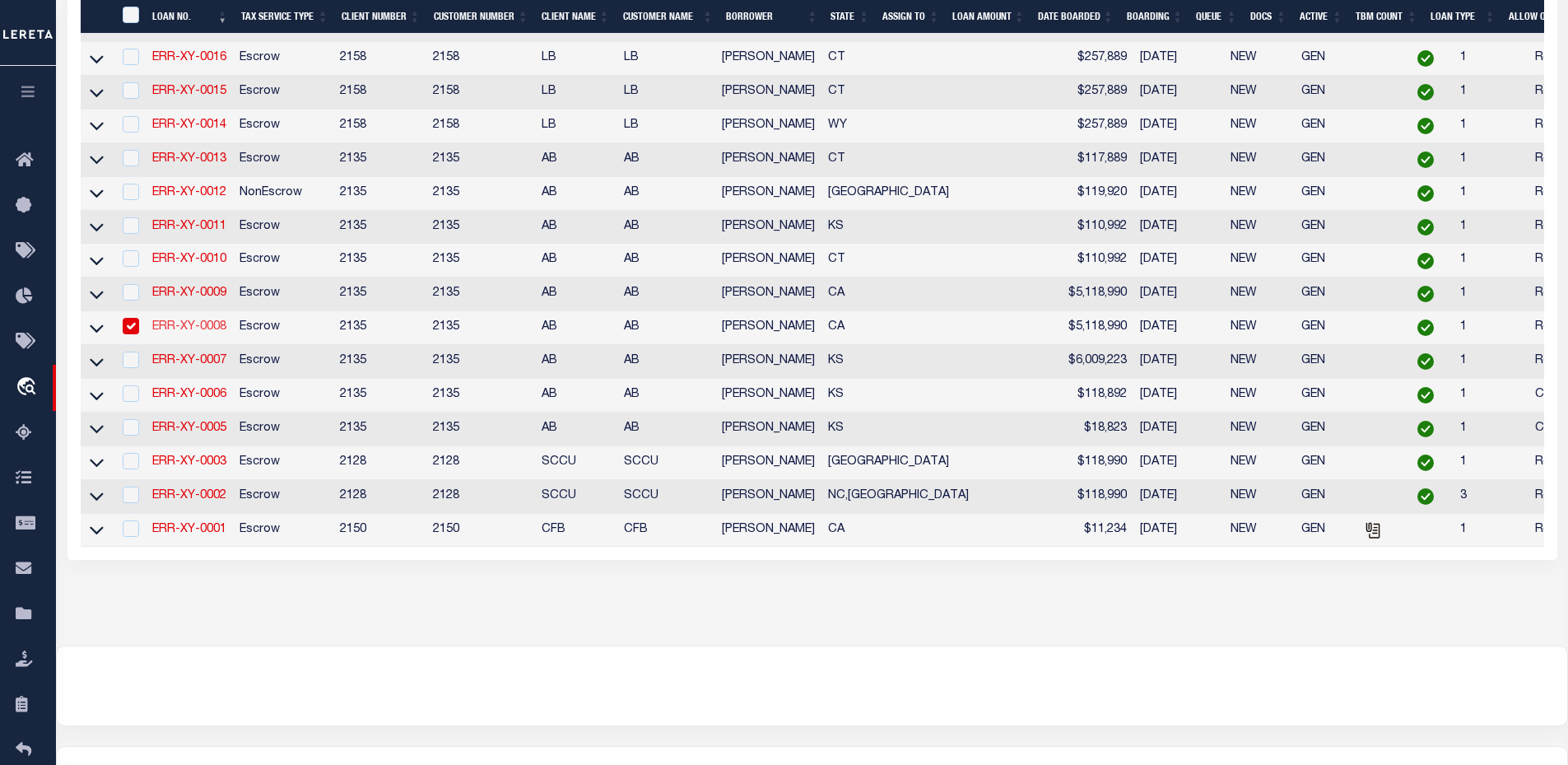
type input "ERR-XY-0008"
type input "Morticia Addams"
type input "09/14/2025"
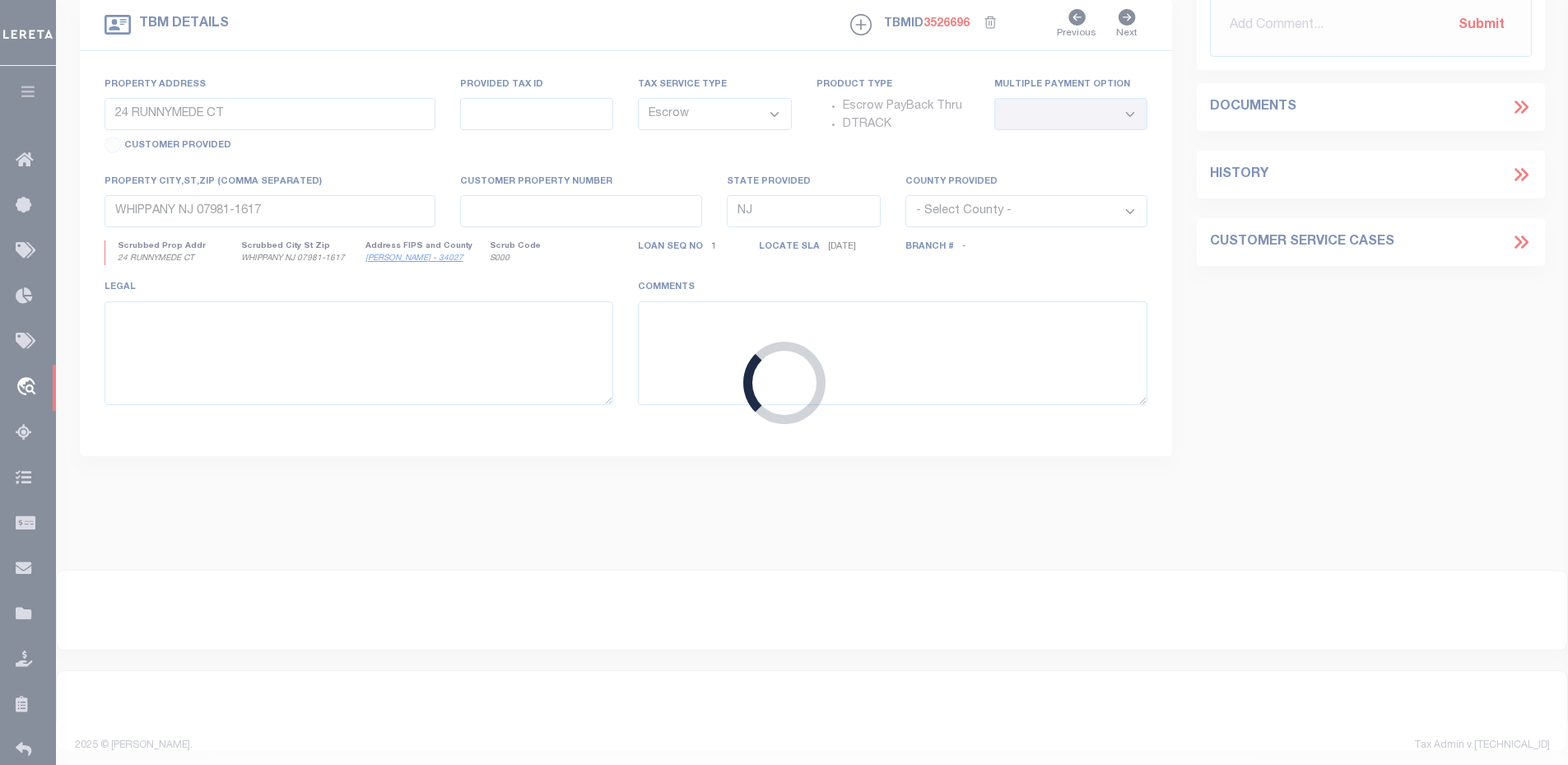
type input "15917 VIA DEL SOL"
select select
type input "SAN LORENZO CA 94580-2435"
type input "CA"
select select
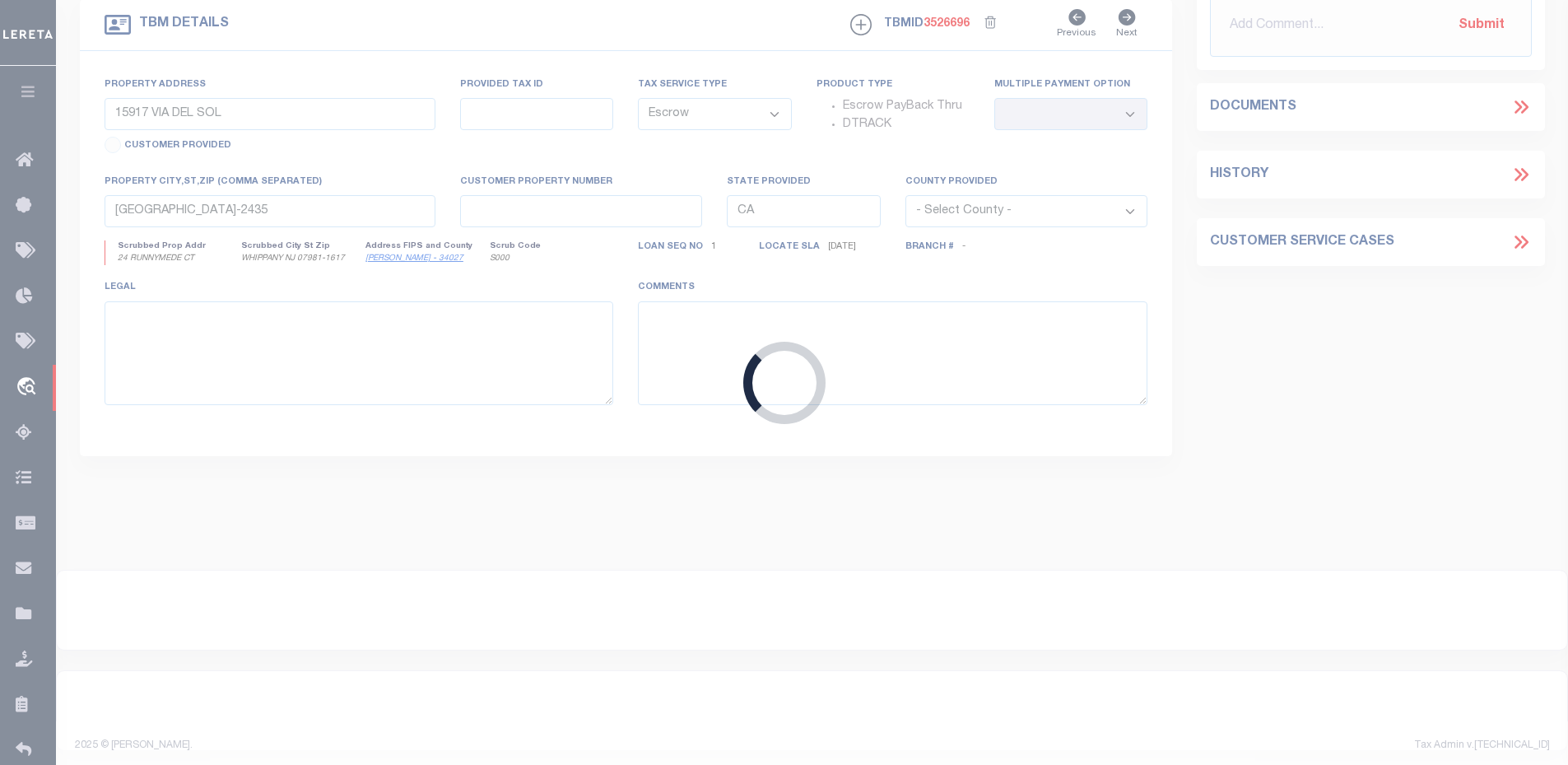
type textarea ", San Lorenzo, CA 94580"
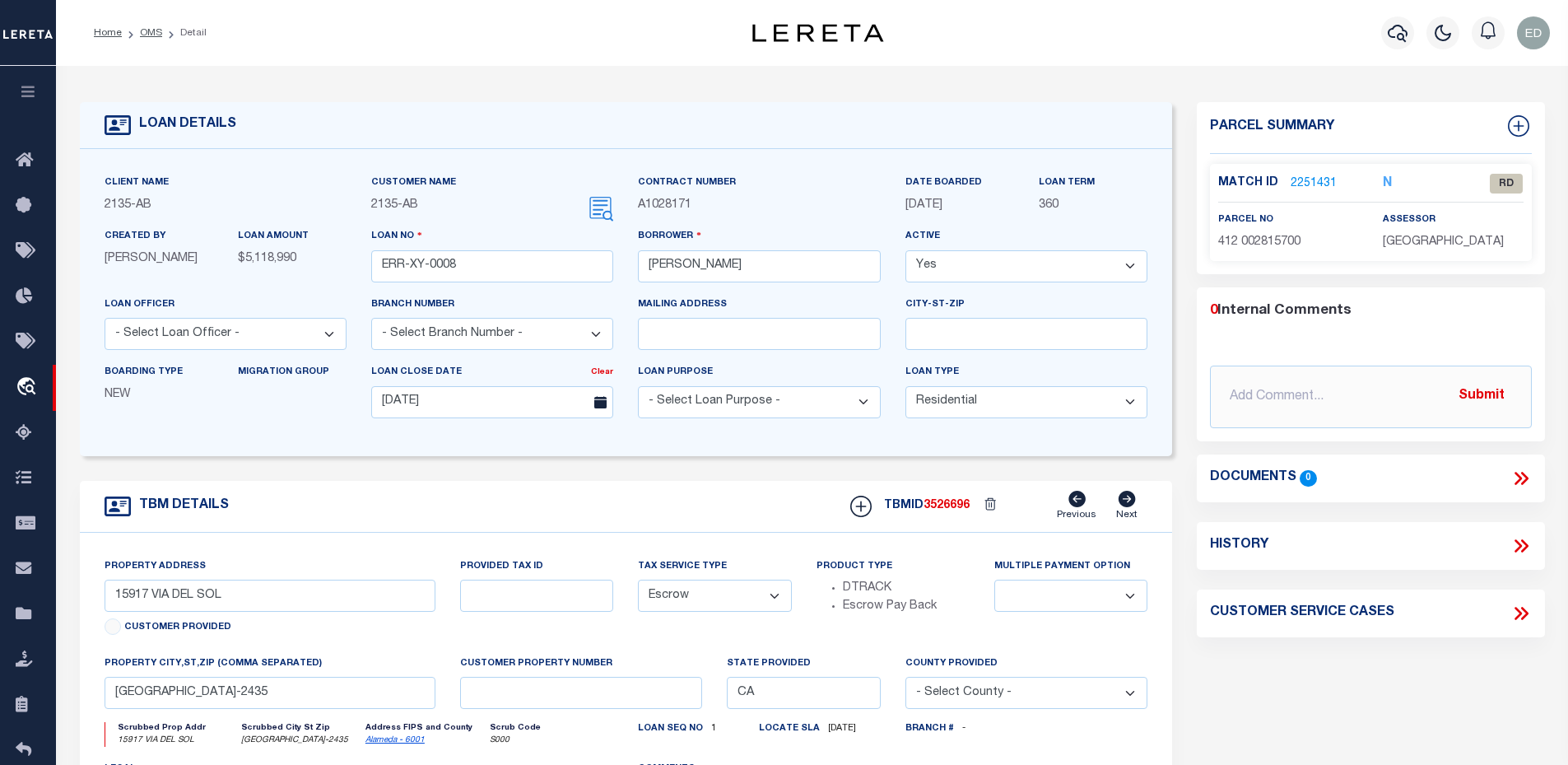
click at [1306, 183] on link "2251431" at bounding box center [1313, 184] width 46 height 17
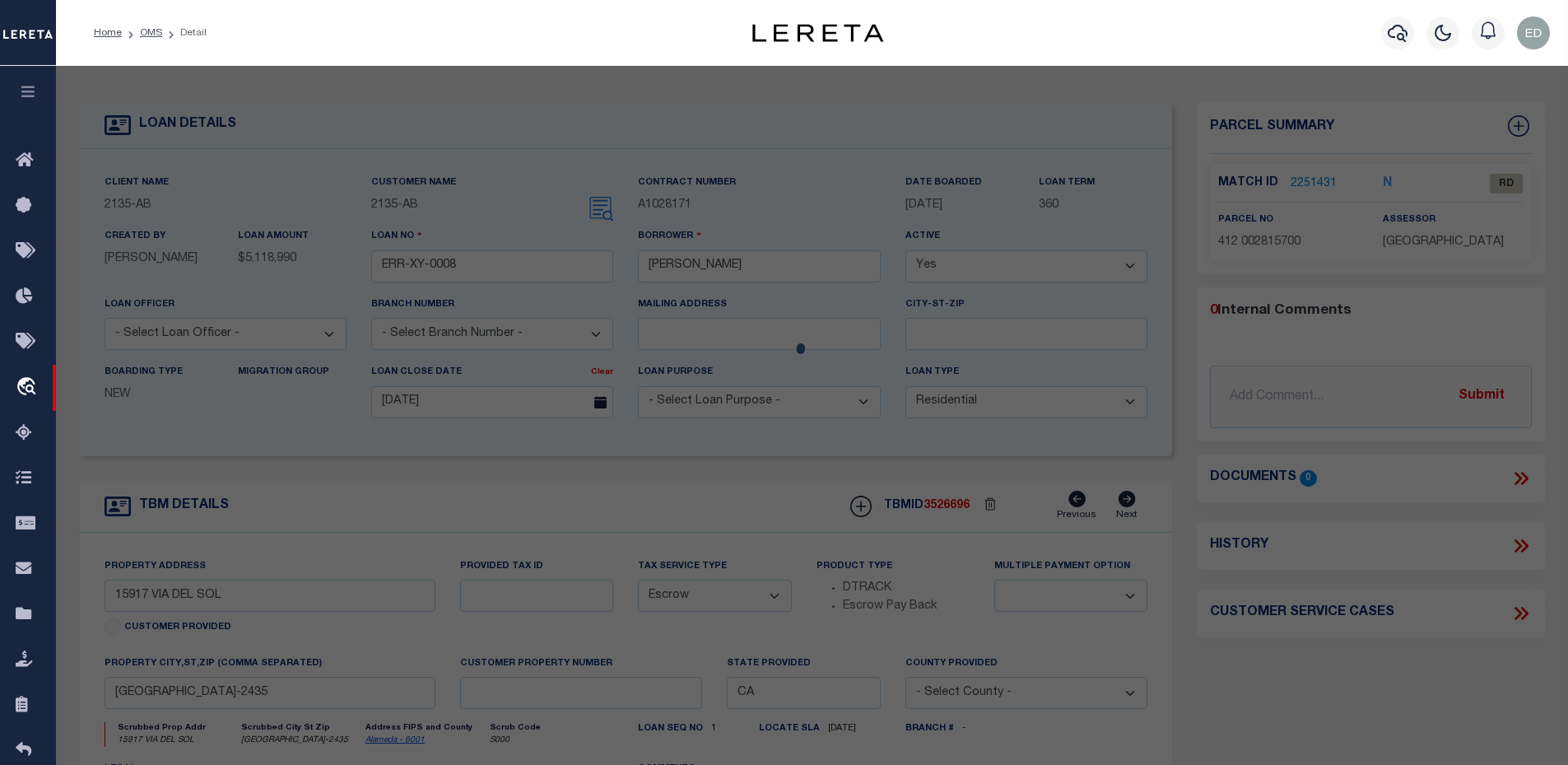
select select "AS"
select select
checkbox input "false"
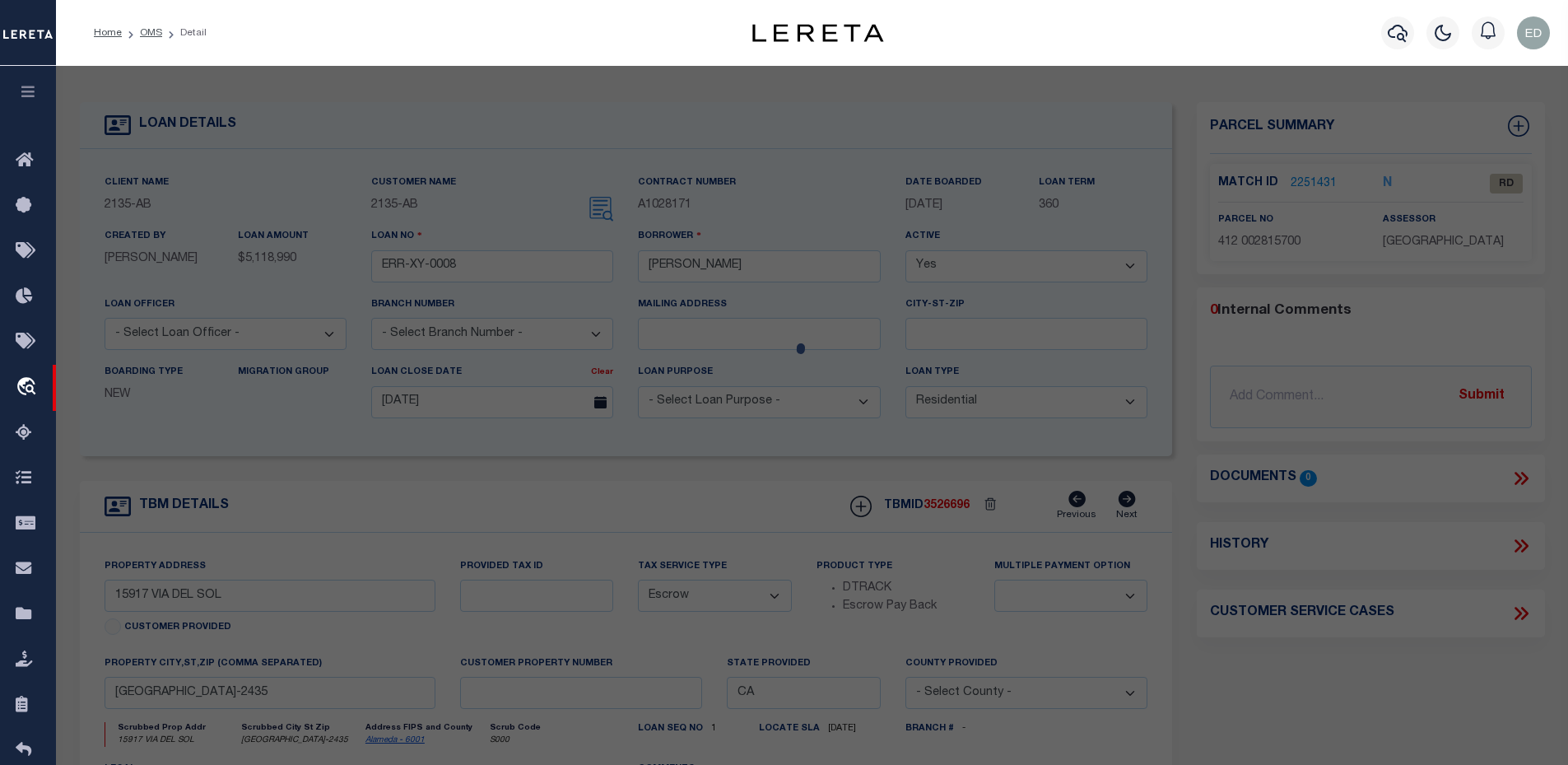
select select "RD"
type input "COLEMAN JAMES E TRUST"
select select "ATL"
select select "ADD"
type input "15917 VIA DEL SOL"
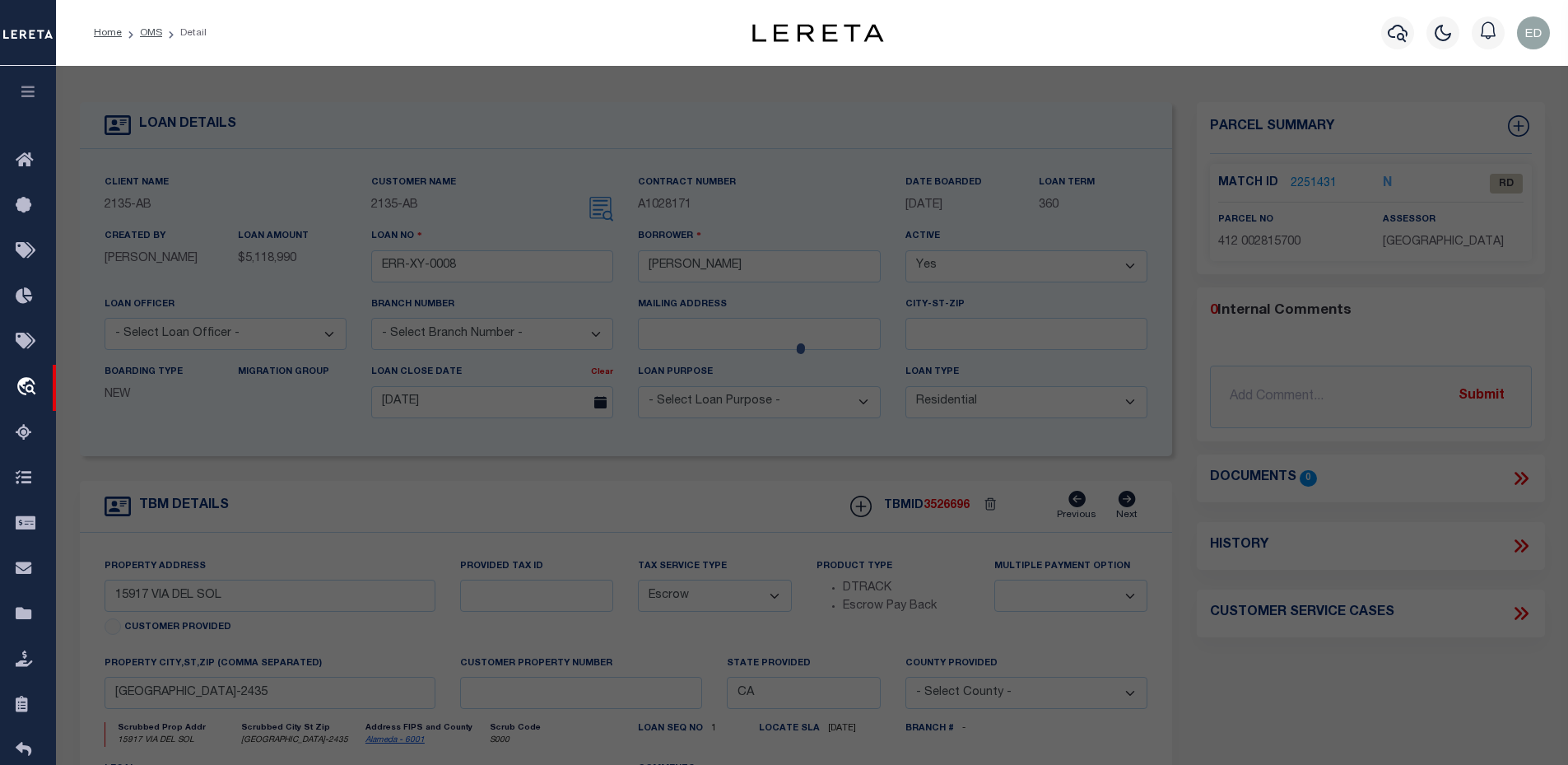
checkbox input "false"
type input "SAN LORENZO, CA 94580"
type textarea "TRACT 690 BLK 5 LOT 26"
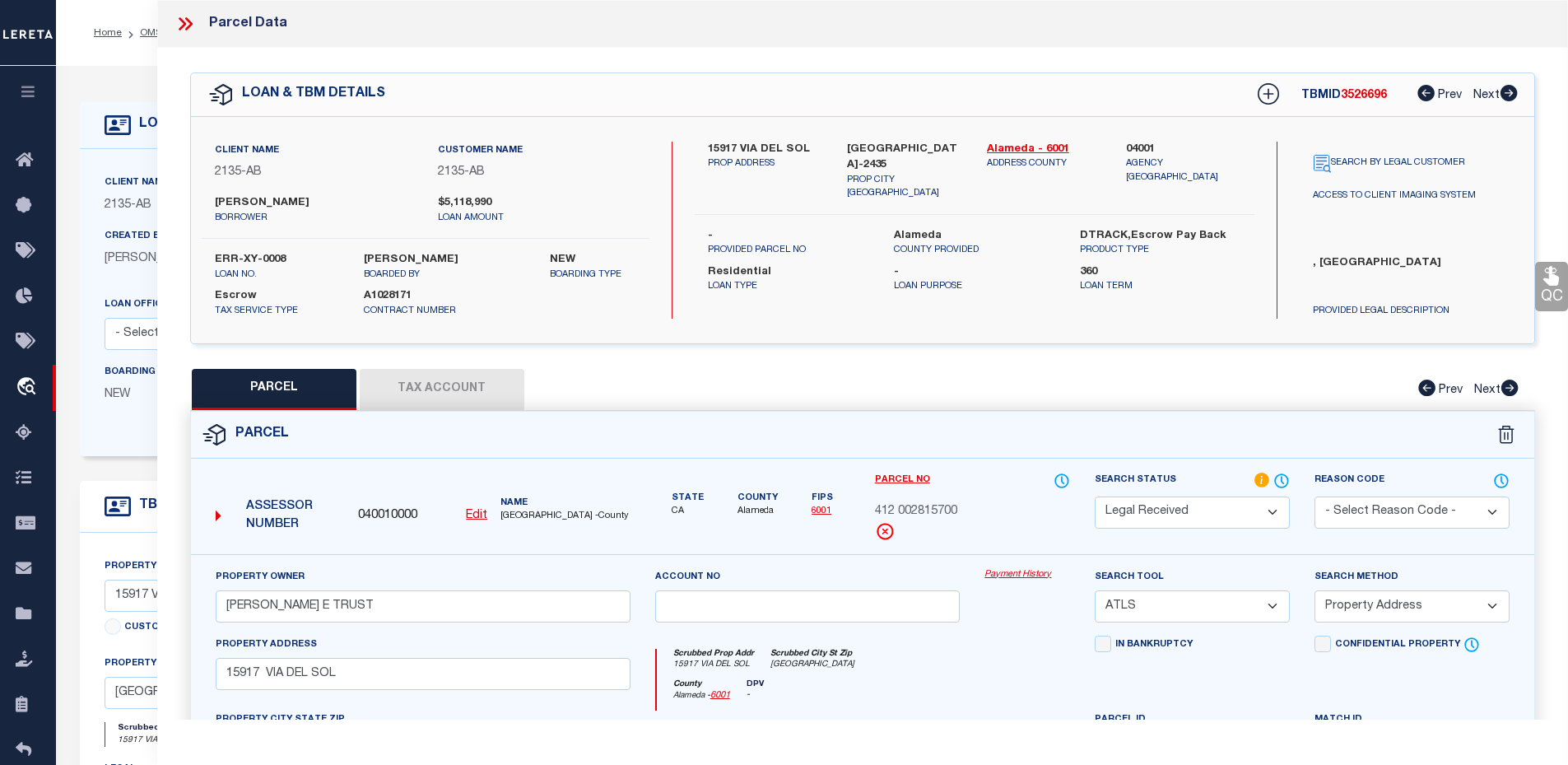
click at [1003, 572] on link "Payment History" at bounding box center [1027, 574] width 86 height 14
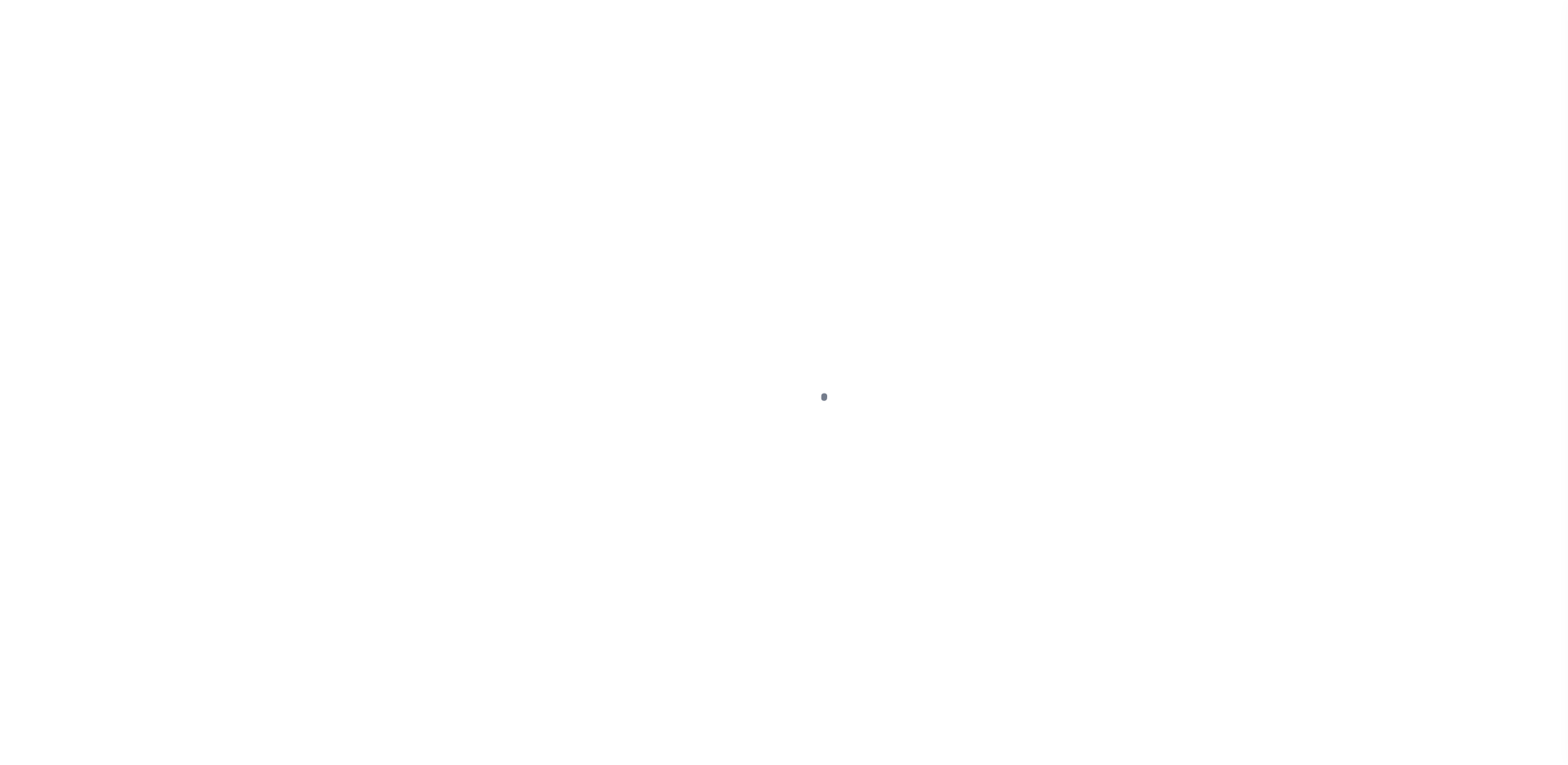
select select "10"
select select "Escrow"
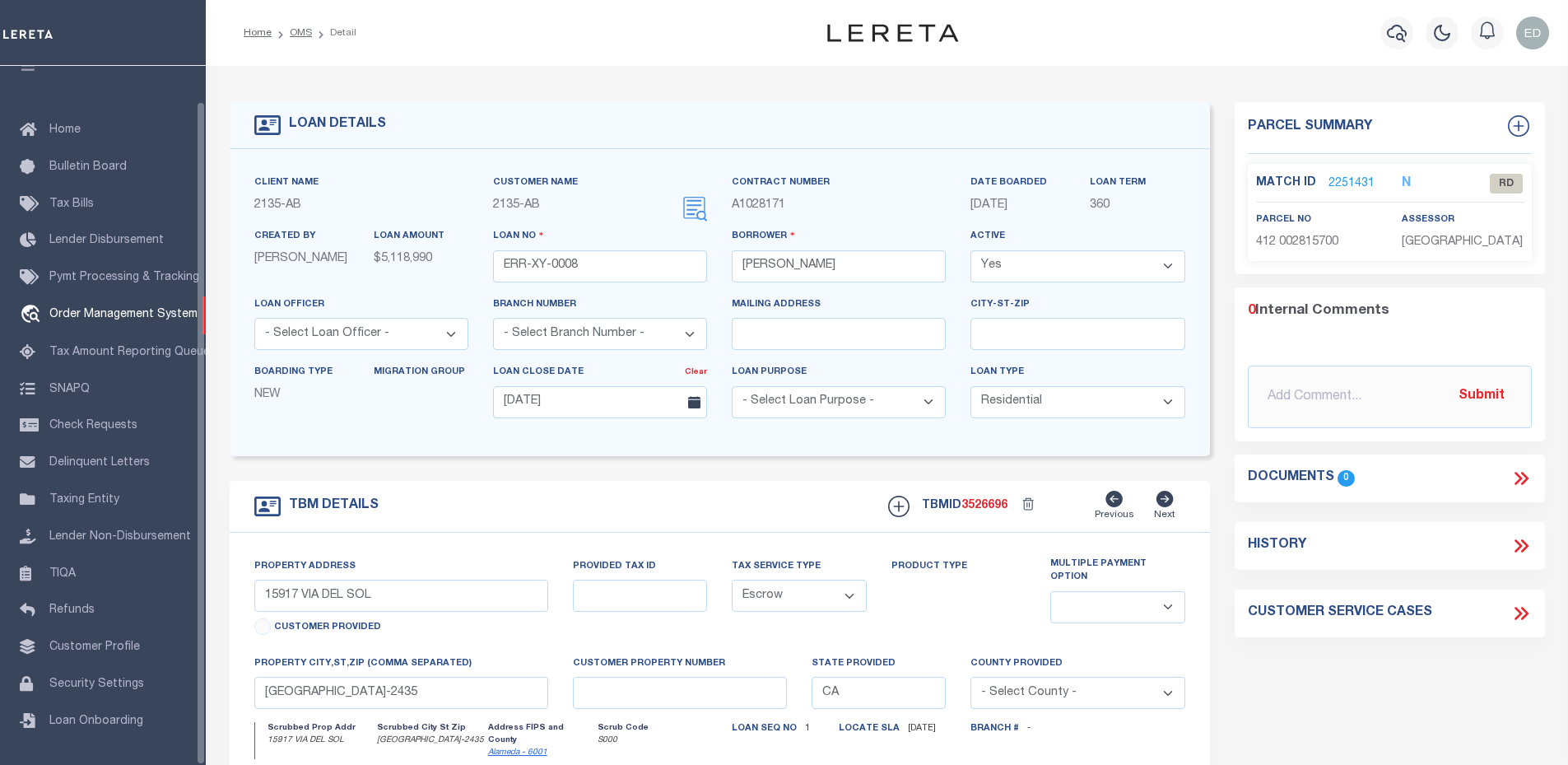
select select "200"
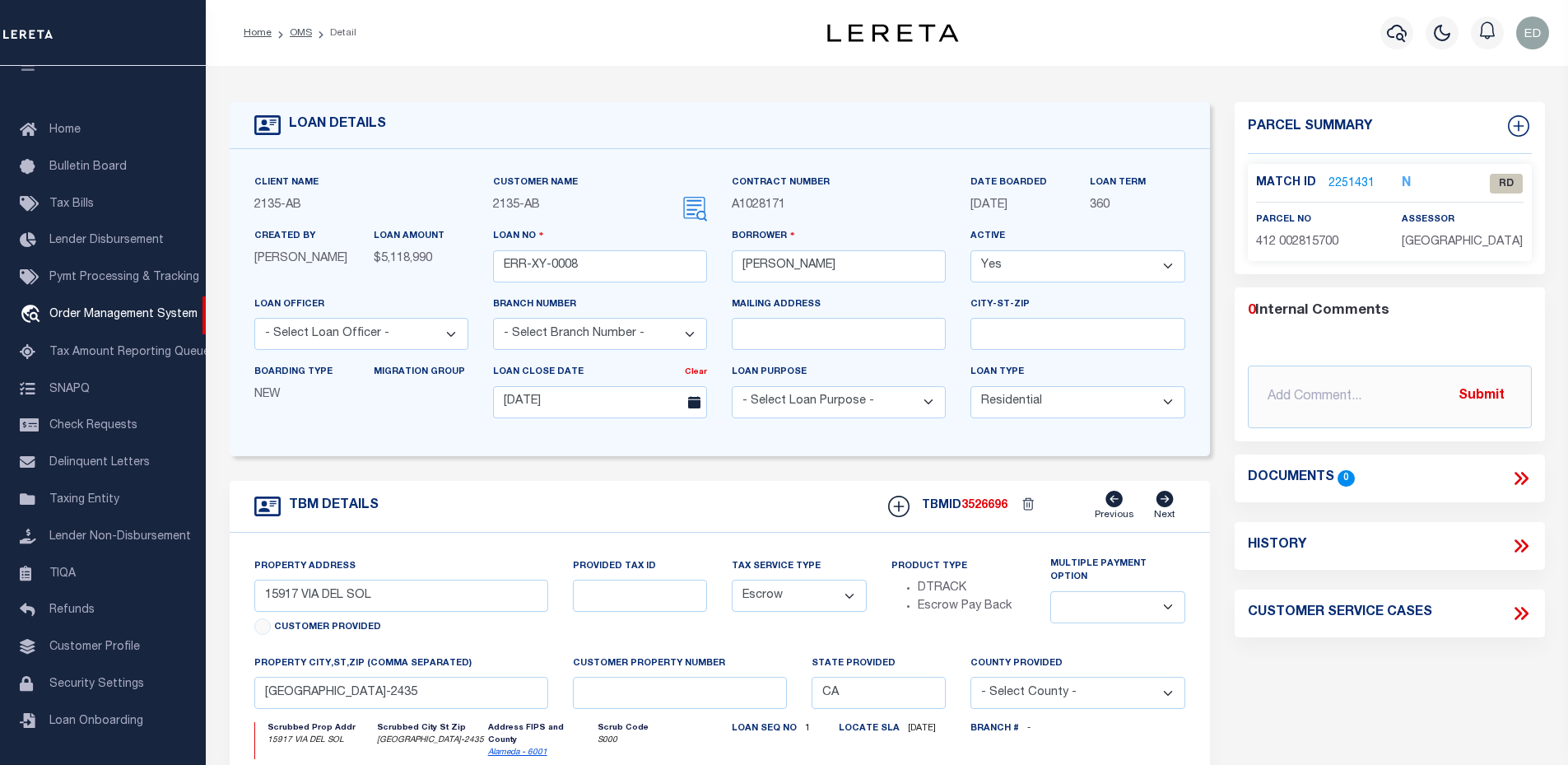
select select "200"
click at [308, 29] on link "OMS" at bounding box center [301, 33] width 23 height 9
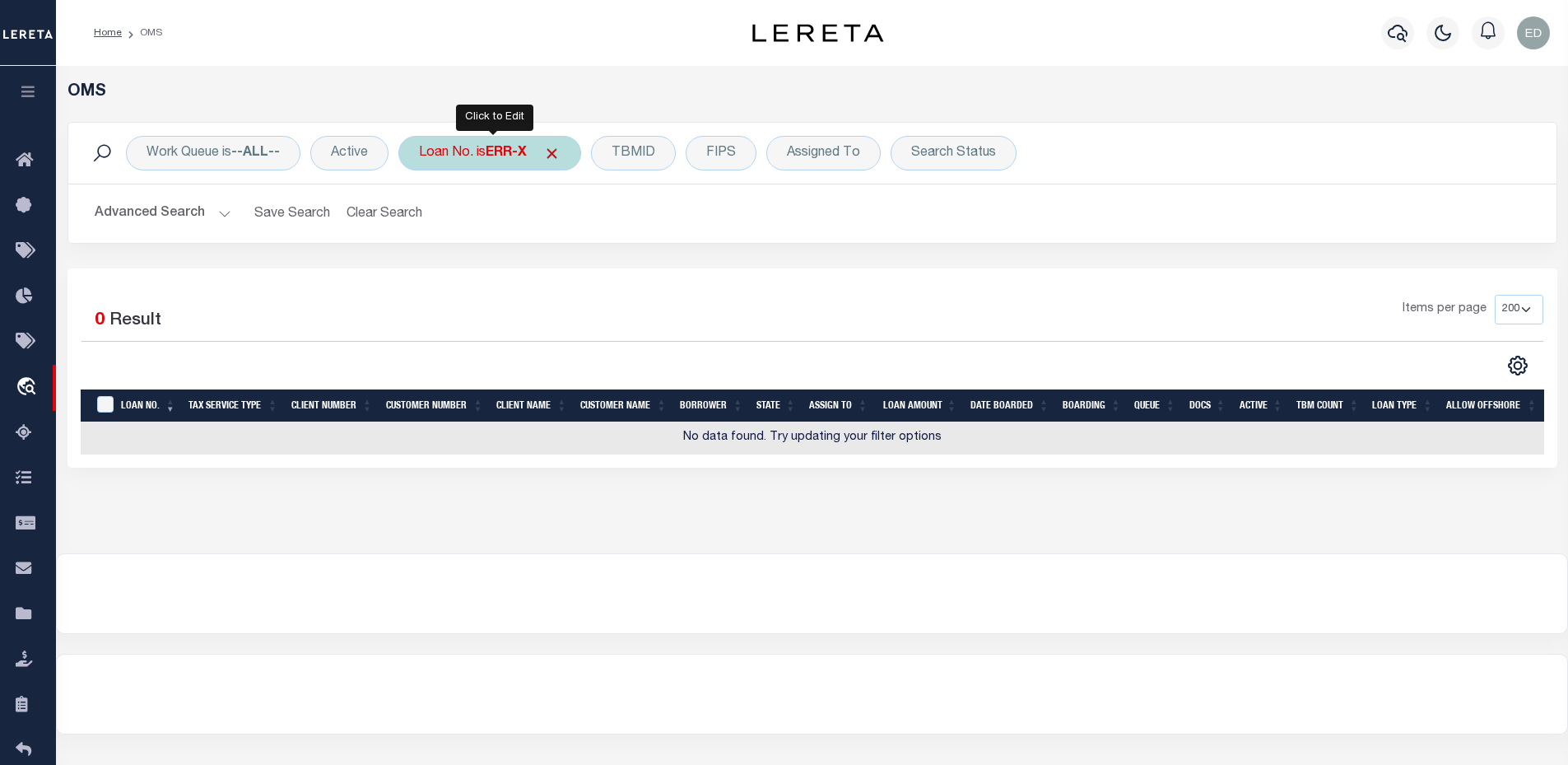
click at [479, 144] on div "Loan No. is ERR-X" at bounding box center [490, 153] width 183 height 35
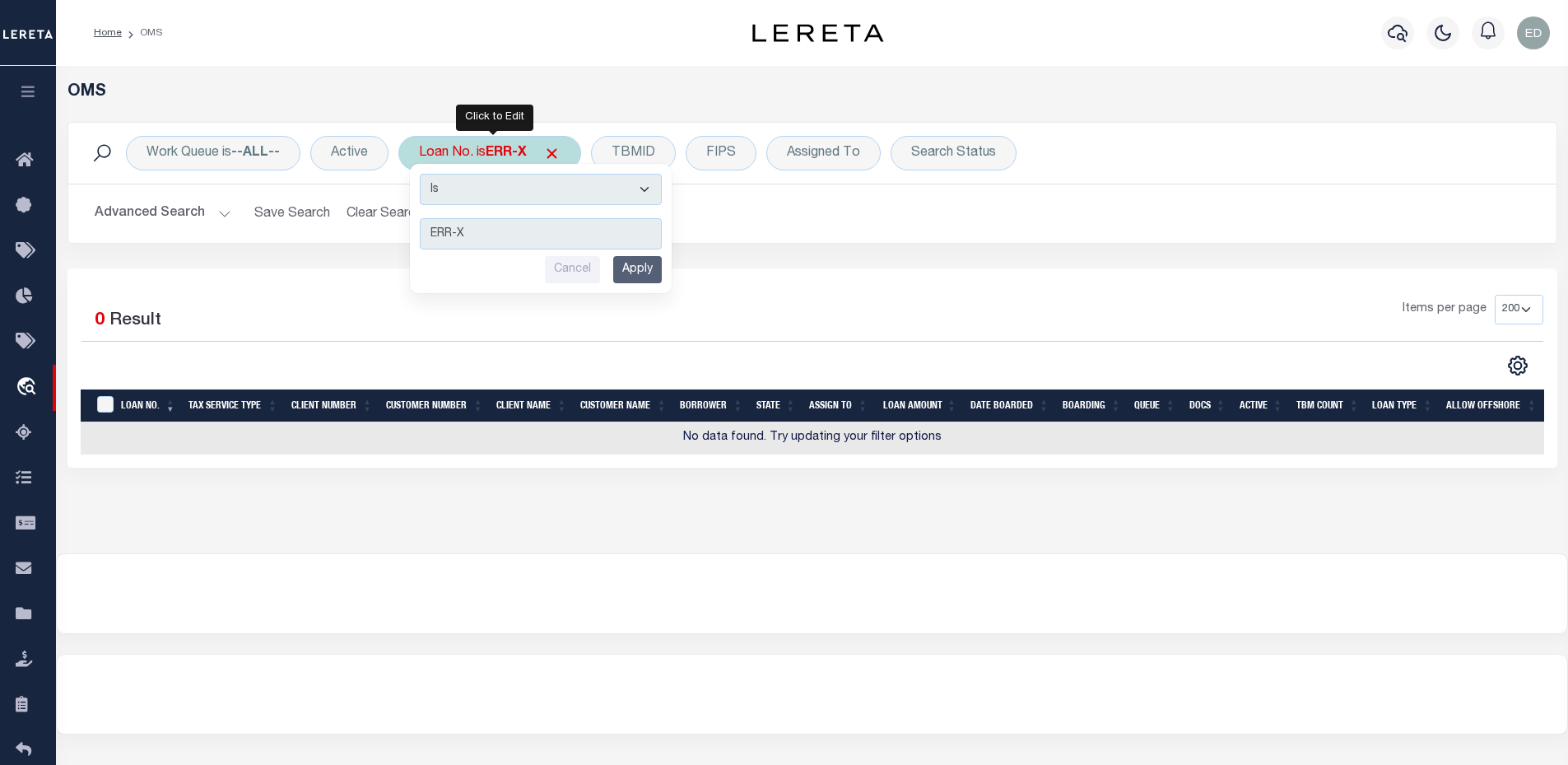
click at [501, 174] on select "Is Contains" at bounding box center [541, 189] width 242 height 31
select select "c"
click at [422, 174] on select "Is Contains" at bounding box center [541, 189] width 242 height 31
click at [643, 271] on input "Apply" at bounding box center [637, 269] width 48 height 27
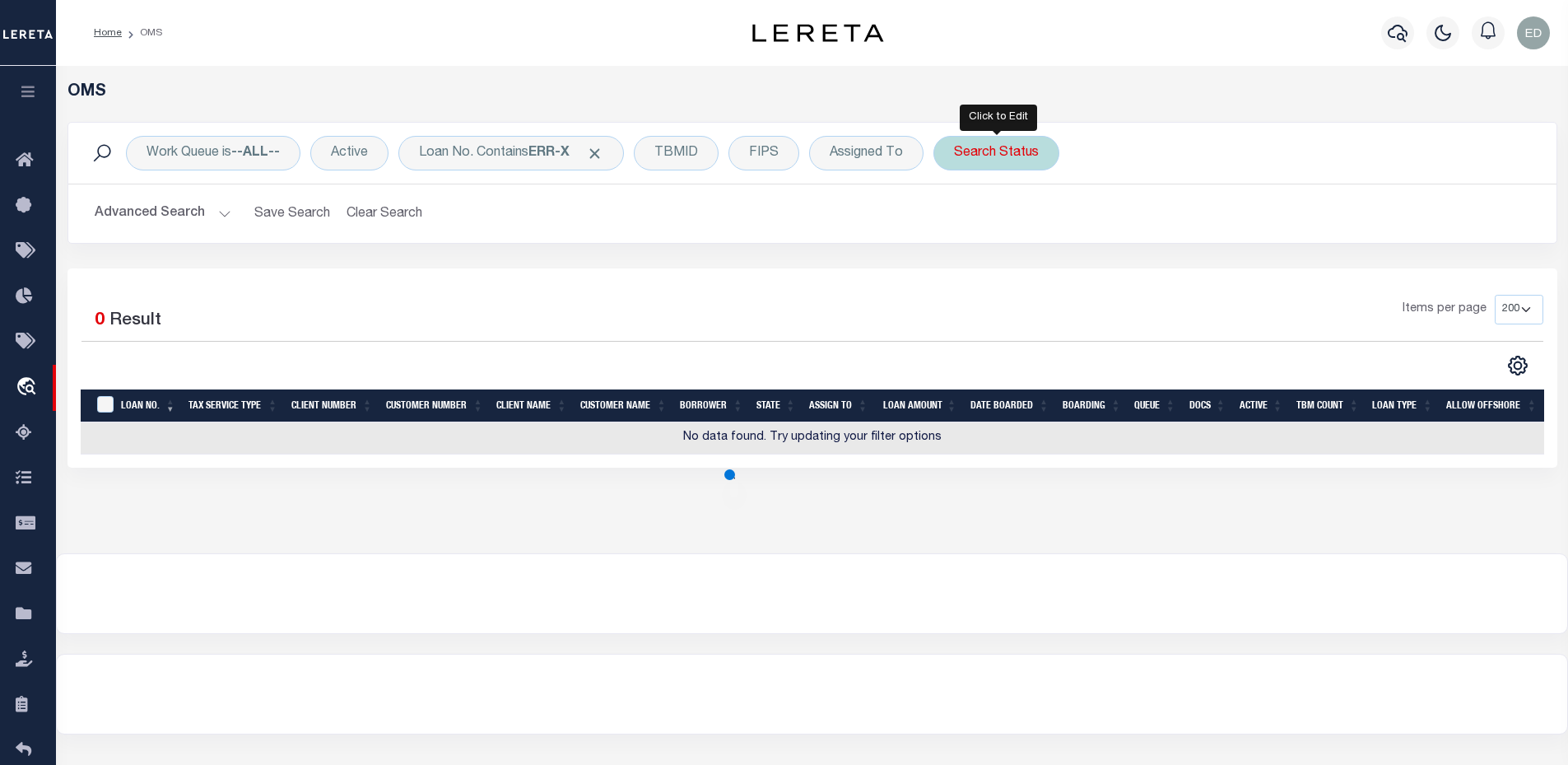
click at [969, 157] on div "Search Status" at bounding box center [997, 153] width 126 height 35
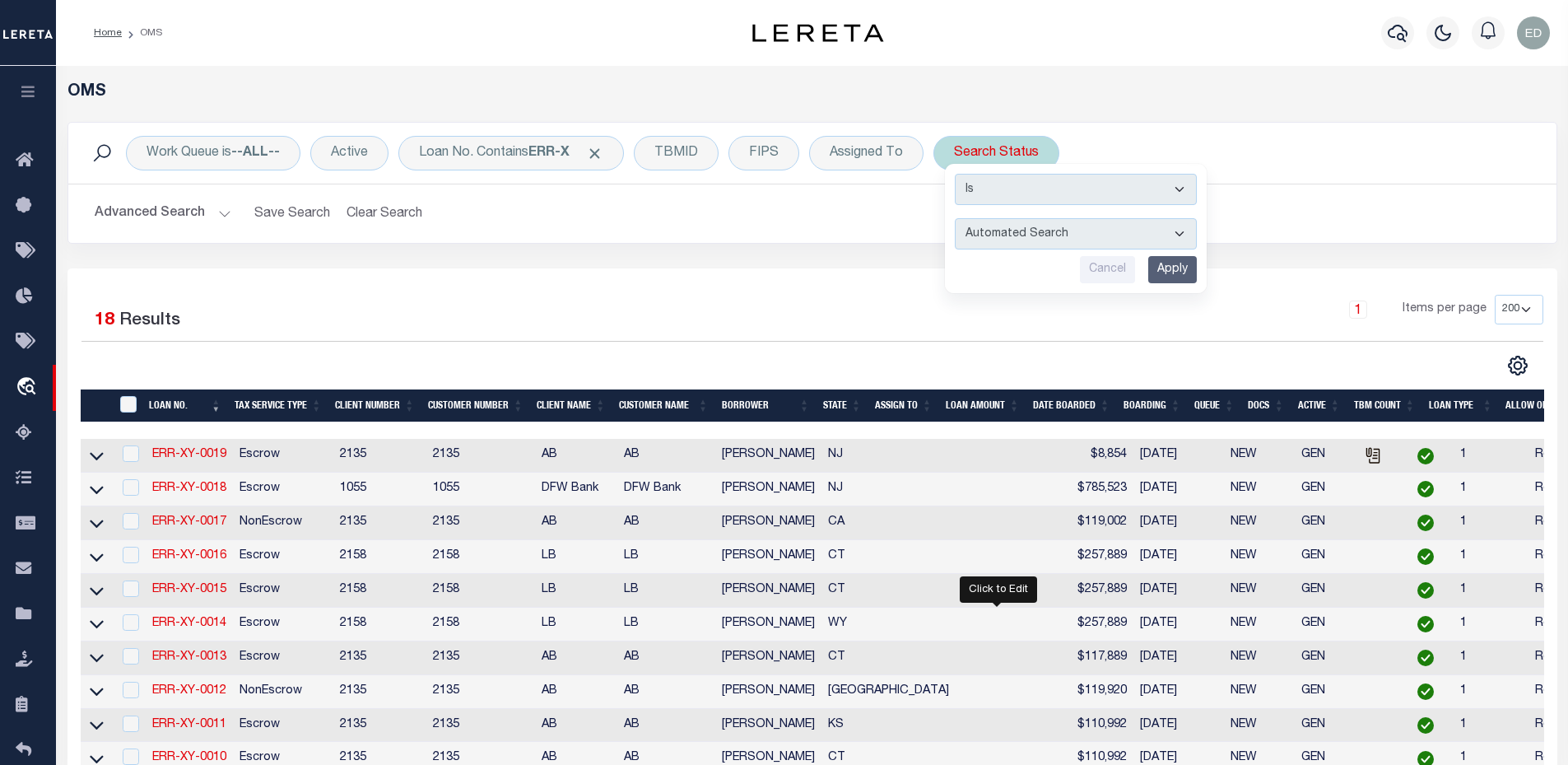
click at [983, 229] on select "Automated Search Bad Parcel Complete Duplicate Parcel High Dollar Reporting In …" at bounding box center [1076, 233] width 242 height 31
select select "CP"
click at [957, 218] on select "Automated Search Bad Parcel Complete Duplicate Parcel High Dollar Reporting In …" at bounding box center [1076, 233] width 242 height 31
click at [1163, 274] on input "Apply" at bounding box center [1172, 269] width 48 height 27
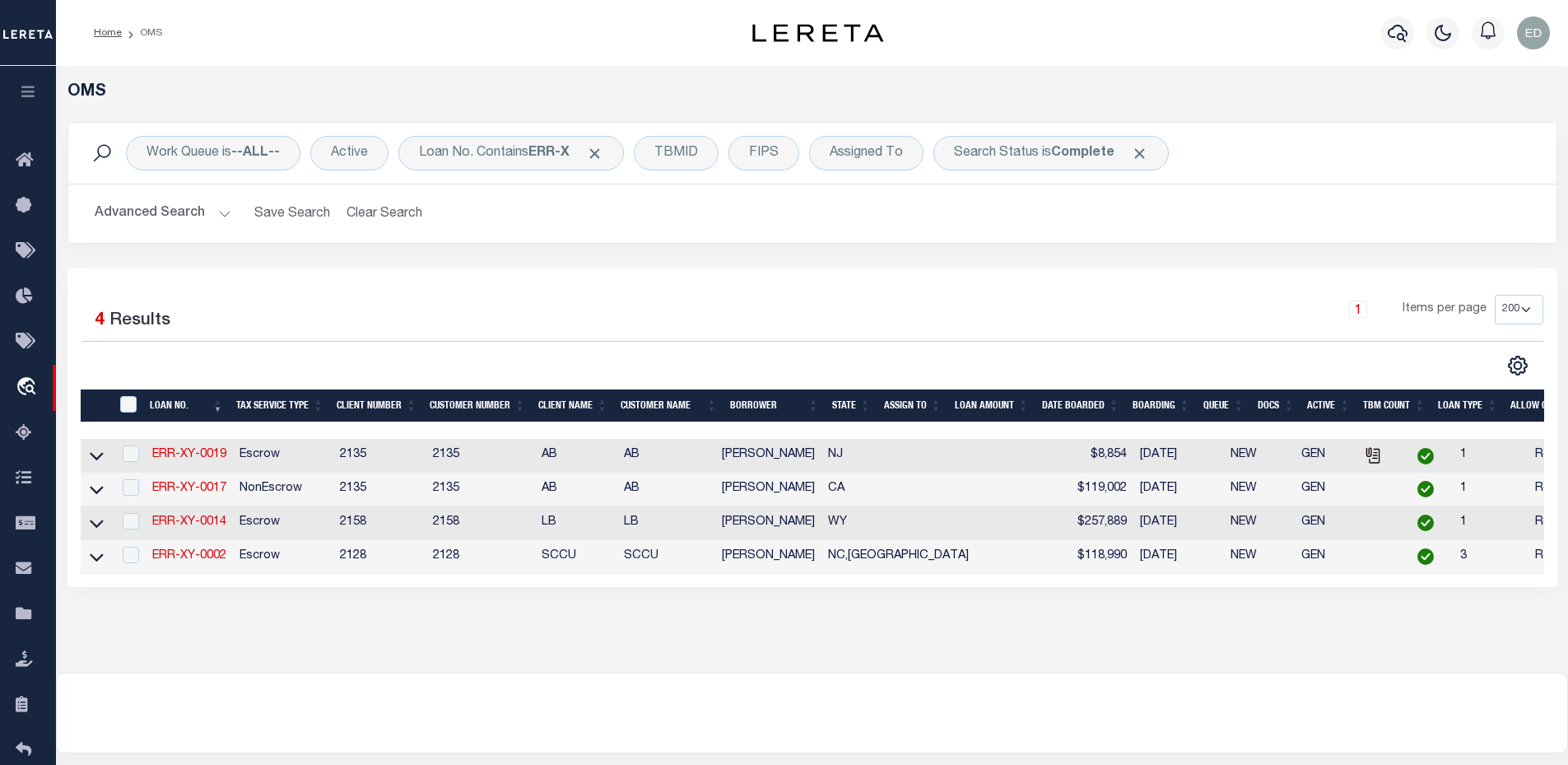
scroll to position [124, 0]
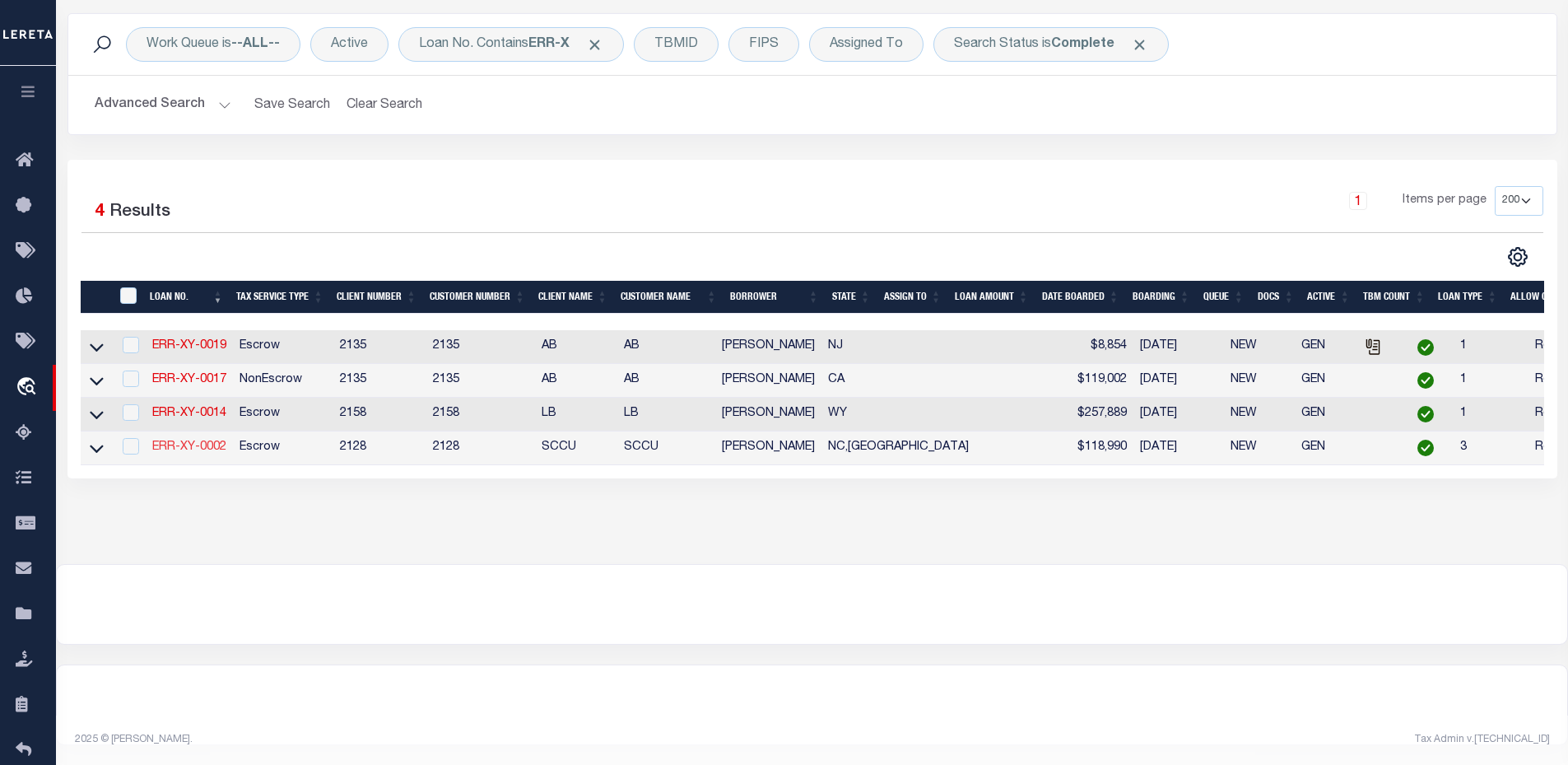
click at [206, 441] on link "ERR-XY-0002" at bounding box center [189, 447] width 75 height 11
type input "ERR-XY-0002"
type input "[PERSON_NAME]"
type input "08/31/2025"
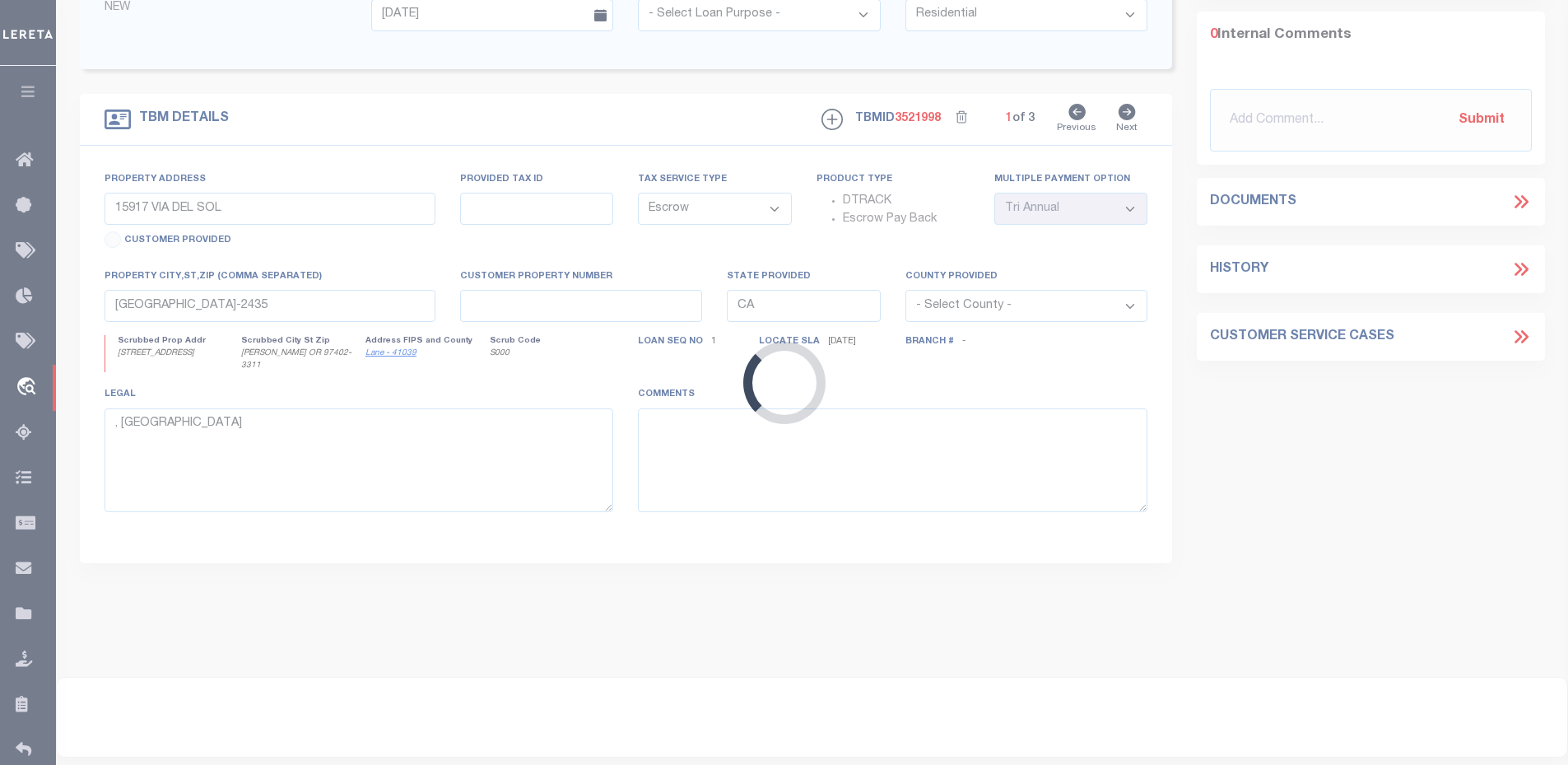
type input "[STREET_ADDRESS]"
select select "1"
type input "EUGENE OR 97402-3311"
type input "OR"
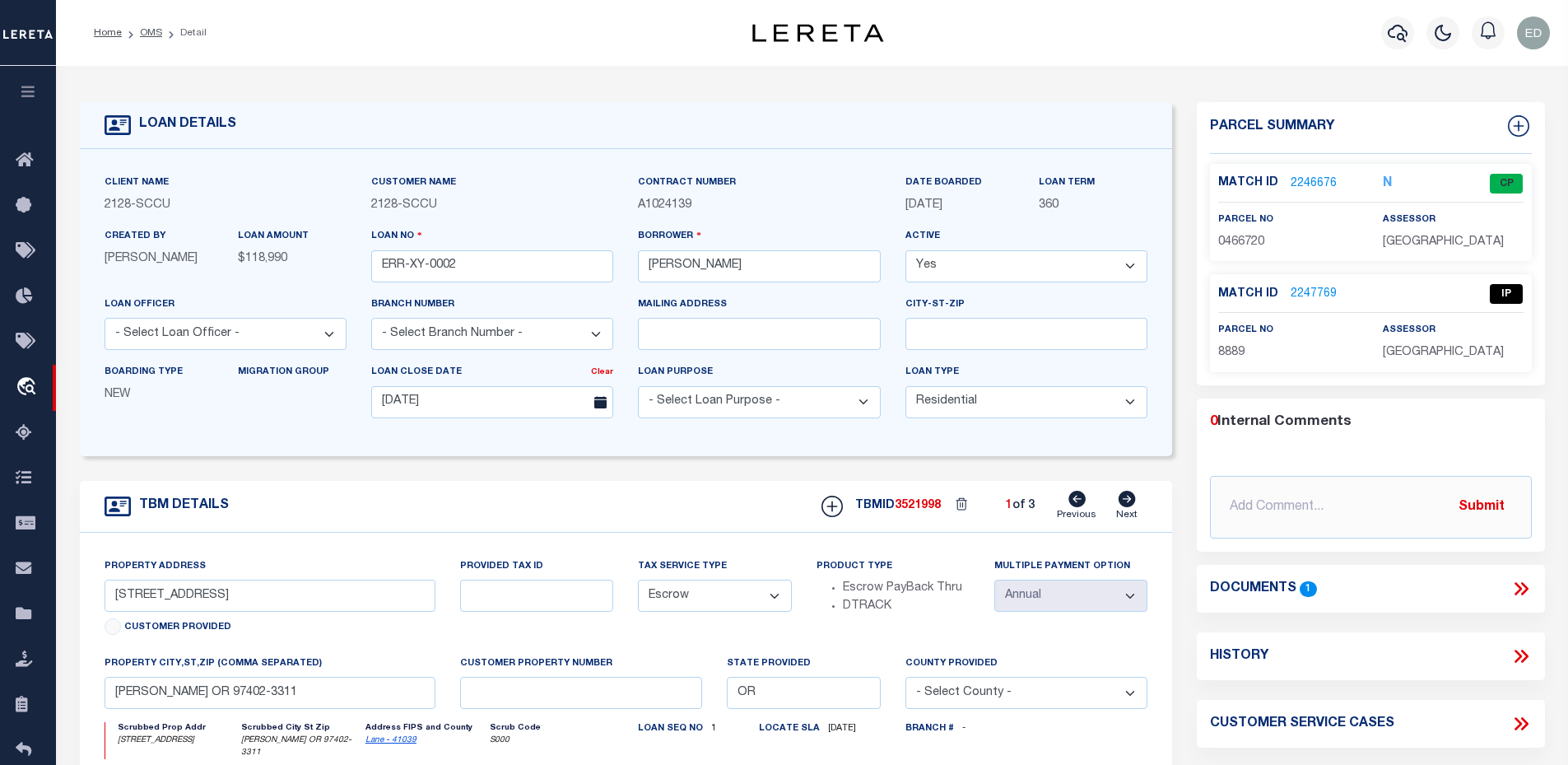
click at [1309, 185] on link "2246676" at bounding box center [1313, 184] width 46 height 17
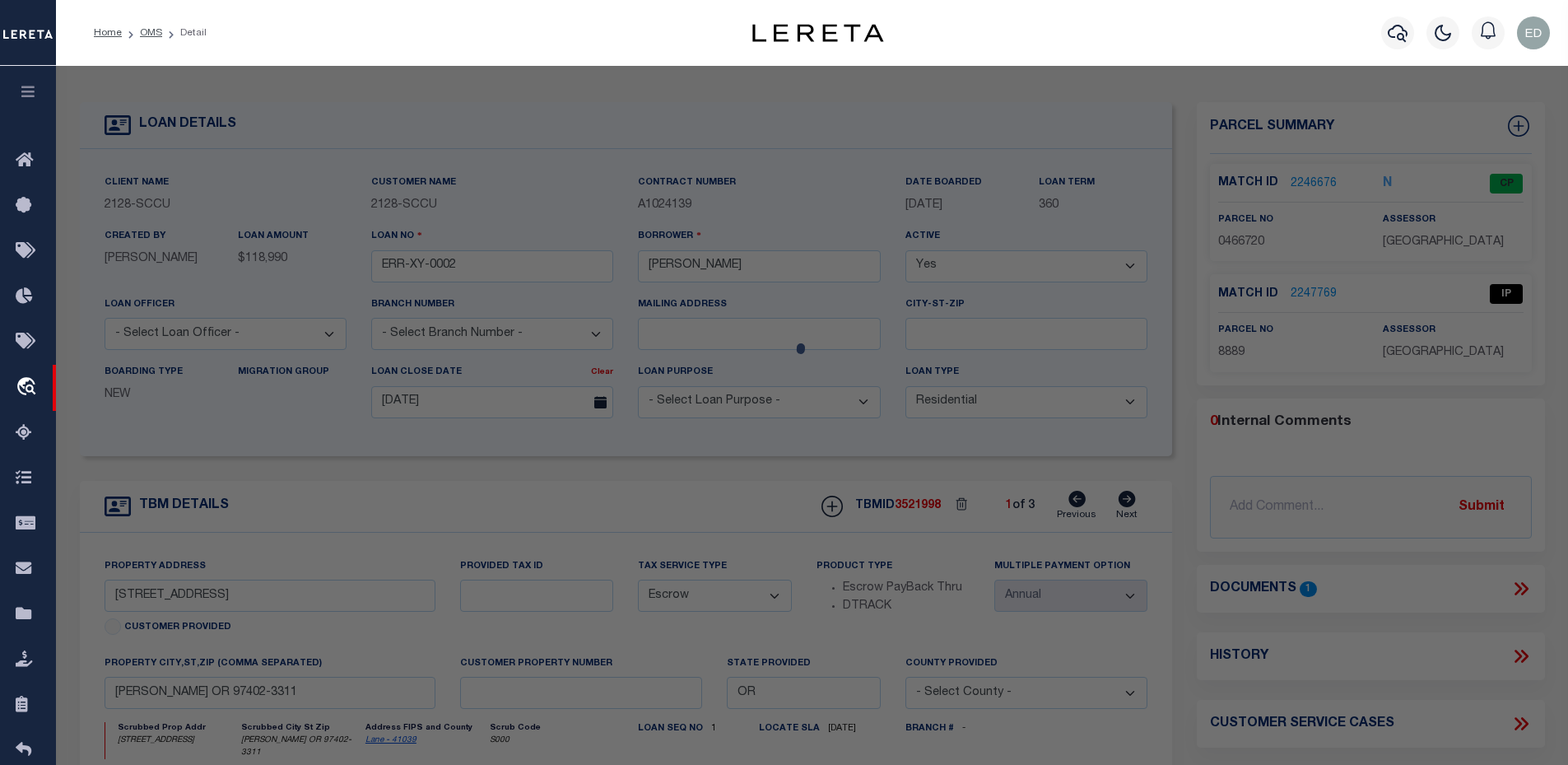
select select "AS"
select select
checkbox input "false"
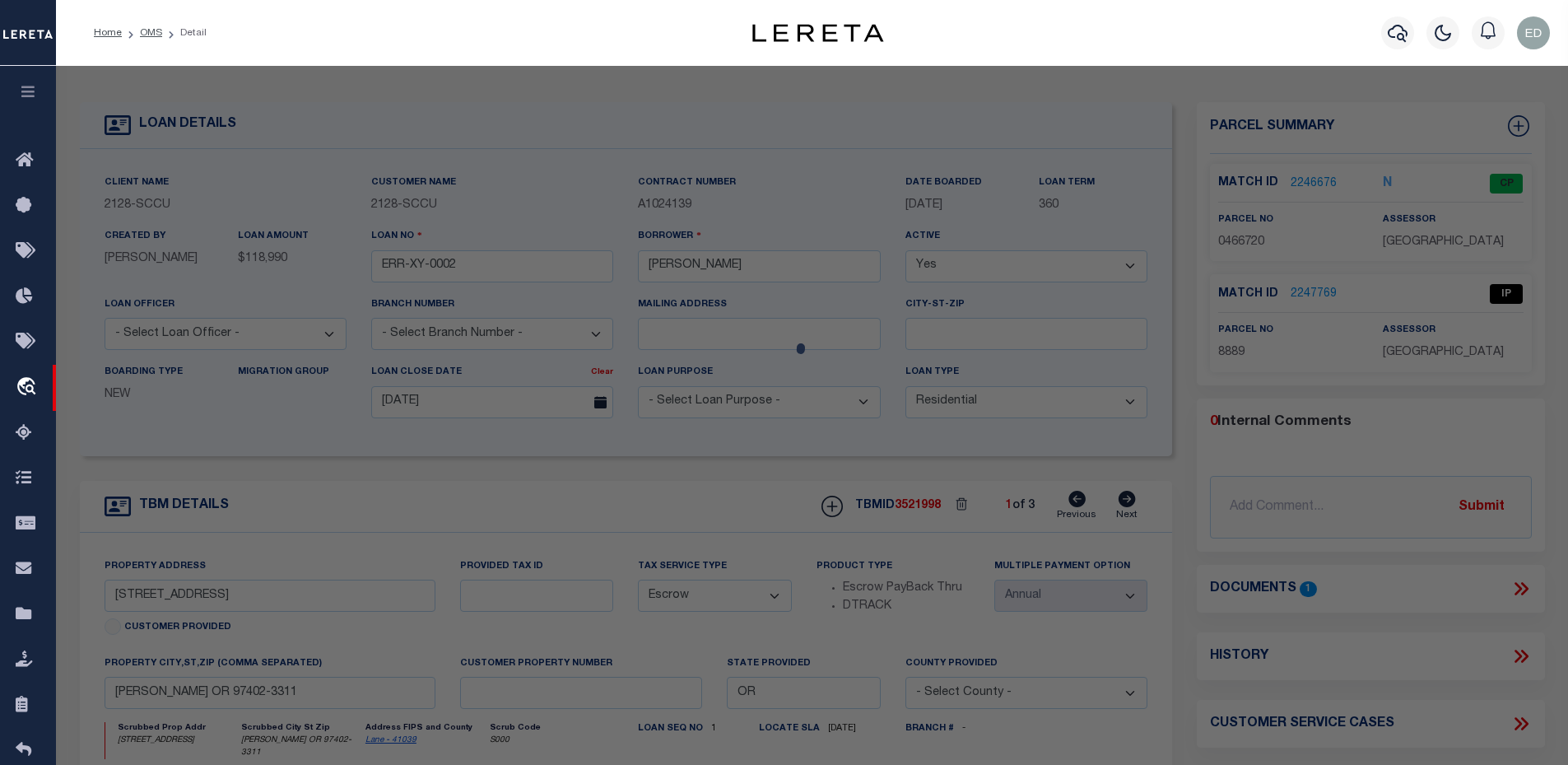
select select "CP"
type input "WEST ELIZABETH A"
select select "ATL"
select select "ADD"
type input "2305 WEST 11TH AVENUE"
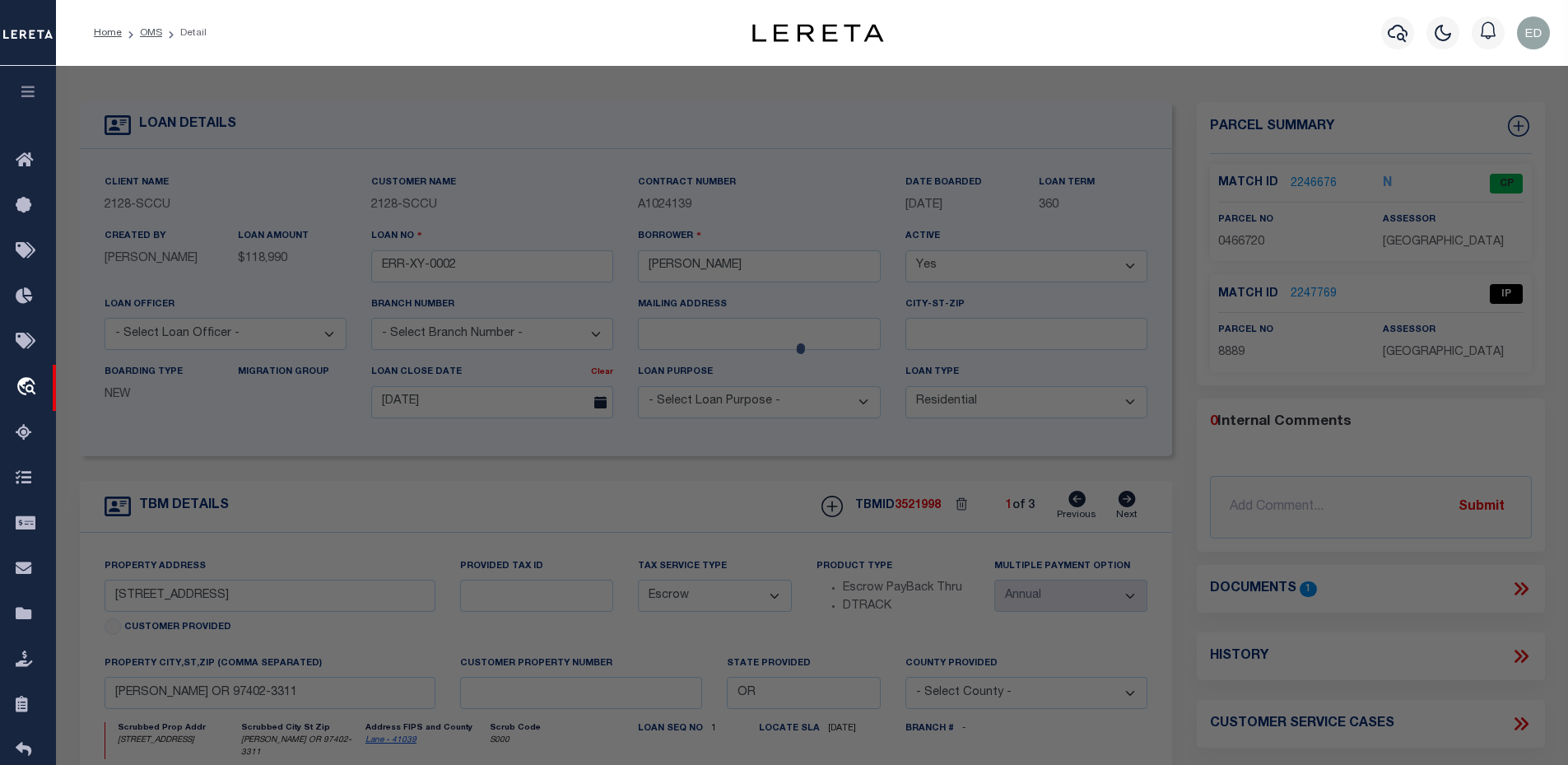
type input "EUGENE OR 97402"
type textarea "Map and Tax Lot # 1704351401500 Acreage 0.4 TCA 05212"
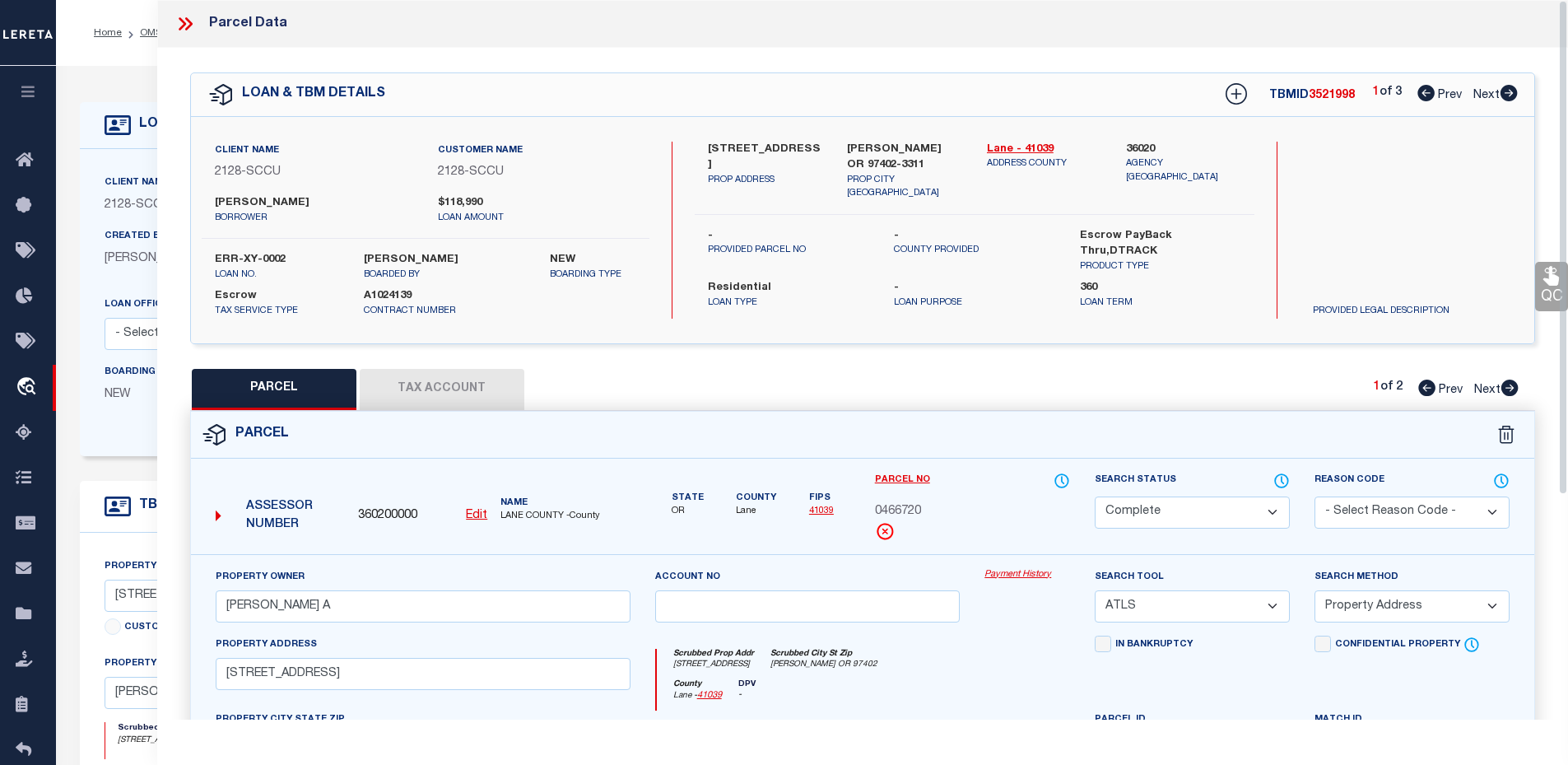
click at [1029, 568] on link "Payment History" at bounding box center [1027, 574] width 86 height 14
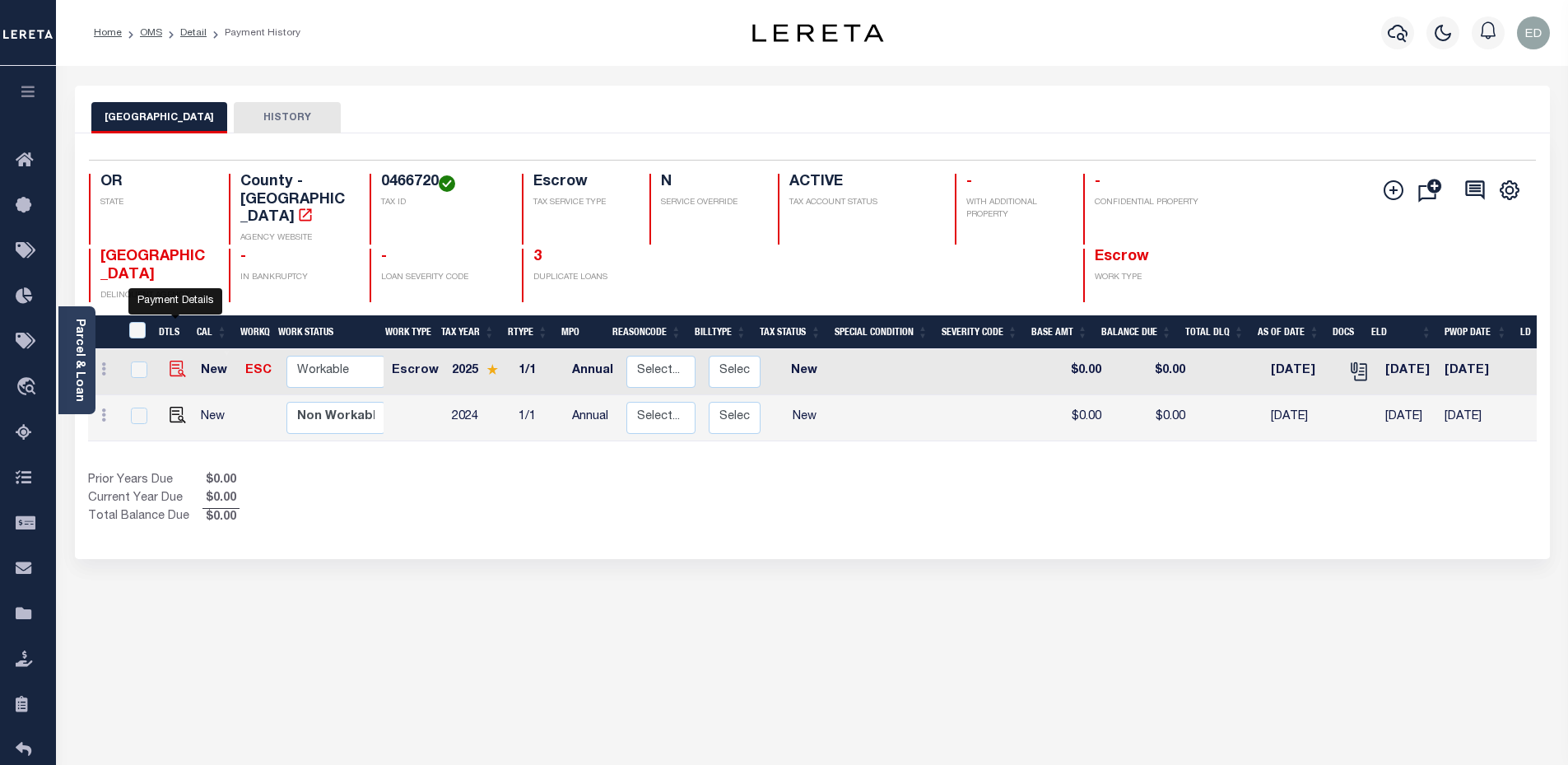
click at [179, 360] on img "" at bounding box center [177, 368] width 16 height 16
checkbox input "true"
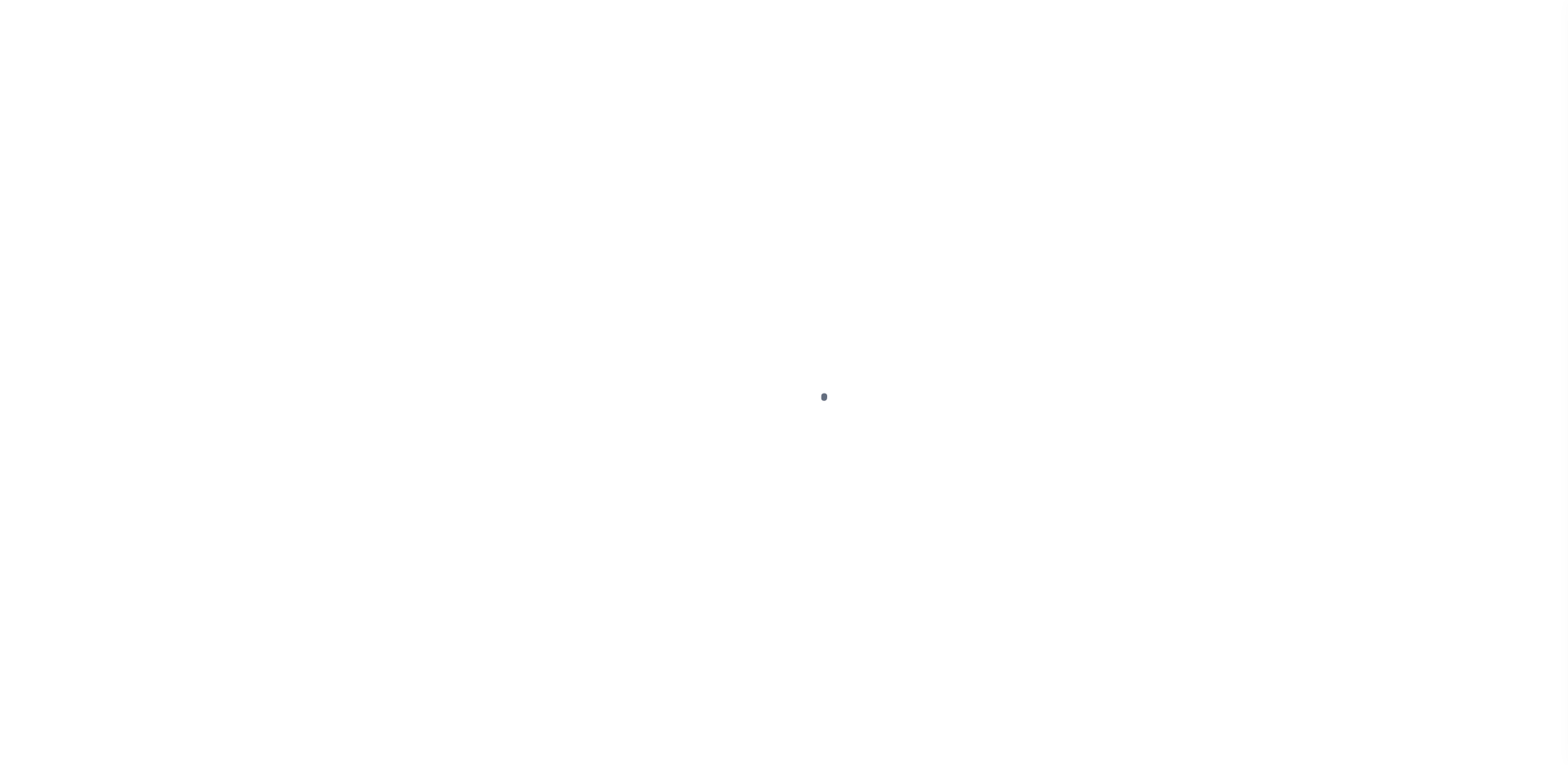
select select "NW2"
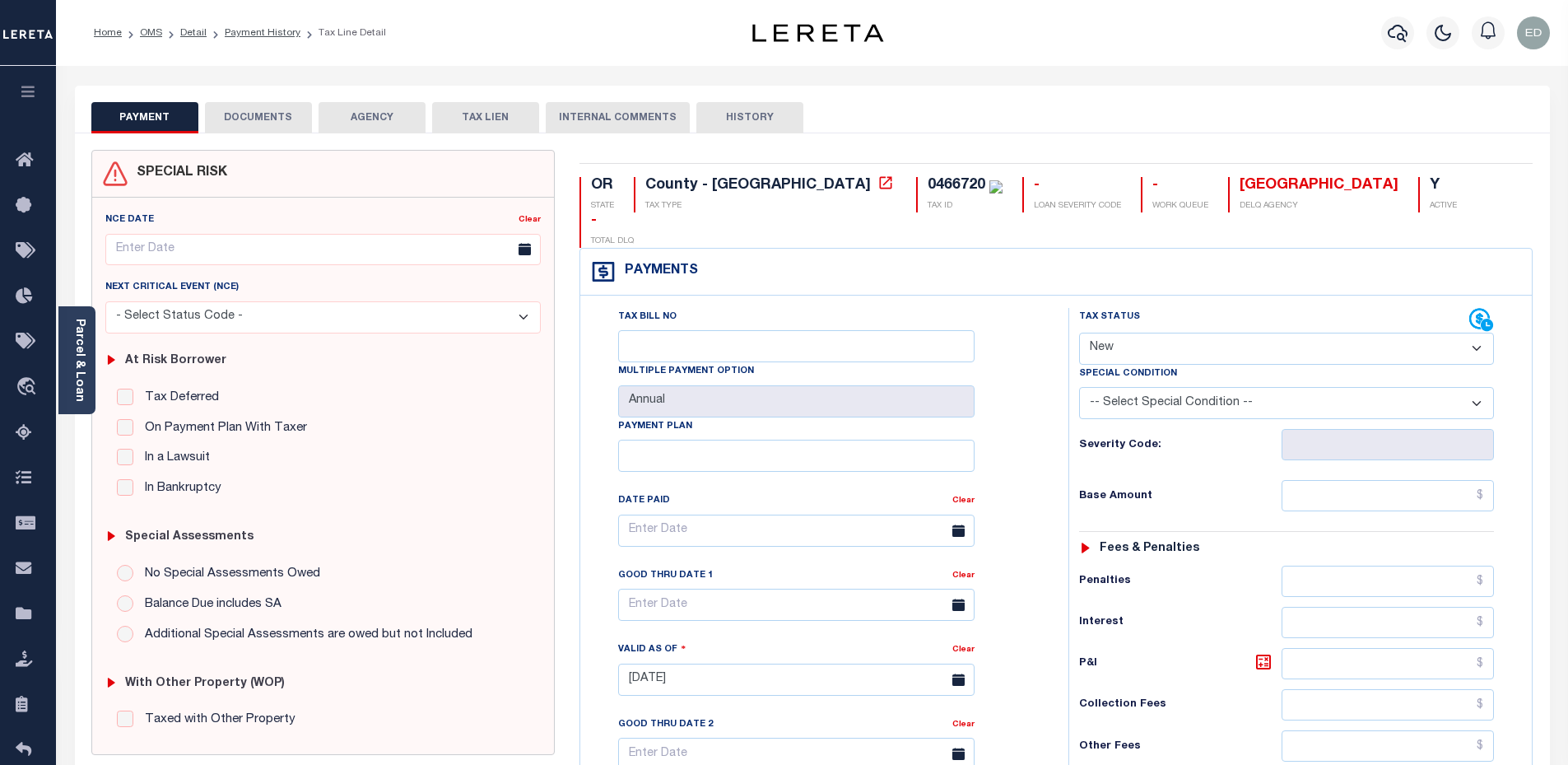
click at [295, 120] on button "DOCUMENTS" at bounding box center [258, 117] width 107 height 31
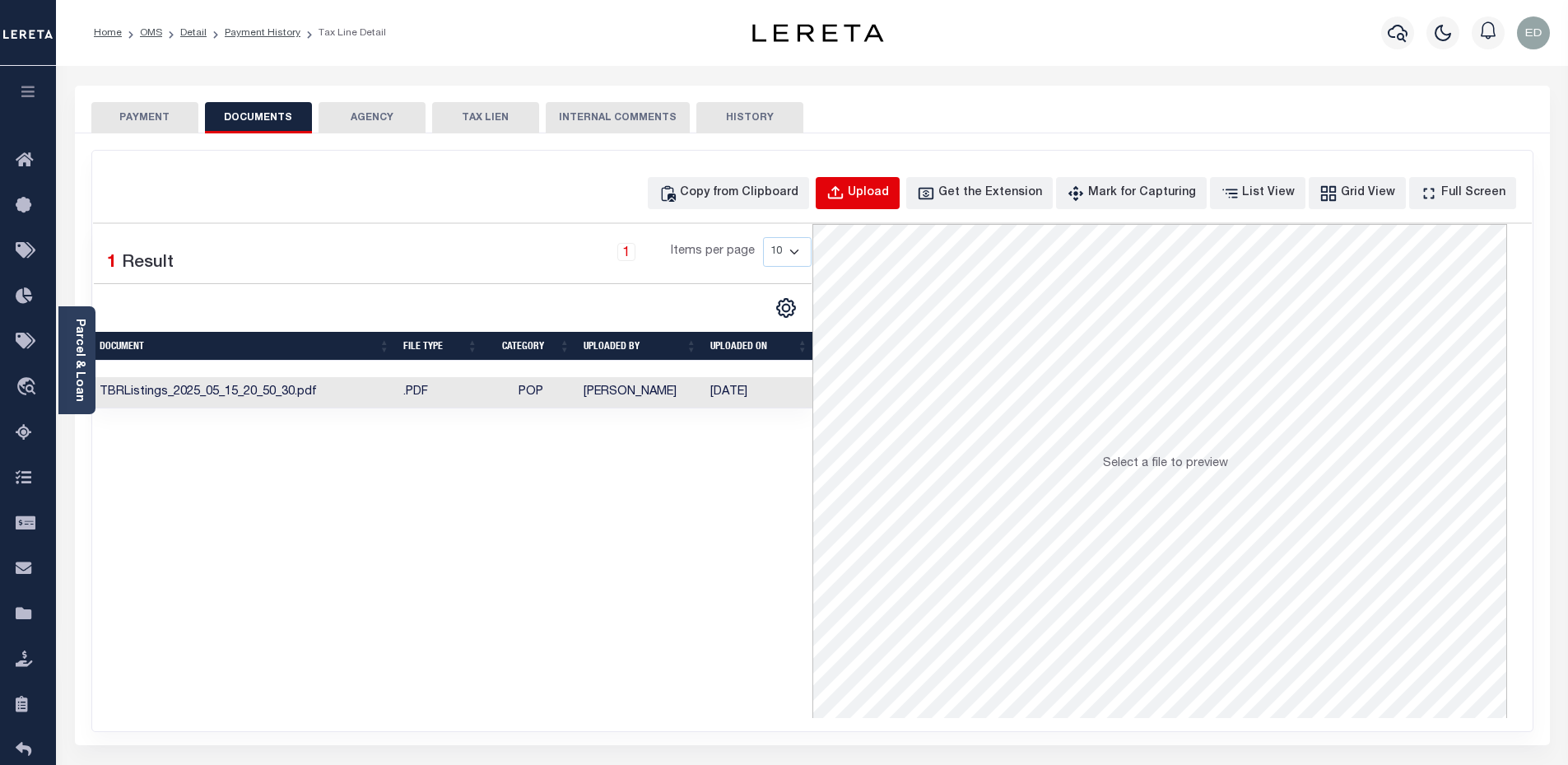
click at [889, 188] on div "Upload" at bounding box center [869, 192] width 42 height 18
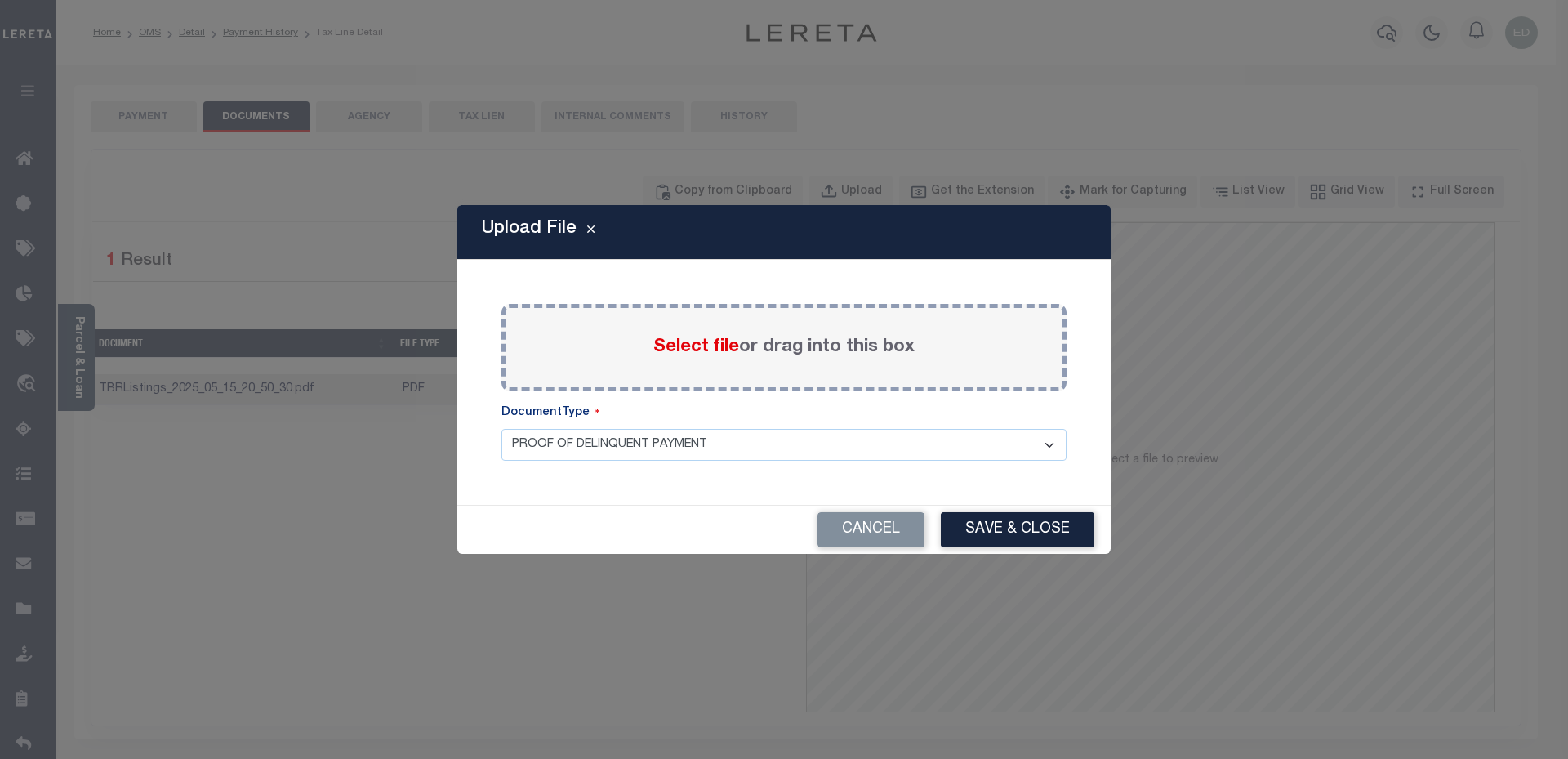
click at [756, 337] on label "Select file or drag into this box" at bounding box center [784, 347] width 261 height 27
click at [0, 0] on input "Select file or drag into this box" at bounding box center [0, 0] width 0 height 0
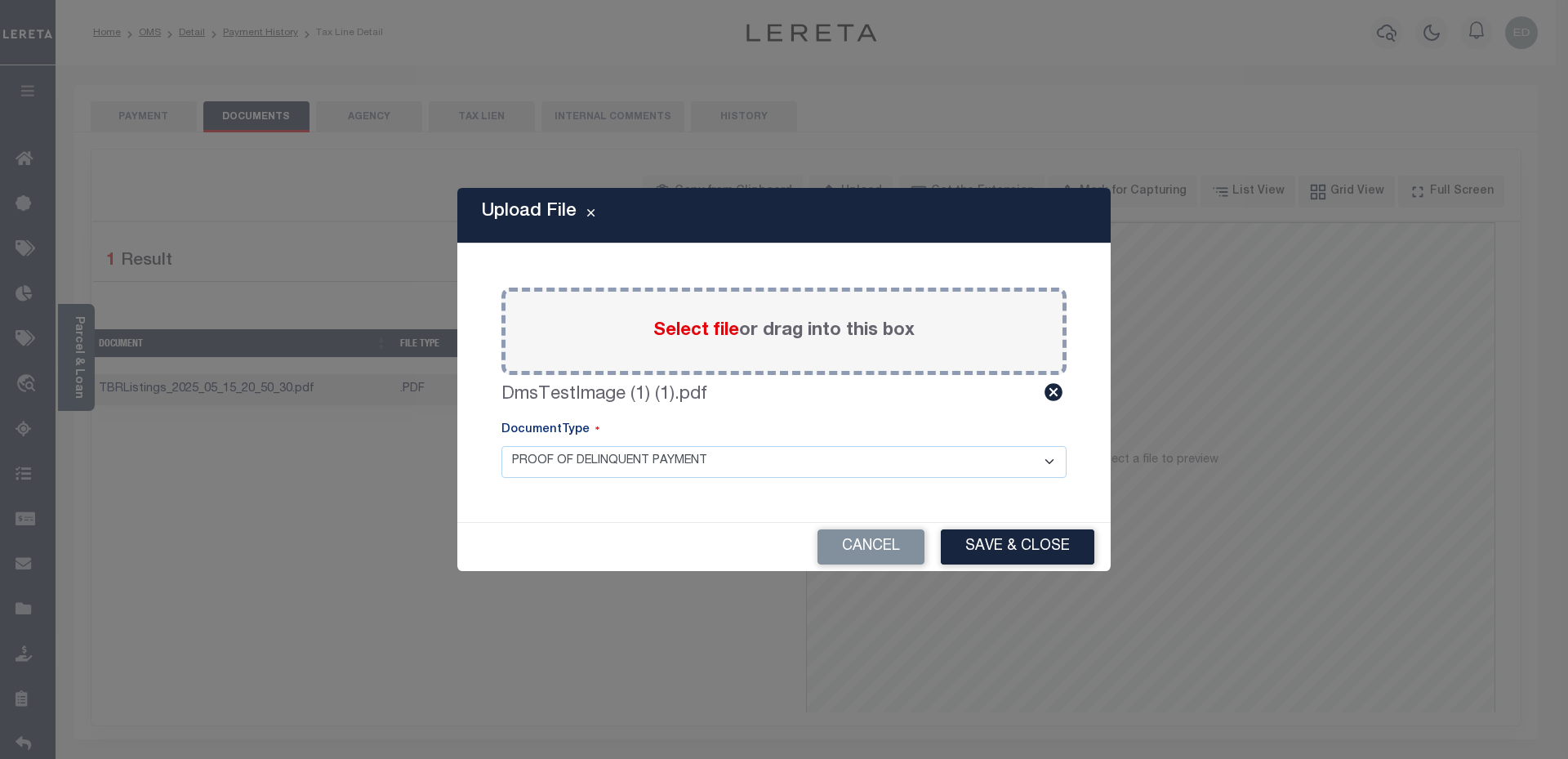
click at [606, 345] on div "Select file or drag into this box" at bounding box center [784, 330] width 565 height 87
click at [702, 371] on div "Select file or drag into this box" at bounding box center [784, 330] width 565 height 87
click at [677, 352] on div "Select file or drag into this box" at bounding box center [784, 330] width 565 height 87
click at [665, 335] on span "Select file" at bounding box center [696, 330] width 86 height 18
click at [0, 0] on input "Select file or drag into this box" at bounding box center [0, 0] width 0 height 0
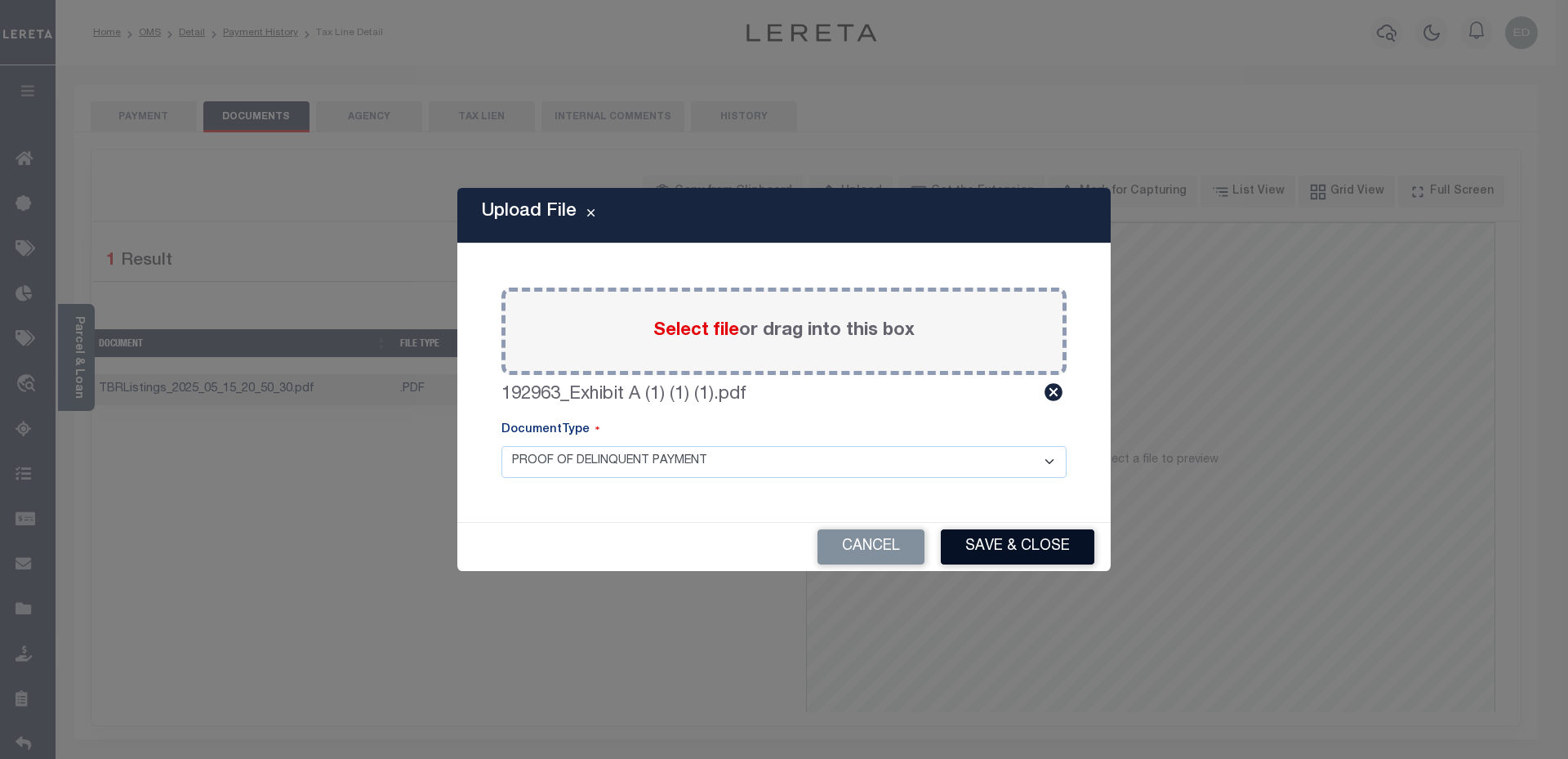
click at [1035, 552] on button "Save & Close" at bounding box center [1018, 547] width 154 height 36
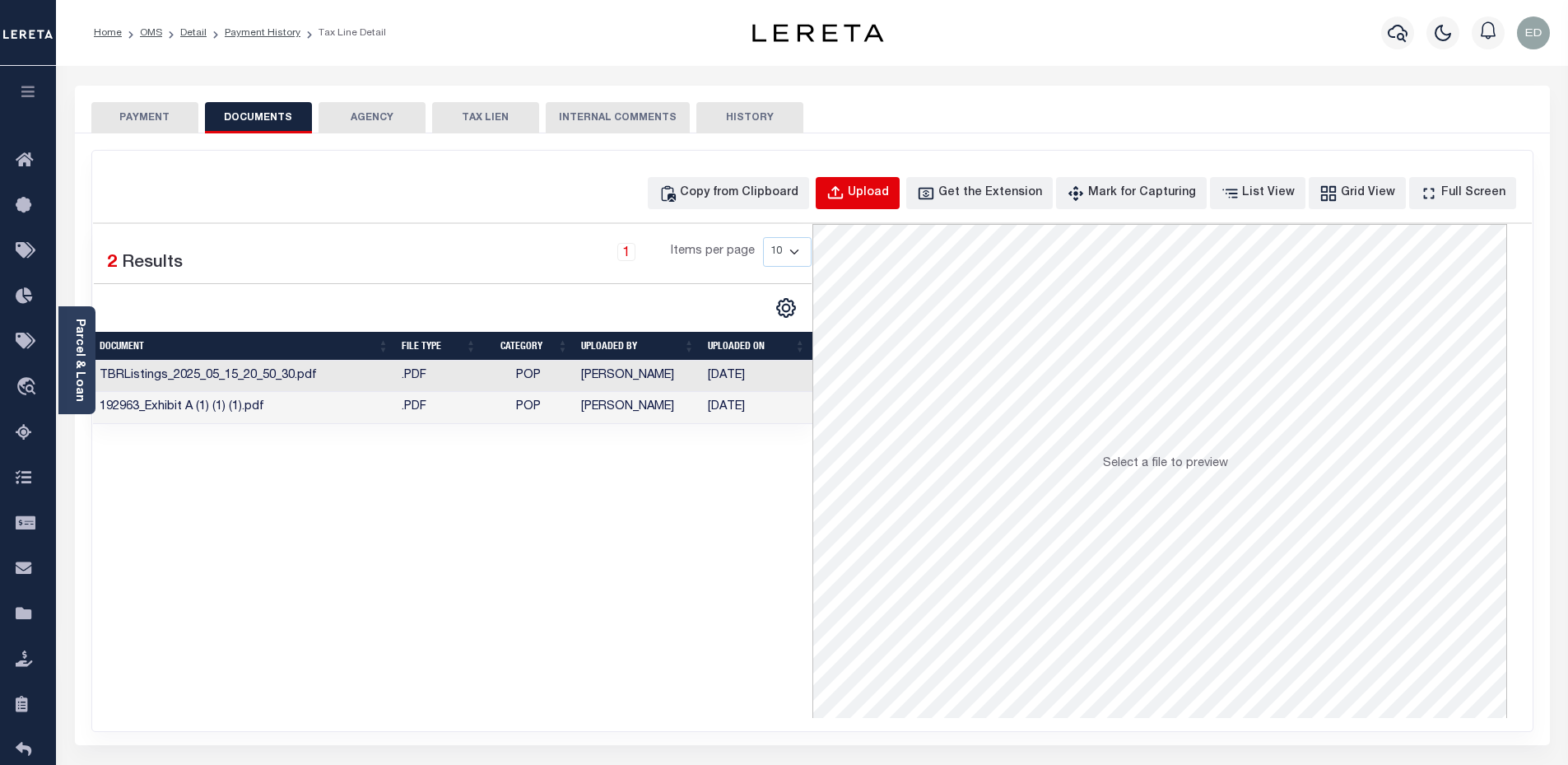
click at [900, 180] on button "Upload" at bounding box center [858, 193] width 84 height 32
select select "POP"
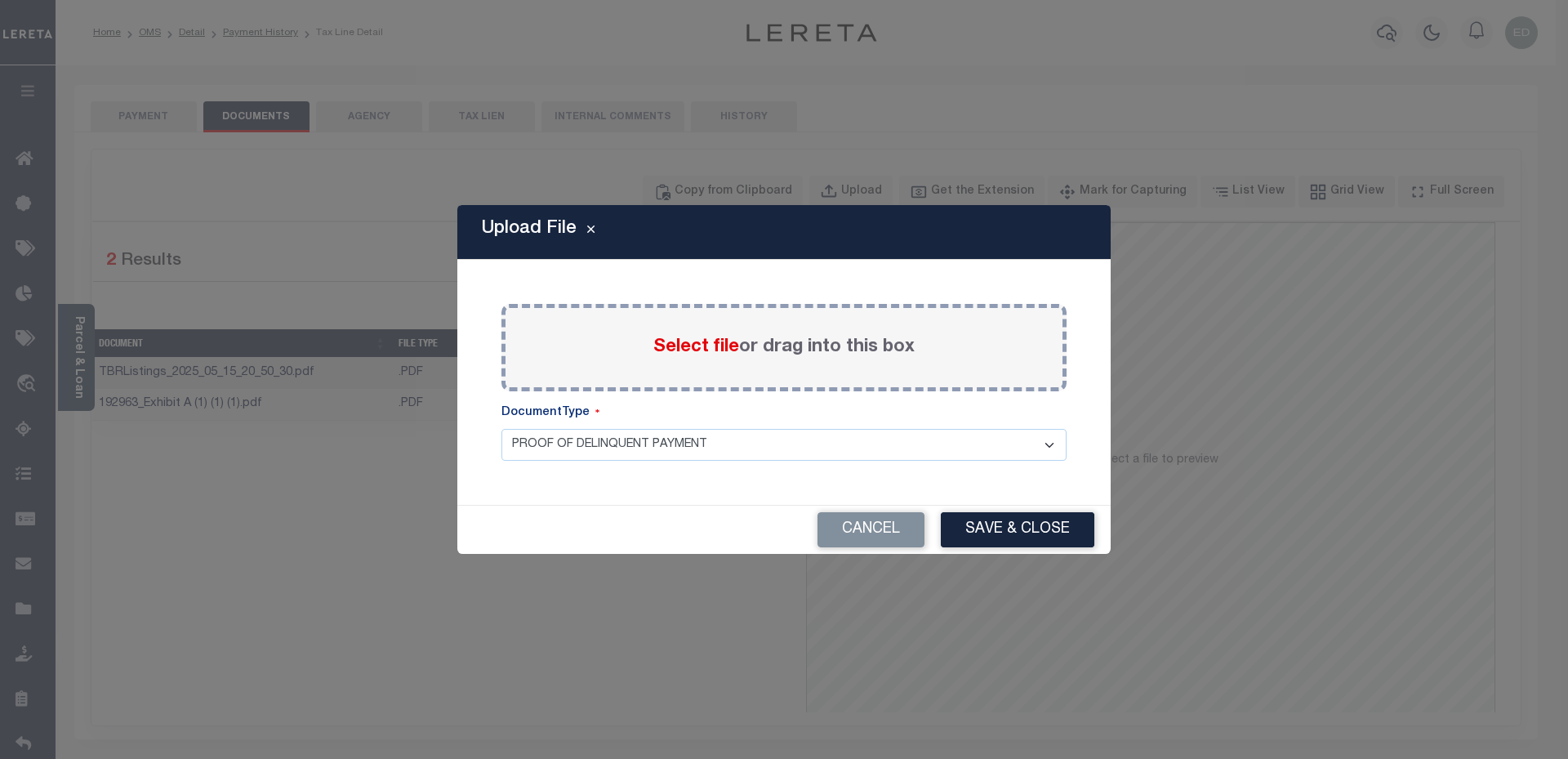
click at [632, 351] on div "Select file or drag into this box" at bounding box center [784, 347] width 565 height 87
click at [680, 349] on span "Select file" at bounding box center [696, 346] width 86 height 18
click at [0, 0] on input "Select file or drag into this box" at bounding box center [0, 0] width 0 height 0
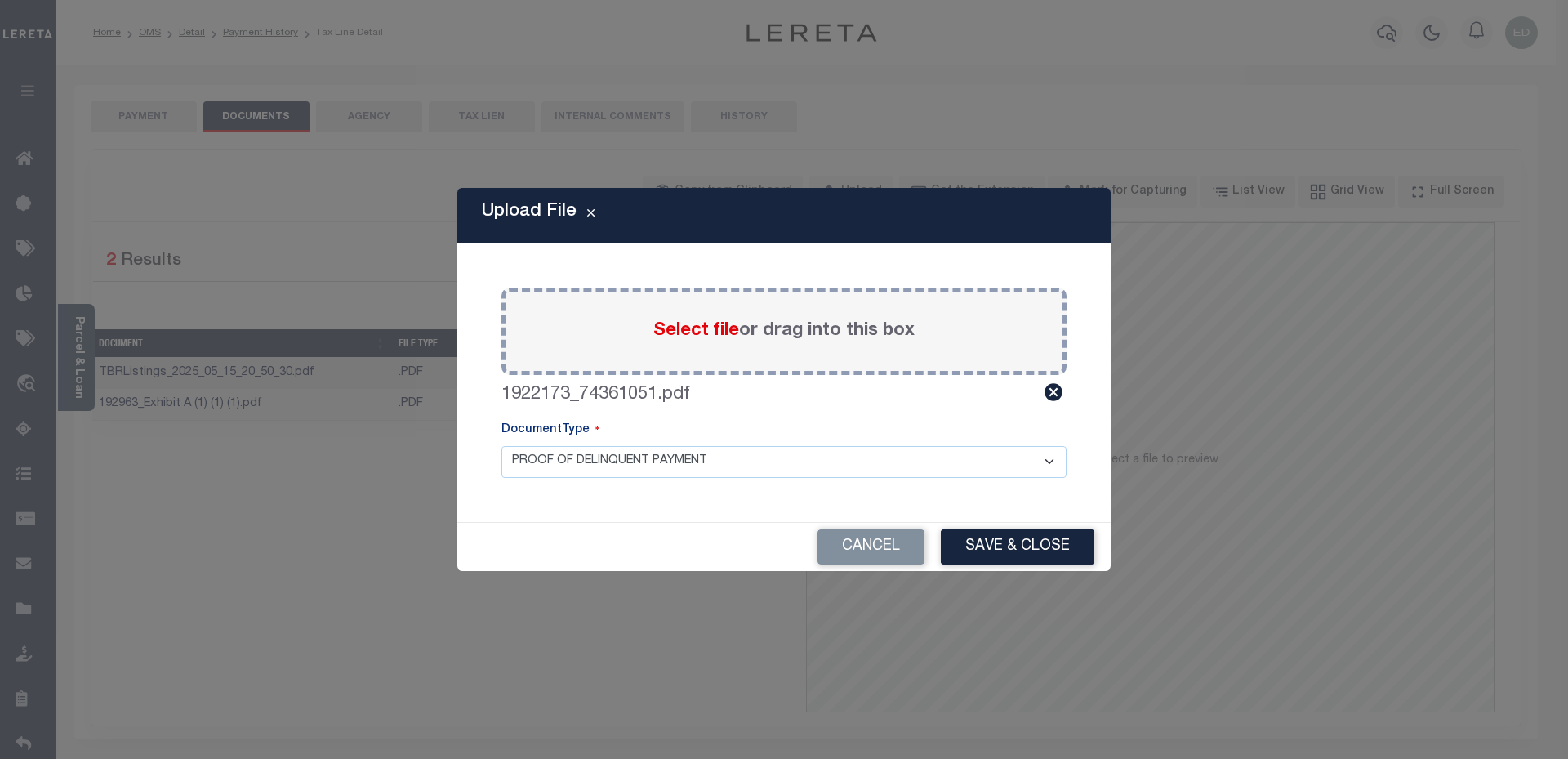
click at [799, 332] on label "Select file or drag into this box" at bounding box center [784, 330] width 261 height 27
click at [0, 0] on input "Select file or drag into this box" at bounding box center [0, 0] width 0 height 0
click at [664, 325] on span "Select file" at bounding box center [696, 330] width 86 height 18
click at [0, 0] on input "Select file or drag into this box" at bounding box center [0, 0] width 0 height 0
click at [986, 550] on button "Save & Close" at bounding box center [1018, 547] width 154 height 36
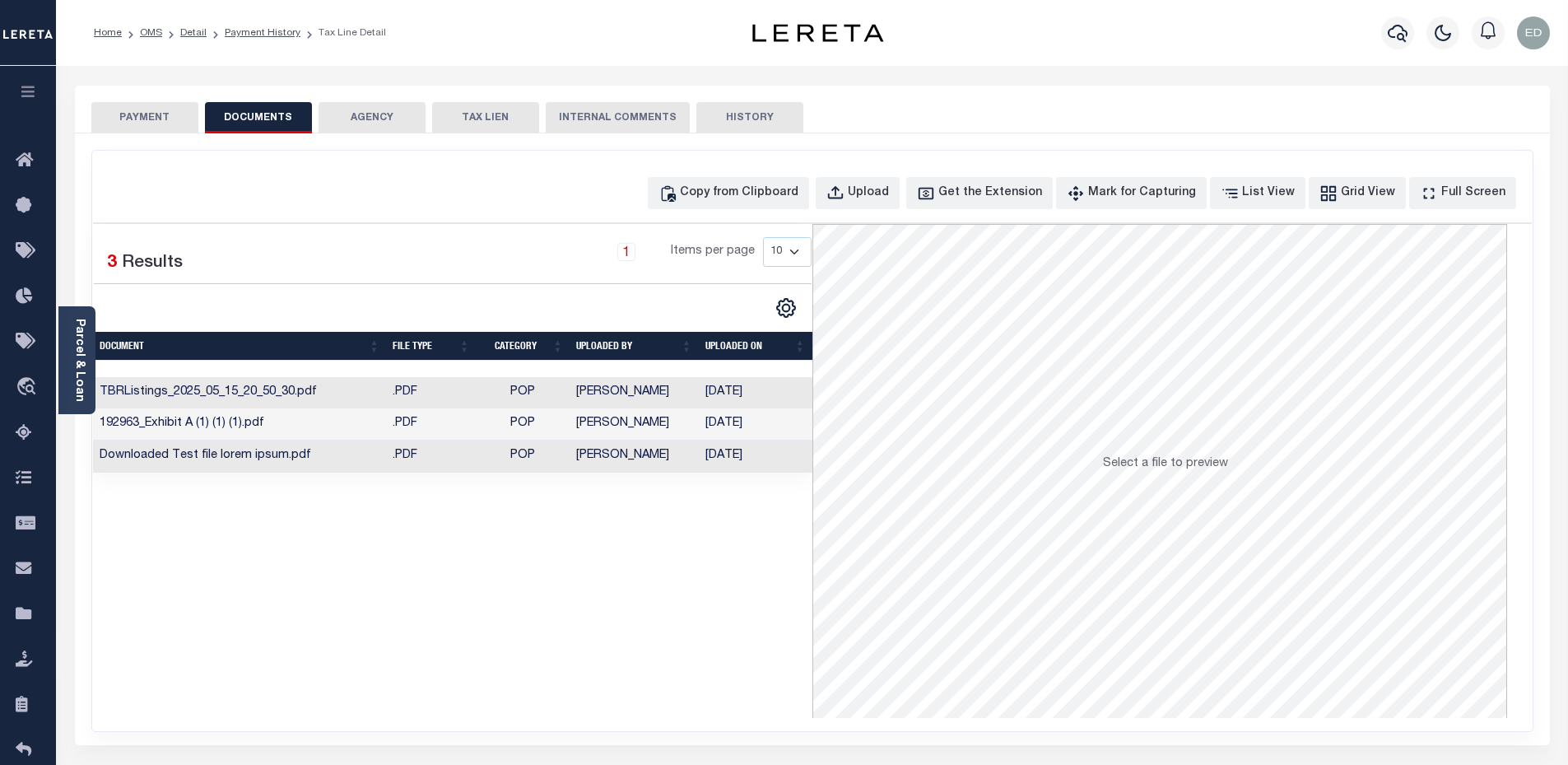
click at [293, 438] on td "192963_Exhibit A (1) (1) (1).pdf" at bounding box center [241, 424] width 294 height 32
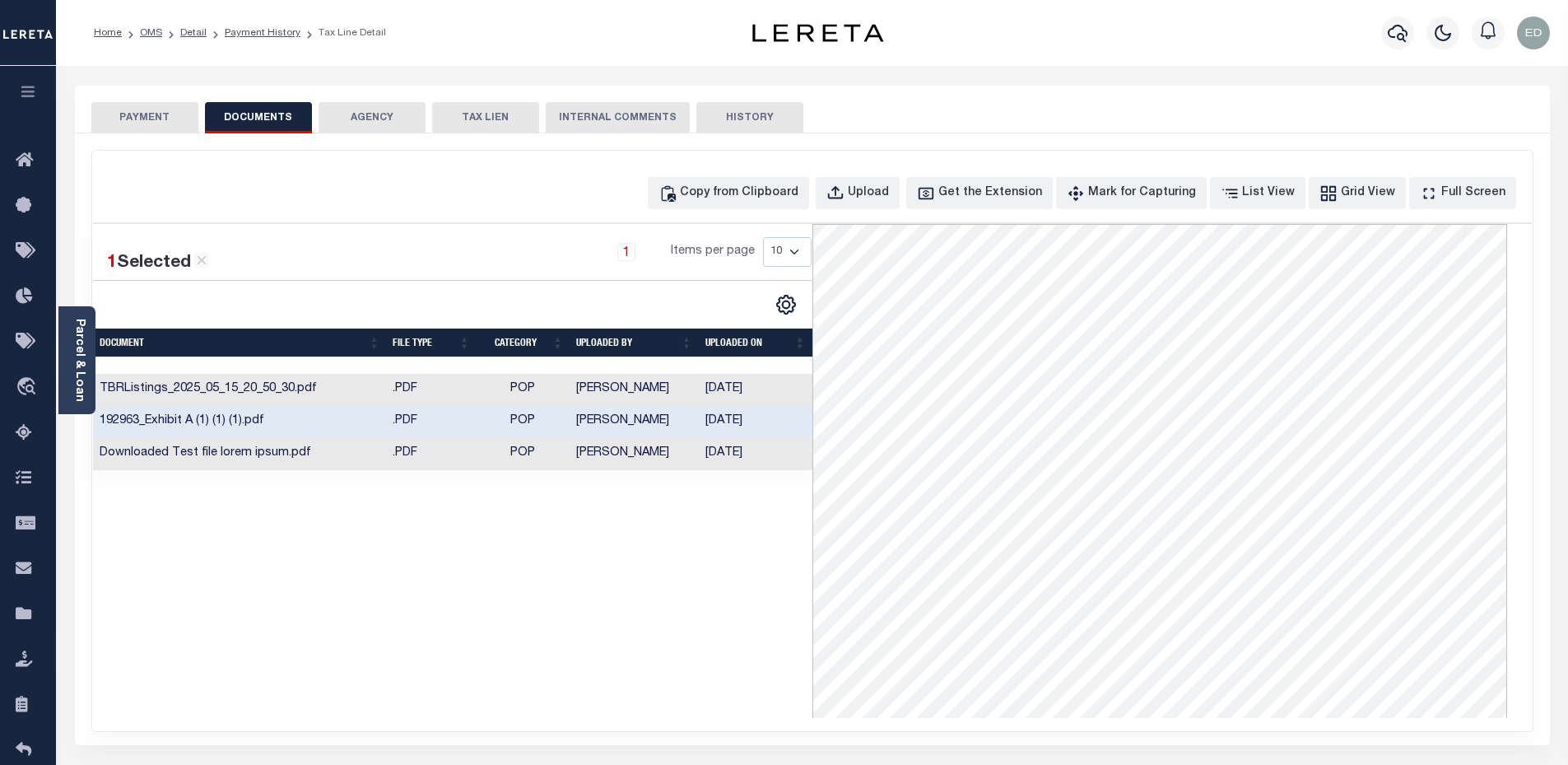
click at [347, 455] on td "Downloaded Test file lorem ipsum.pdf" at bounding box center [241, 454] width 294 height 32
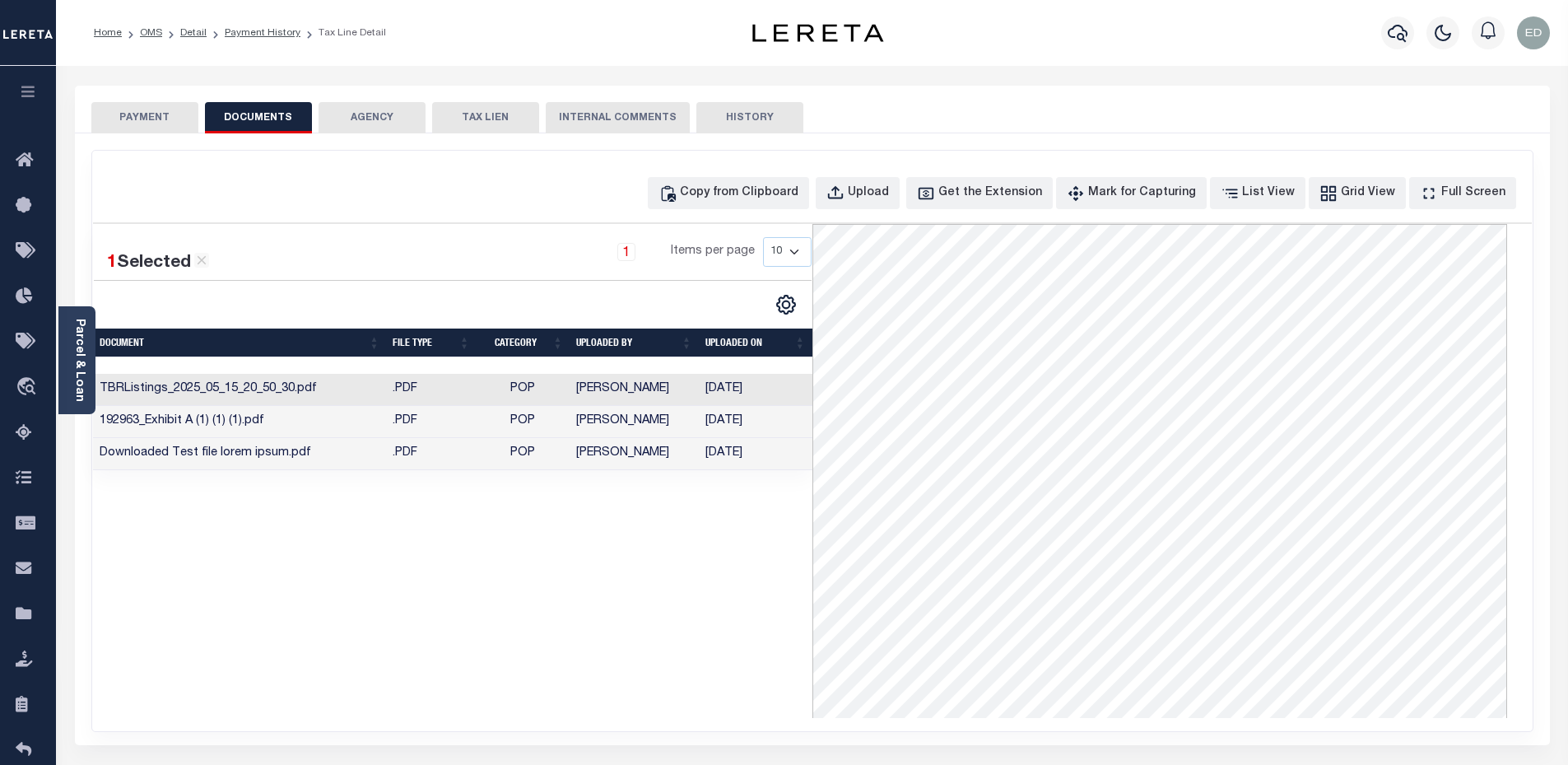
click at [351, 423] on td "192963_Exhibit A (1) (1) (1).pdf" at bounding box center [241, 422] width 294 height 32
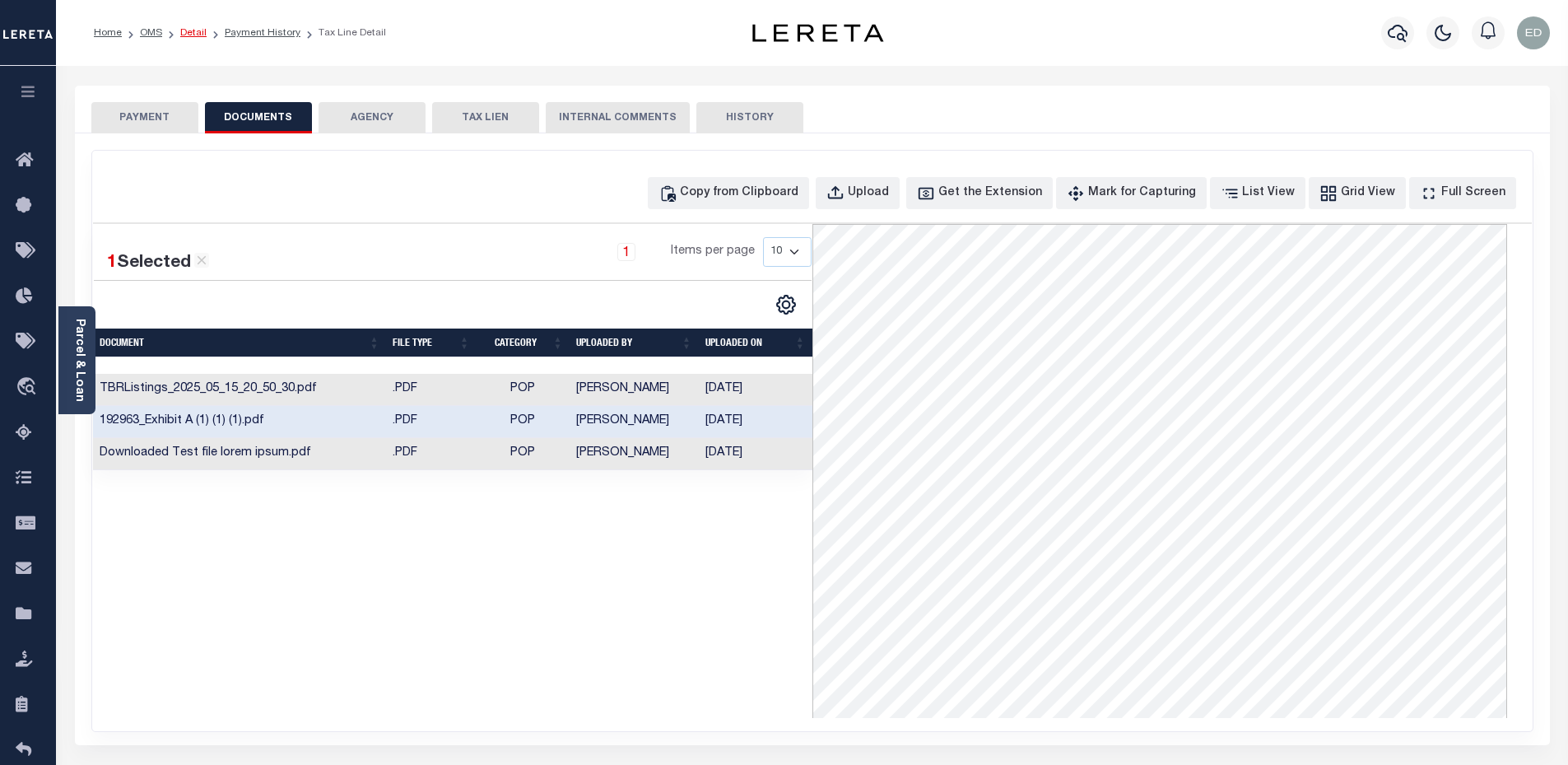
click at [184, 36] on link "Detail" at bounding box center [193, 33] width 26 height 9
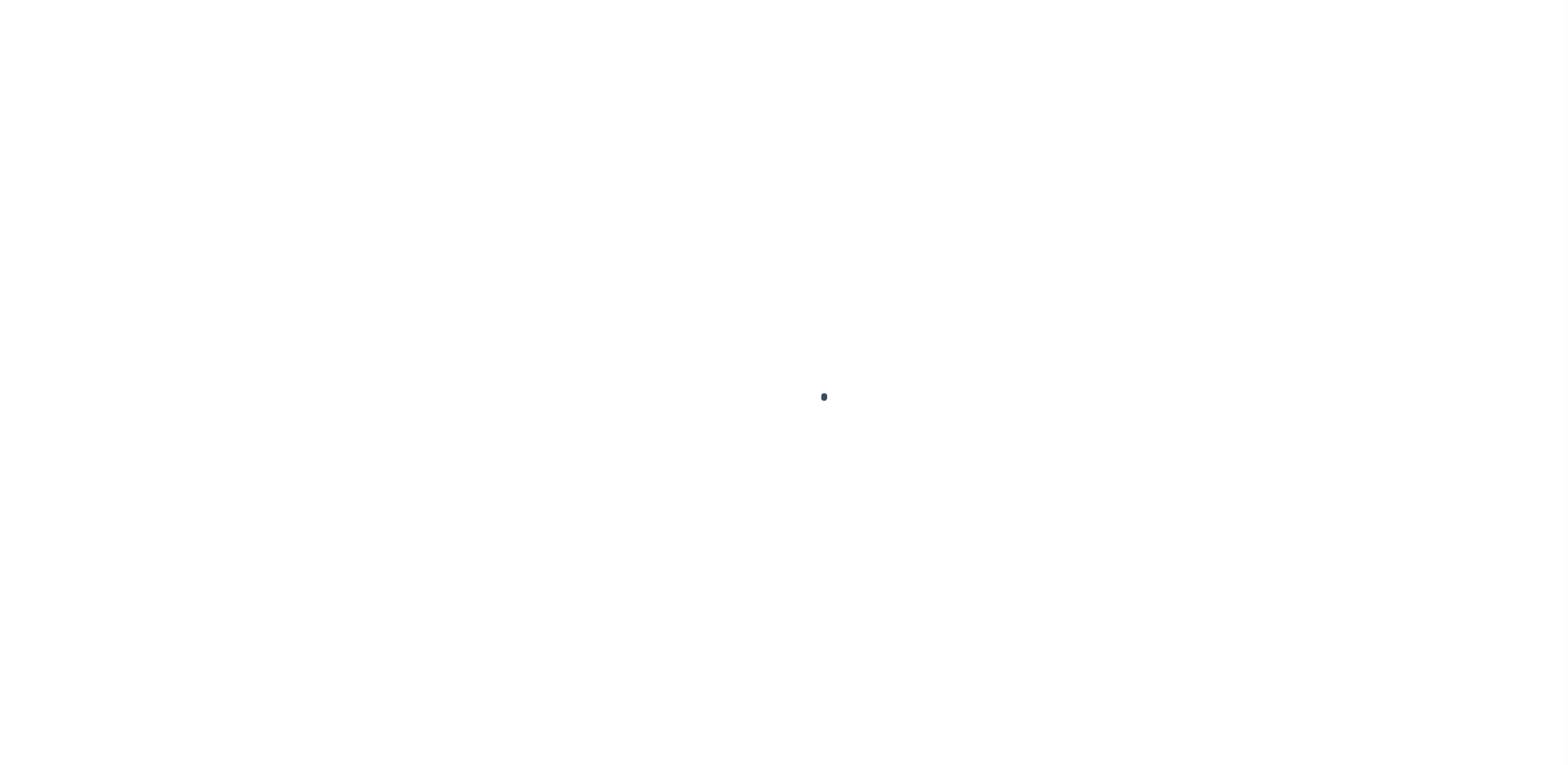
select select "10"
select select "Escrow"
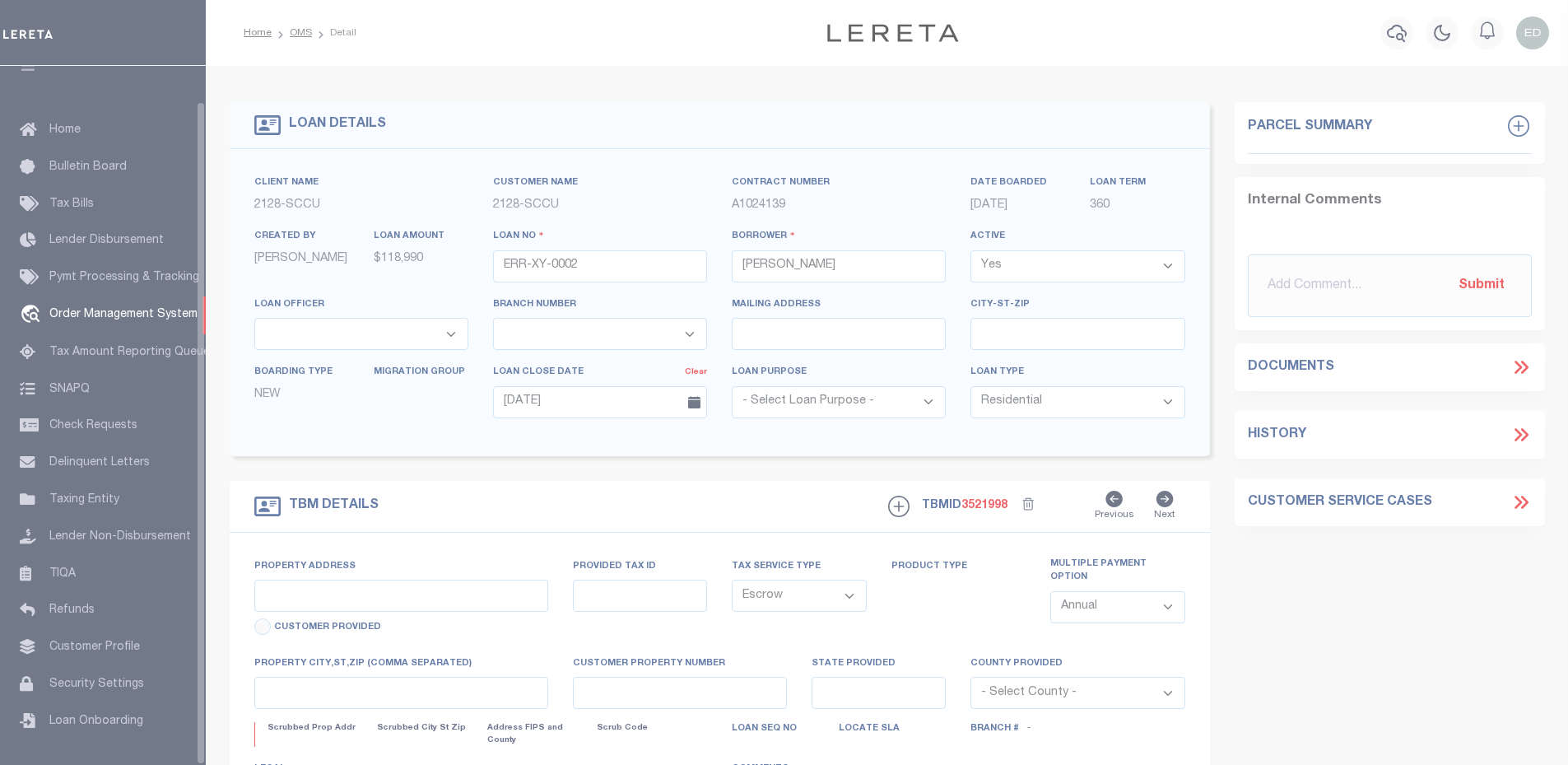
type input "[STREET_ADDRESS]"
type input "[PERSON_NAME] OR 97402-3311"
type input "OR"
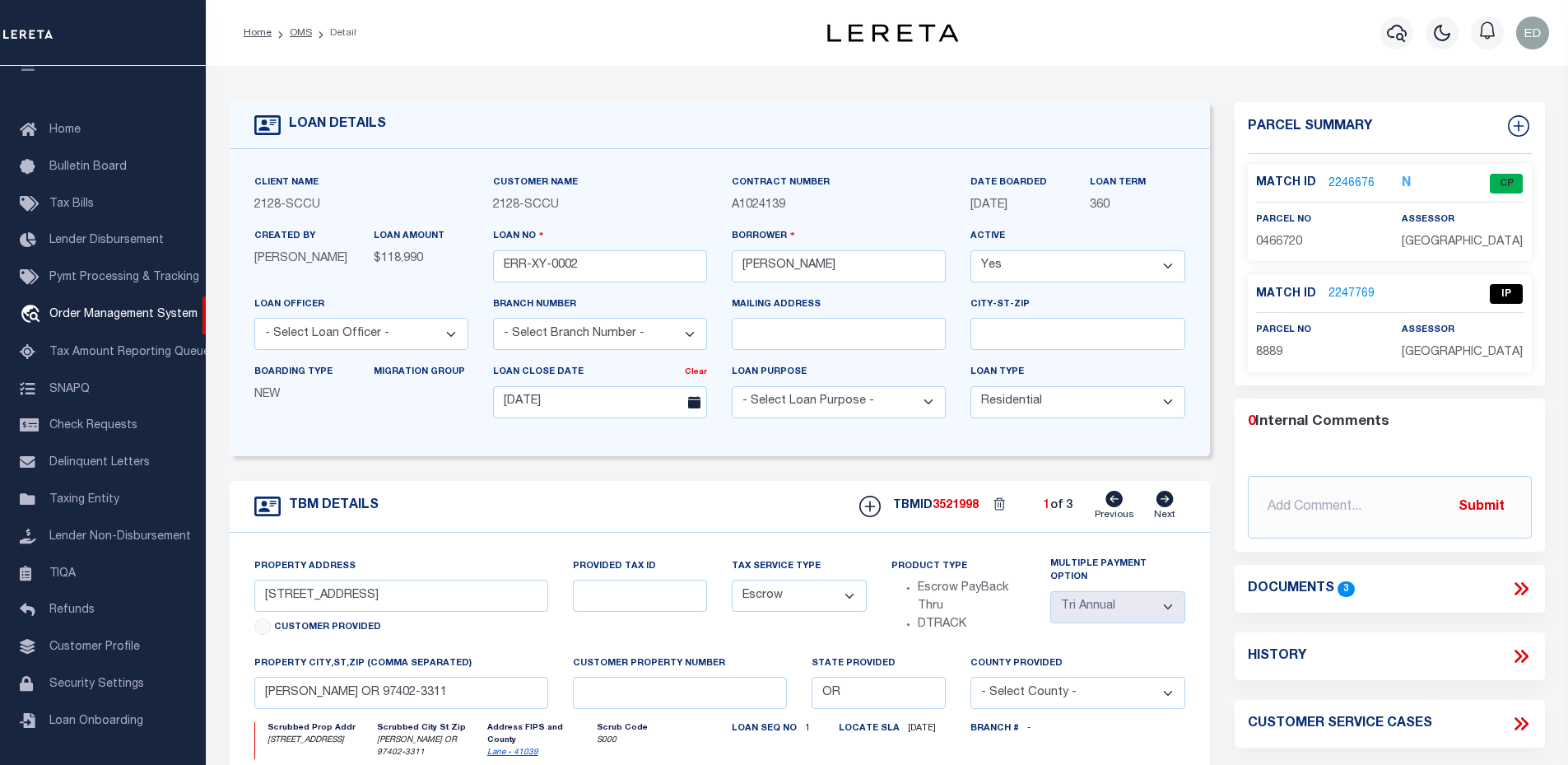
click at [1522, 590] on icon at bounding box center [1521, 589] width 22 height 22
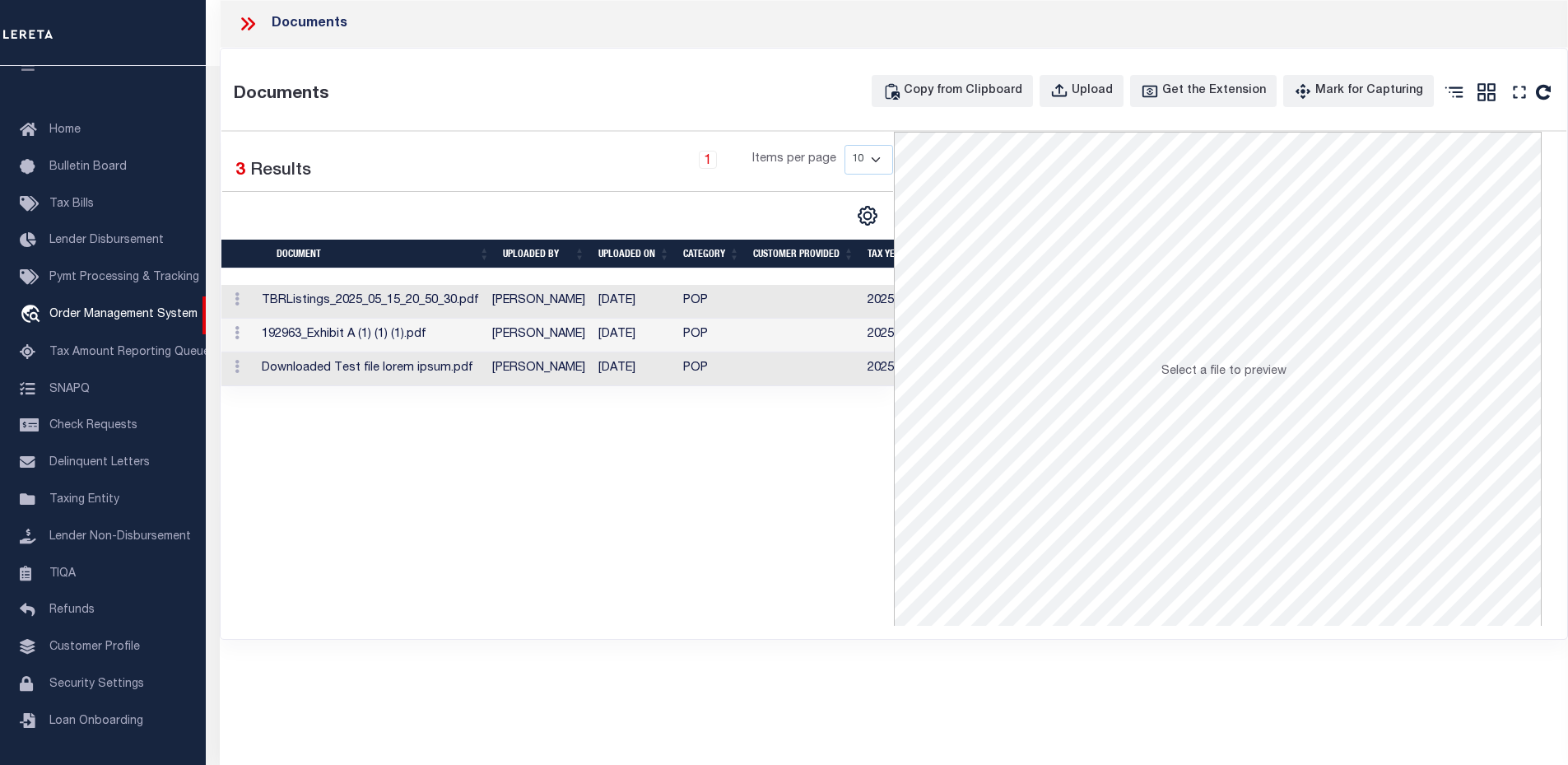
click at [246, 28] on icon at bounding box center [247, 24] width 22 height 22
